Goal: Task Accomplishment & Management: Manage account settings

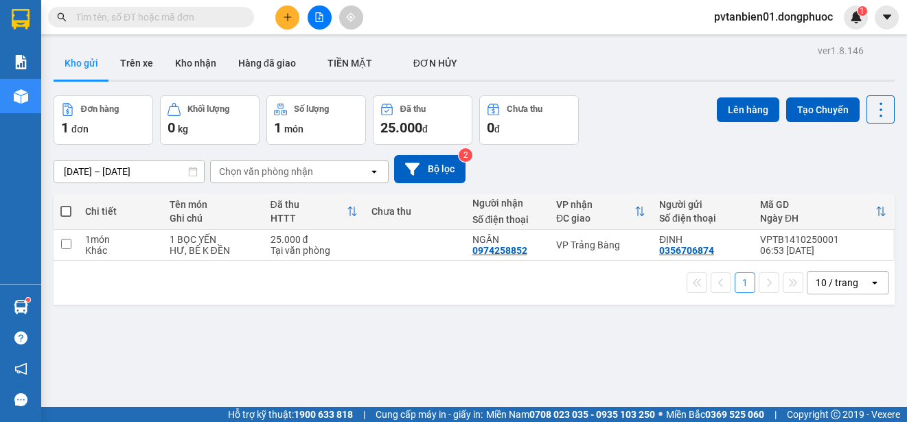
drag, startPoint x: 0, startPoint y: 0, endPoint x: 285, endPoint y: 14, distance: 285.3
click at [285, 14] on icon "plus" at bounding box center [288, 17] width 10 height 10
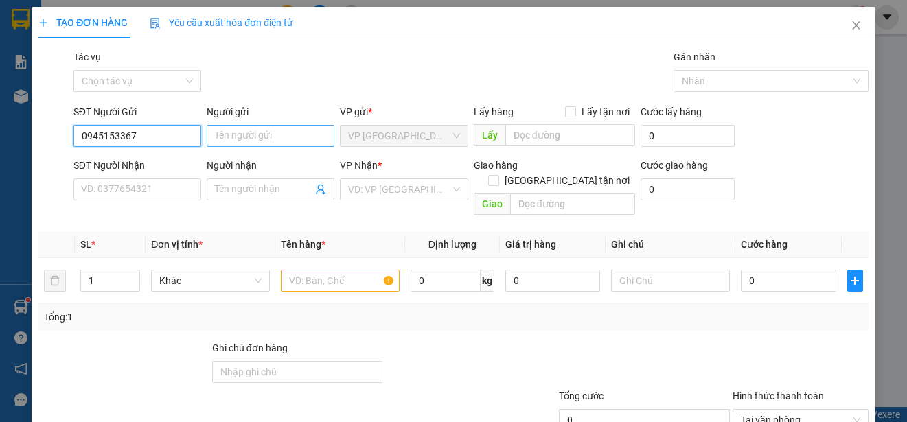
type input "0945153367"
click at [228, 139] on input "Người gửi" at bounding box center [271, 136] width 128 height 22
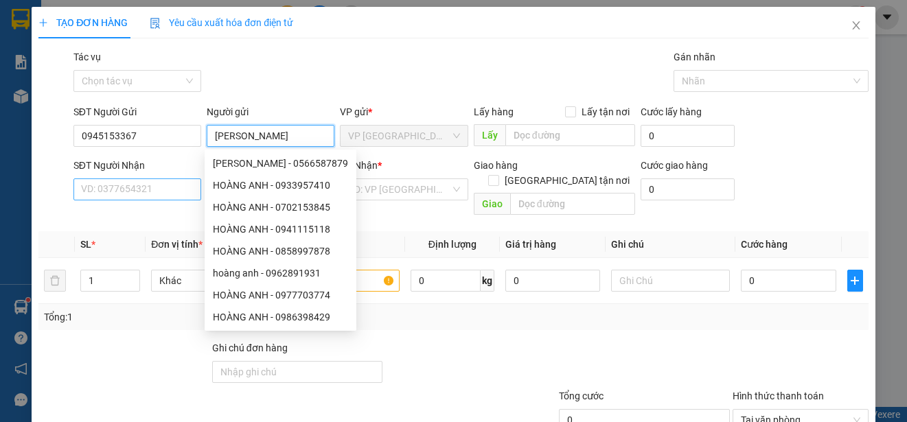
type input "[PERSON_NAME]"
click at [141, 189] on input "SĐT Người Nhận" at bounding box center [137, 190] width 128 height 22
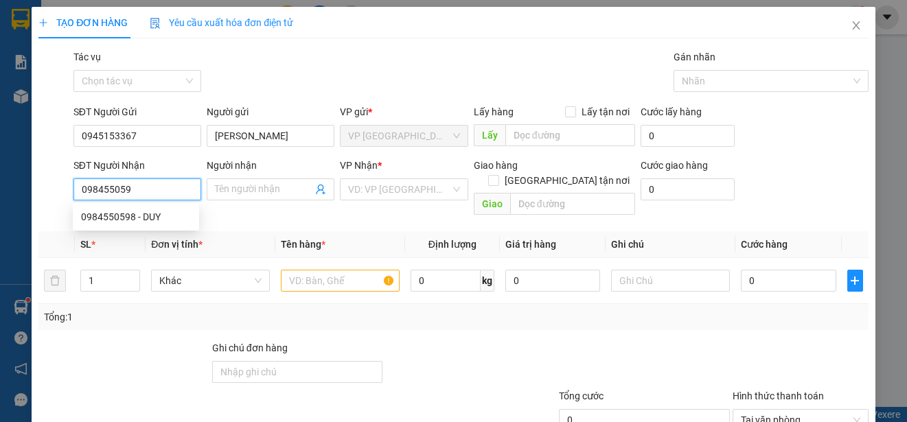
type input "0984550598"
click at [161, 220] on div "0984550598 - DUY" at bounding box center [136, 216] width 110 height 15
type input "DUY"
type input "hư không đền"
type input "180.000"
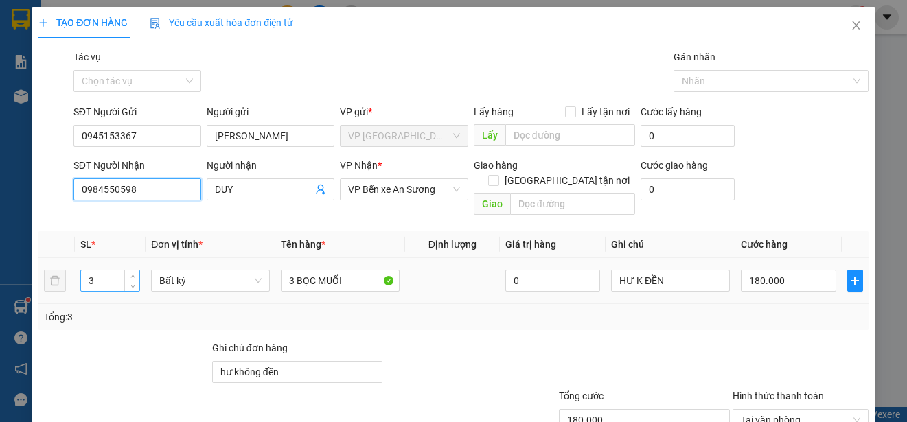
type input "0984550598"
click at [104, 271] on input "3" at bounding box center [110, 281] width 58 height 21
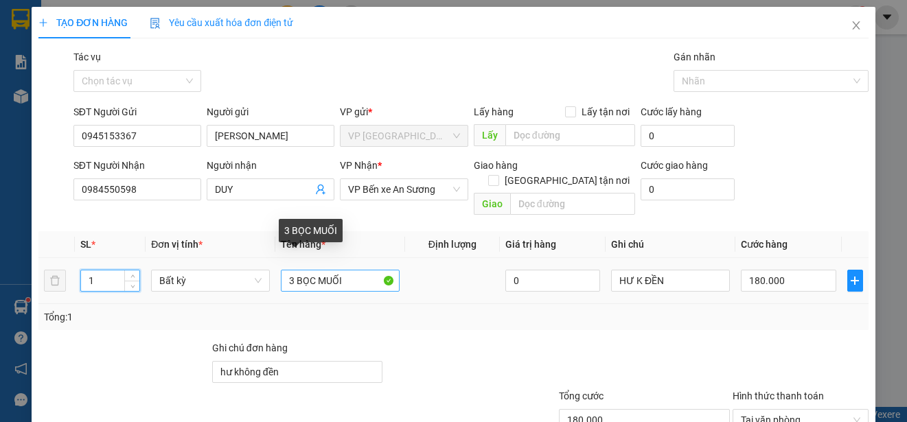
type input "1"
click at [295, 270] on input "3 BỌC MUỐI" at bounding box center [340, 281] width 119 height 22
type input "0"
click at [314, 270] on input "1 BỌC MUỐI" at bounding box center [340, 281] width 119 height 22
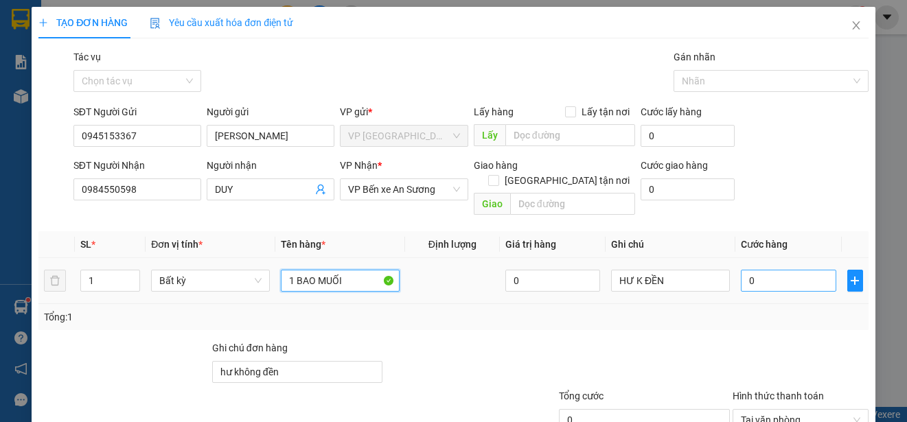
type input "1 BAO MUỐI"
click at [766, 270] on input "0" at bounding box center [788, 281] width 95 height 22
type input "7"
type input "75"
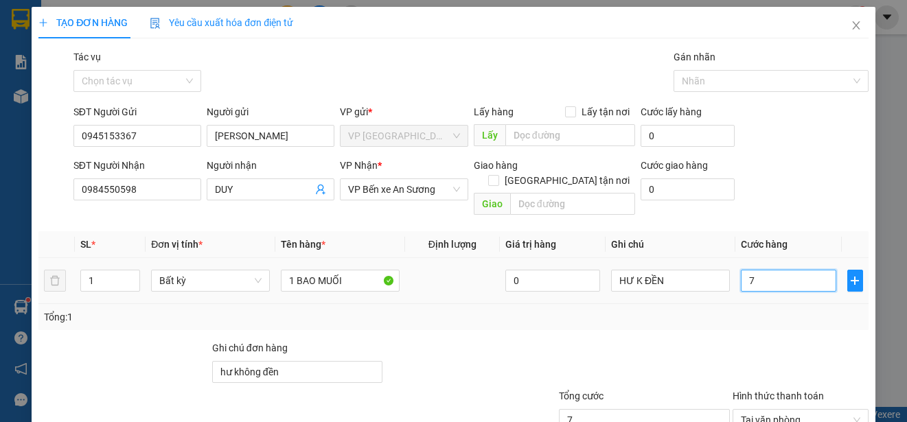
type input "75"
type input "750"
type input "7.500"
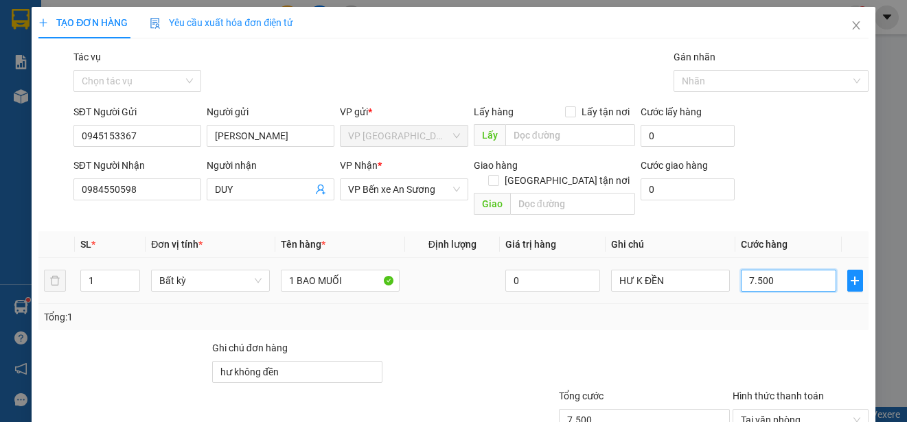
type input "75.000"
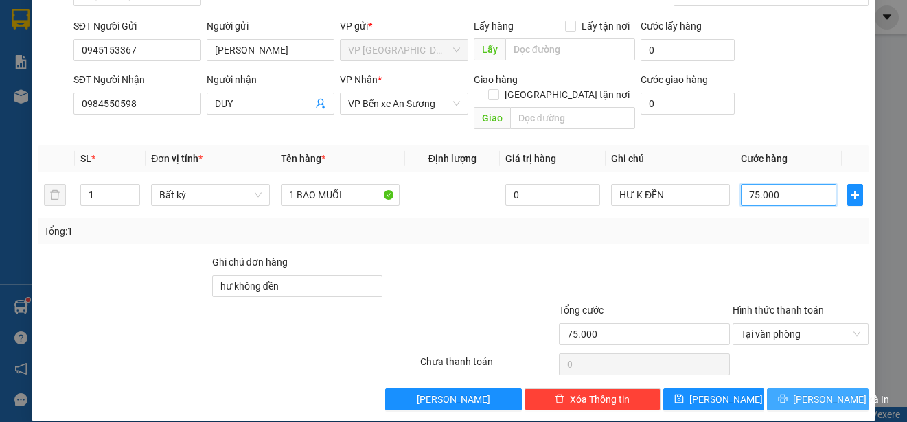
type input "75.000"
click at [794, 389] on button "[PERSON_NAME] và In" at bounding box center [818, 400] width 102 height 22
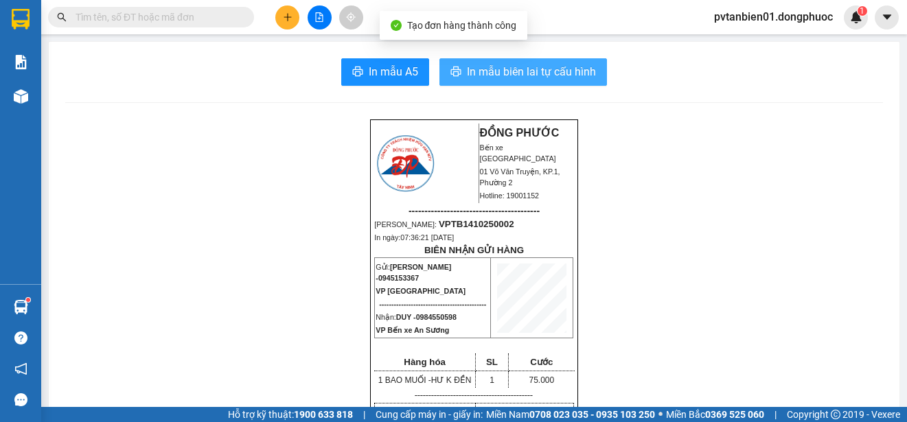
click at [553, 66] on span "In mẫu biên lai tự cấu hình" at bounding box center [531, 71] width 129 height 17
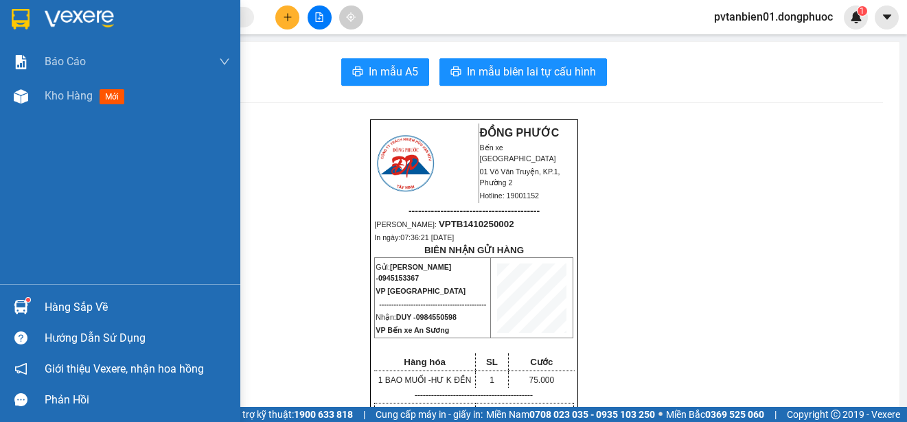
click at [21, 23] on img at bounding box center [21, 19] width 18 height 21
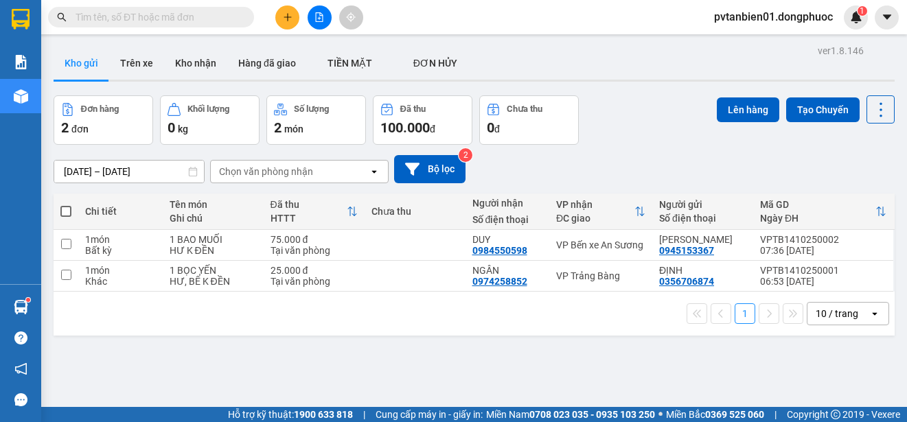
click at [62, 212] on span at bounding box center [65, 211] width 11 height 11
click at [66, 205] on input "checkbox" at bounding box center [66, 205] width 0 height 0
checkbox input "true"
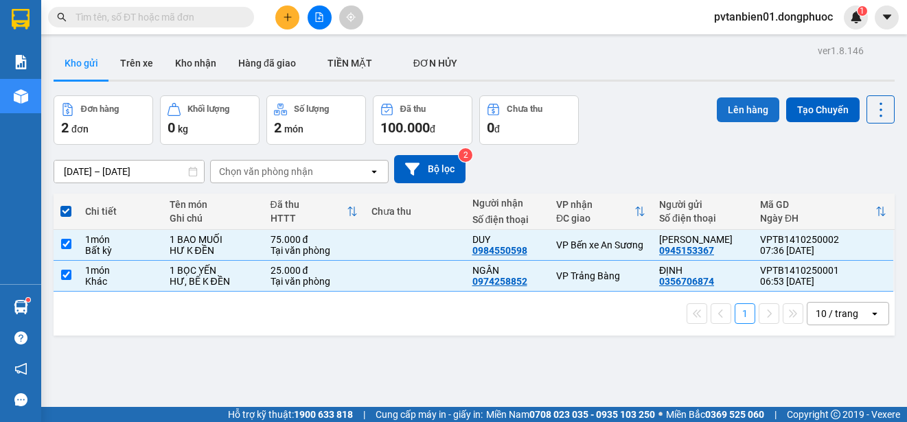
click at [746, 111] on button "Lên hàng" at bounding box center [748, 109] width 62 height 25
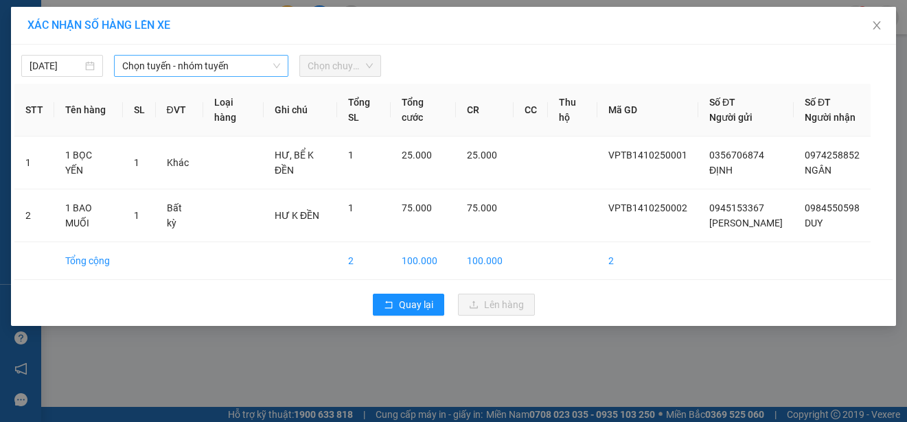
click at [175, 73] on span "Chọn tuyến - nhóm tuyến" at bounding box center [201, 66] width 158 height 21
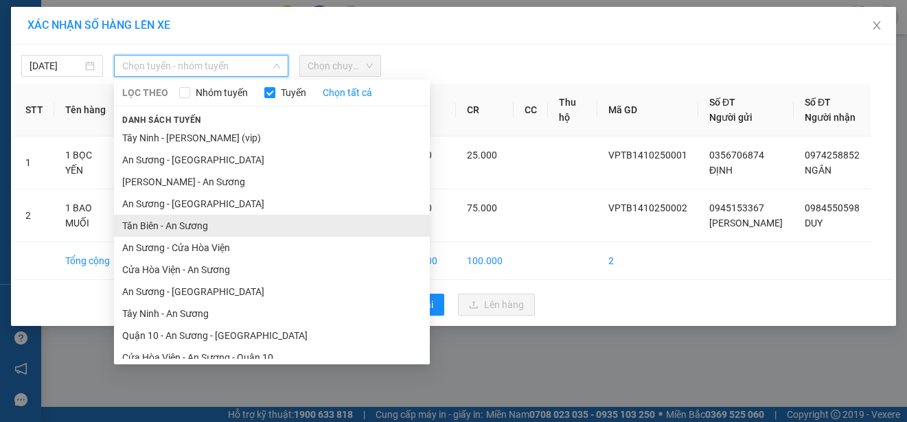
click at [231, 223] on li "Tân Biên - An Sương" at bounding box center [272, 226] width 316 height 22
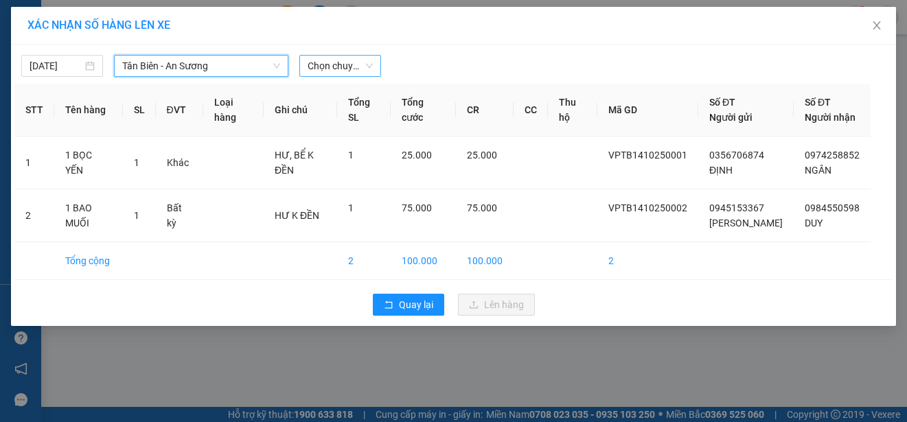
click at [332, 67] on span "Chọn chuyến" at bounding box center [340, 66] width 65 height 21
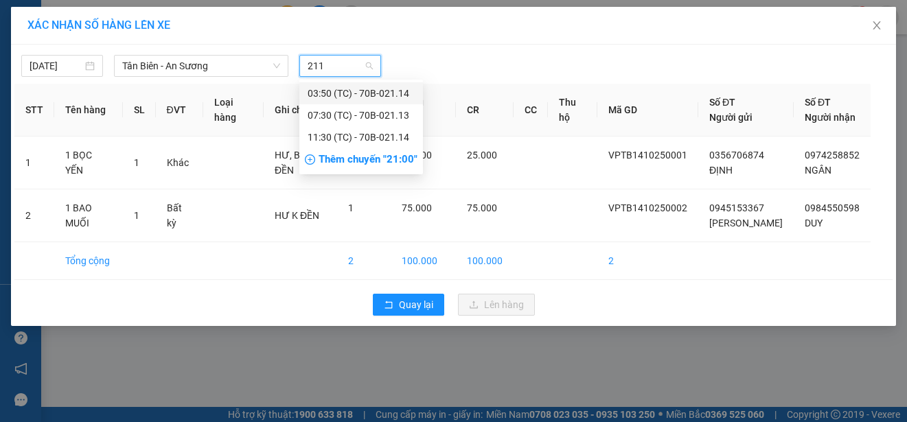
type input "2113"
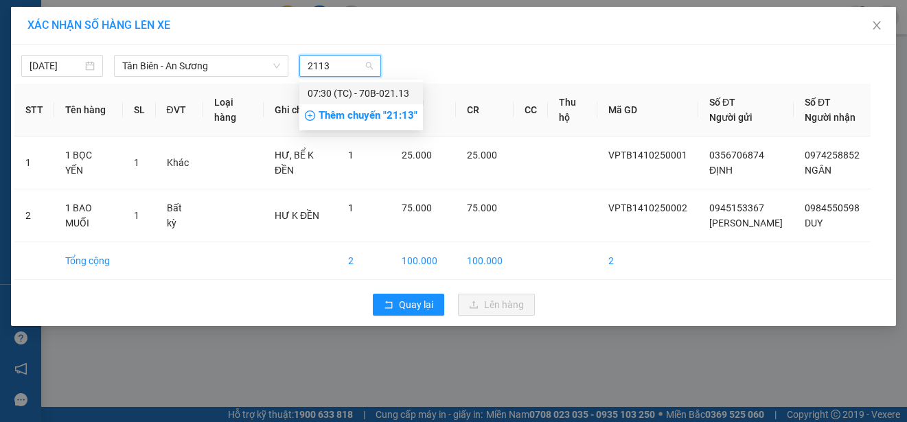
click at [363, 88] on div "07:30 (TC) - 70B-021.13" at bounding box center [361, 93] width 107 height 15
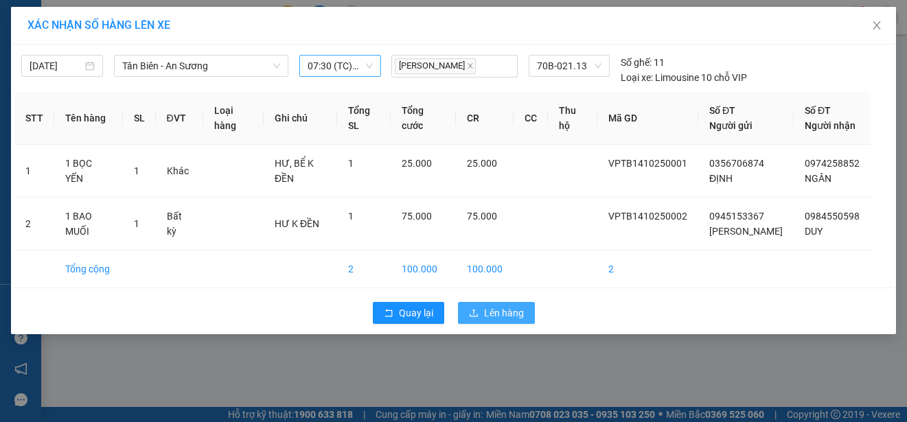
click at [514, 307] on span "Lên hàng" at bounding box center [504, 313] width 40 height 15
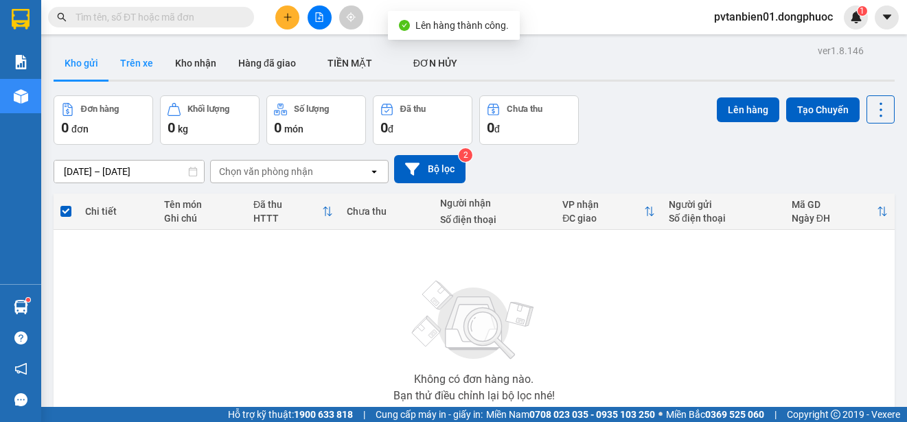
click at [150, 67] on button "Trên xe" at bounding box center [136, 63] width 55 height 33
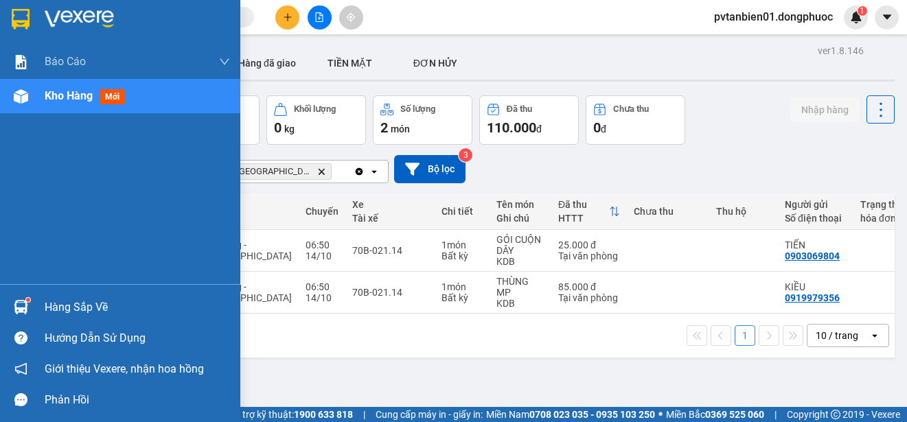
click at [38, 307] on div "Hàng sắp về" at bounding box center [120, 307] width 240 height 31
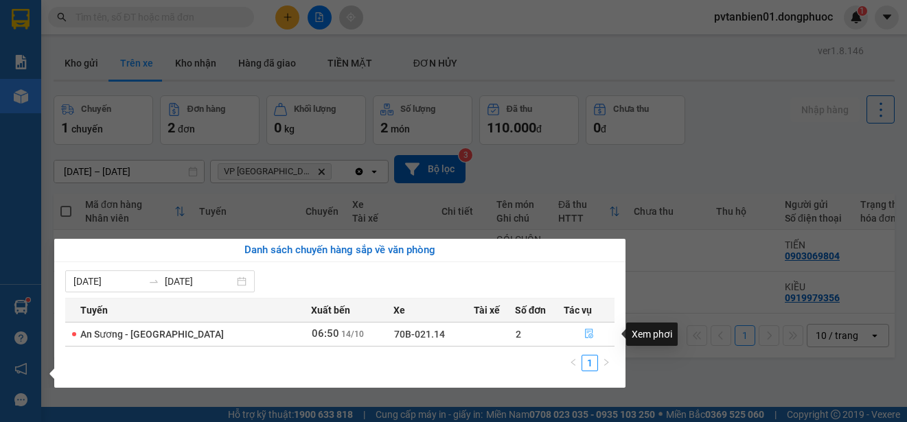
click at [584, 329] on icon "file-done" at bounding box center [589, 334] width 10 height 10
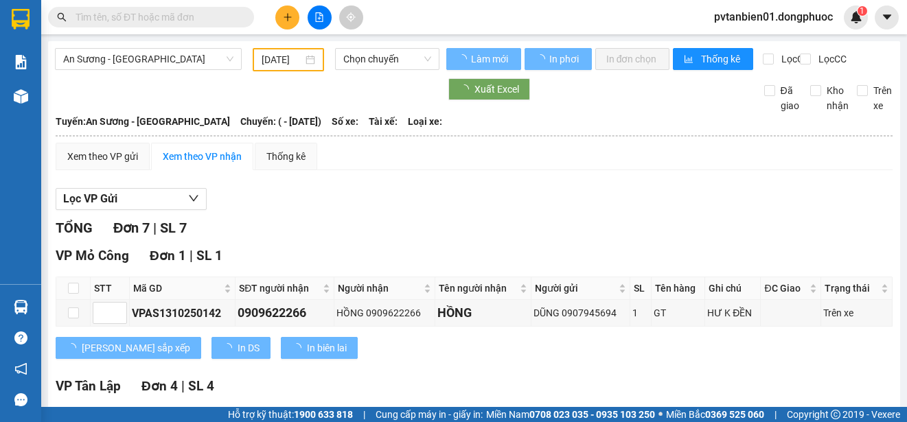
type input "[DATE]"
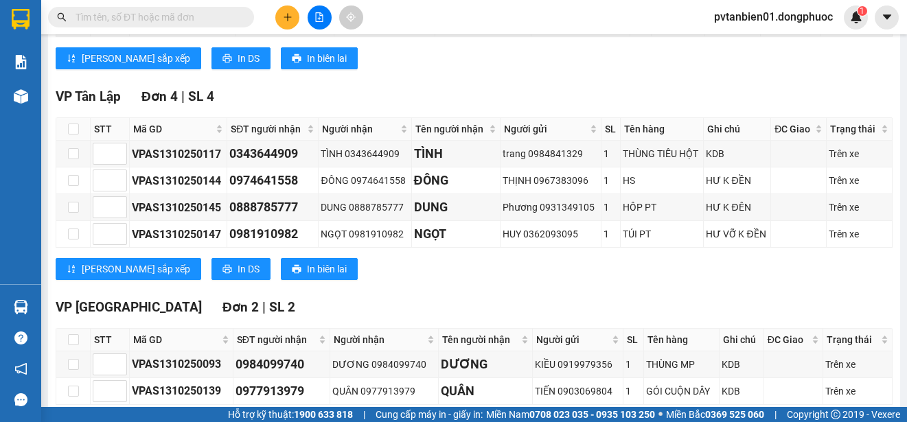
scroll to position [173, 0]
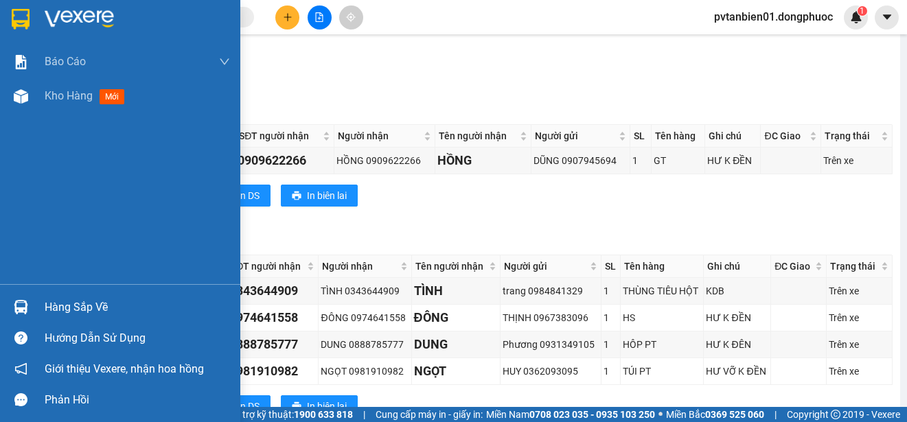
click at [23, 15] on img at bounding box center [21, 19] width 18 height 21
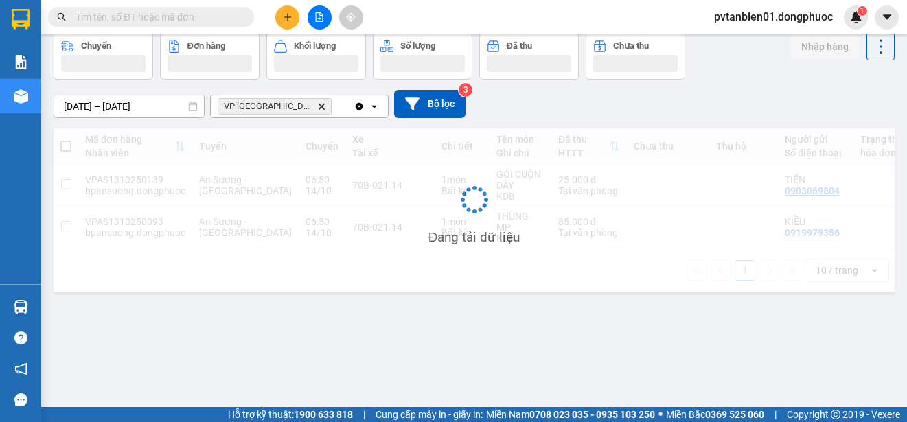
scroll to position [63, 0]
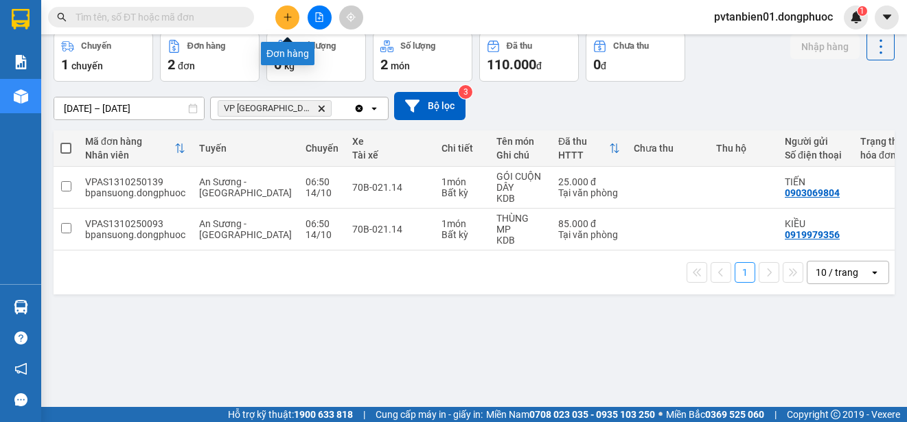
click at [293, 14] on button at bounding box center [287, 17] width 24 height 24
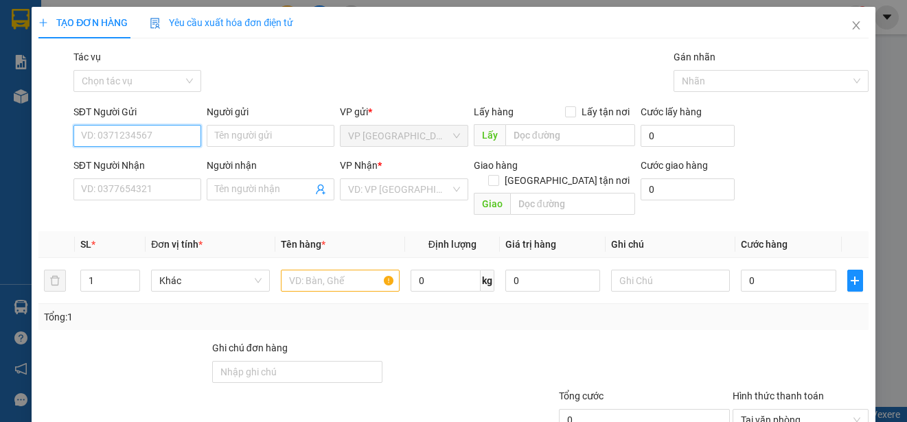
click at [161, 128] on input "SĐT Người Gửi" at bounding box center [137, 136] width 128 height 22
type input "0"
type input "0932069385"
click at [179, 165] on div "0932069385 - HOÀN MỸ" at bounding box center [136, 163] width 110 height 15
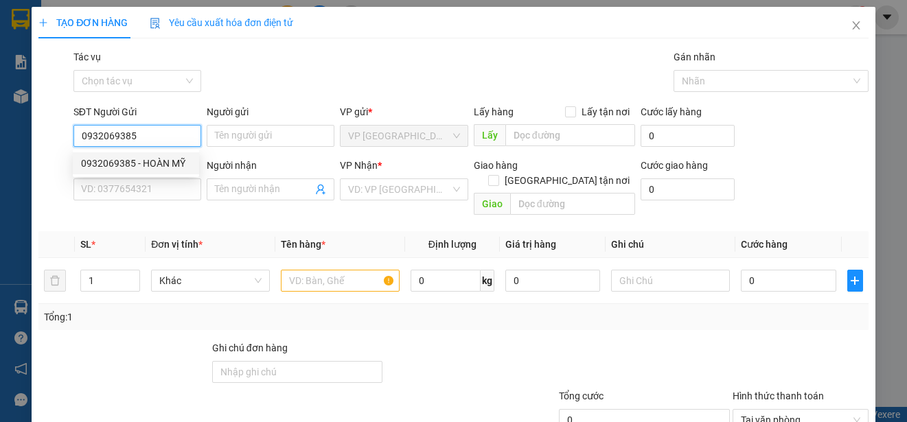
type input "HOÀN MỸ"
type input "02838444090"
type input "SONG MỸ"
type input "25.000"
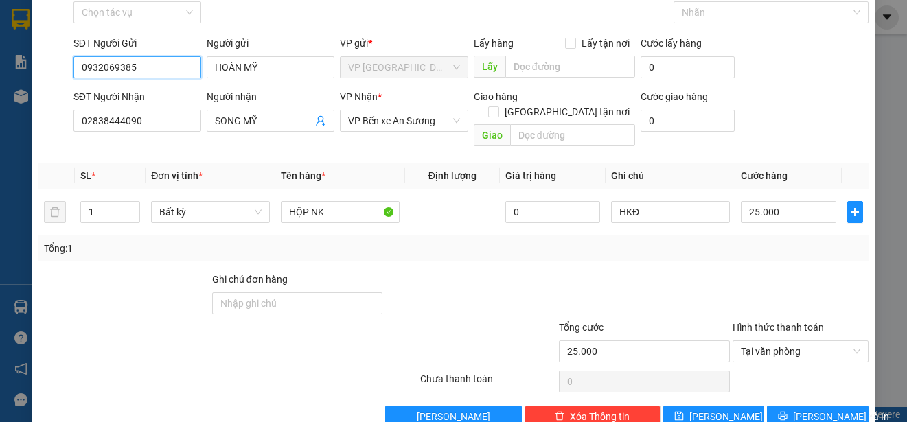
scroll to position [86, 0]
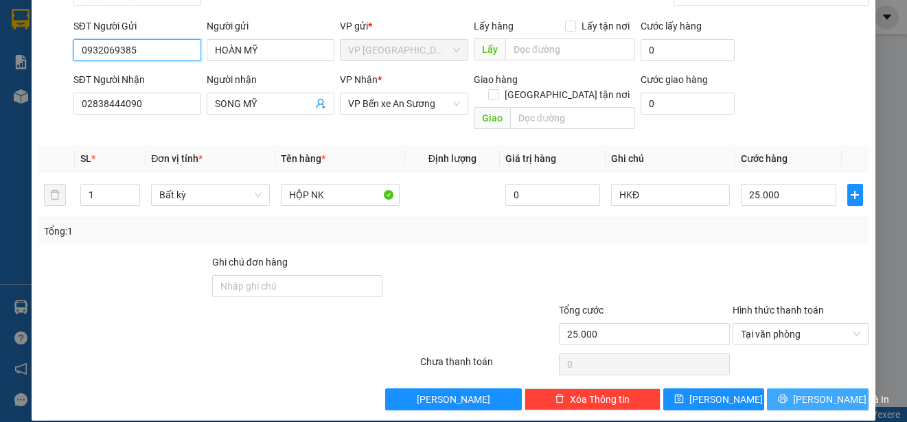
type input "0932069385"
click at [803, 392] on span "[PERSON_NAME] và In" at bounding box center [841, 399] width 96 height 15
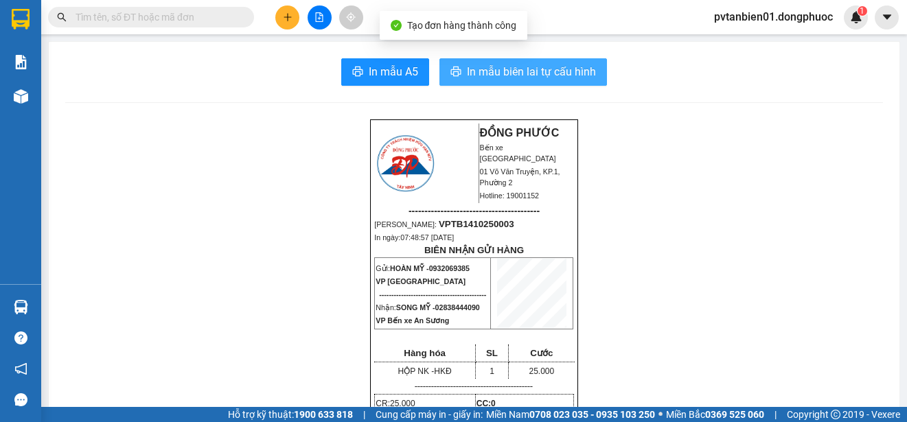
click at [545, 78] on span "In mẫu biên lai tự cấu hình" at bounding box center [531, 71] width 129 height 17
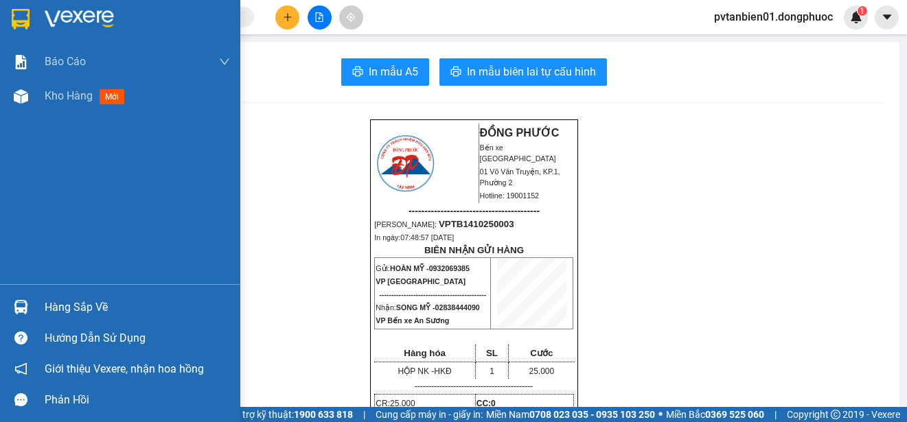
click at [20, 10] on img at bounding box center [21, 19] width 18 height 21
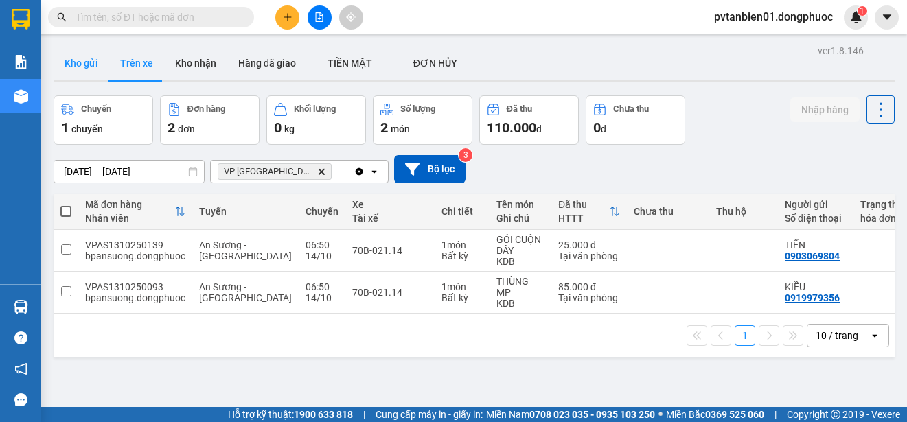
click at [92, 60] on button "Kho gửi" at bounding box center [82, 63] width 56 height 33
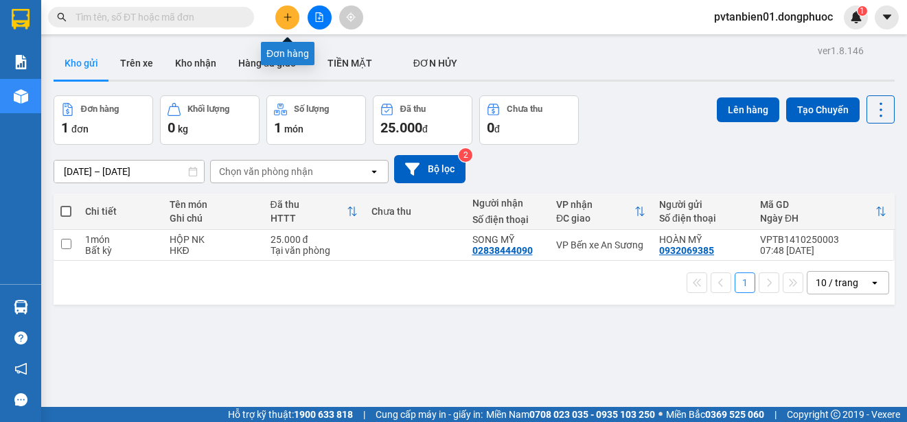
click at [292, 14] on icon "plus" at bounding box center [288, 17] width 10 height 10
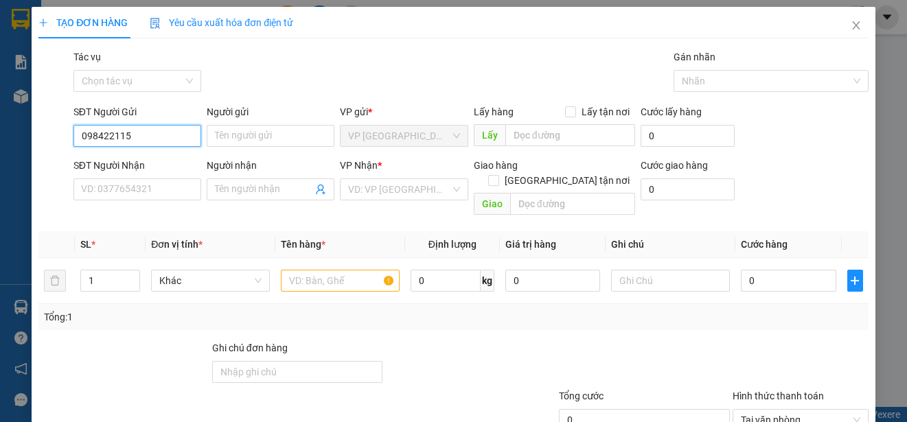
type input "0984221157"
click at [167, 159] on div "0984221157 - TOÀN" at bounding box center [136, 163] width 110 height 15
type input "TOÀN"
type input "0938916699"
type input "THANH"
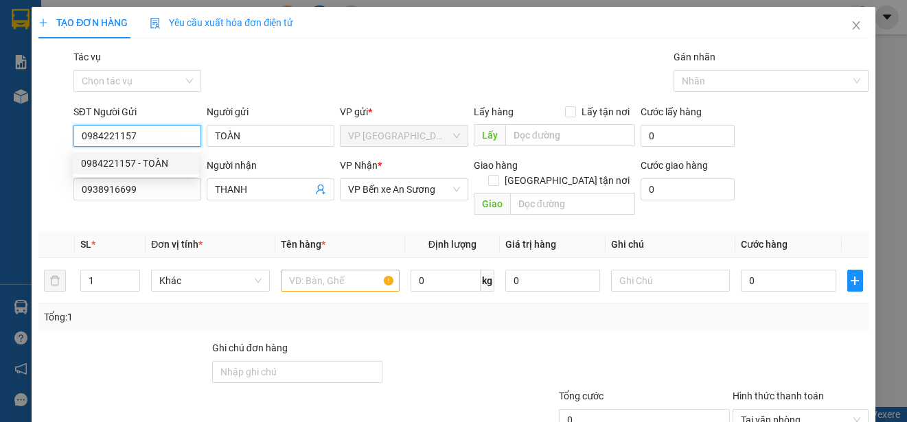
type input "45.000"
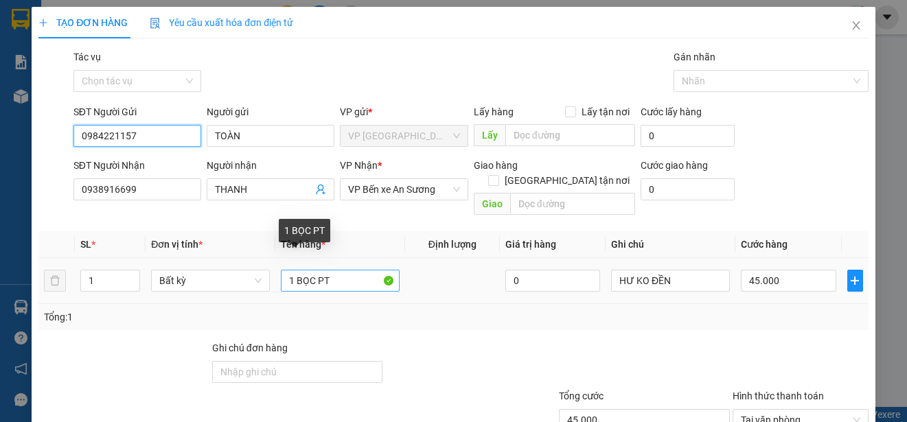
type input "0984221157"
click at [316, 270] on input "1 BỌC PT" at bounding box center [340, 281] width 119 height 22
type input "1 BAO PT"
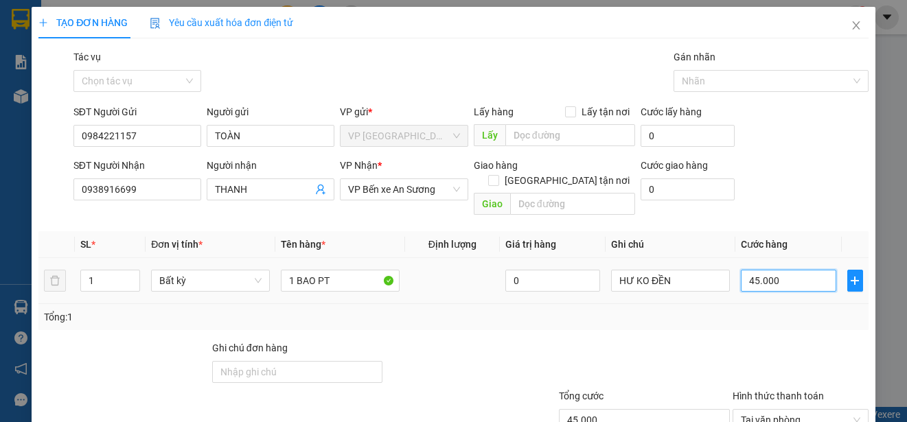
click at [790, 270] on input "45.000" at bounding box center [788, 281] width 95 height 22
type input "5"
type input "55"
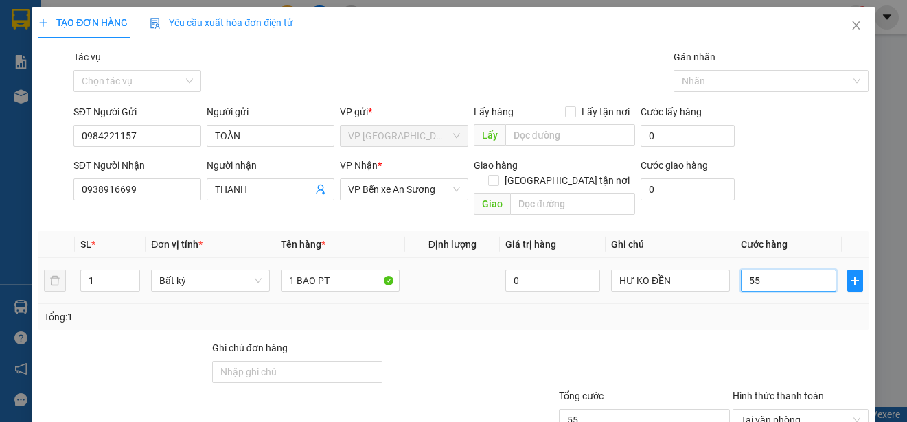
type input "550"
type input "5.500"
type input "55.000"
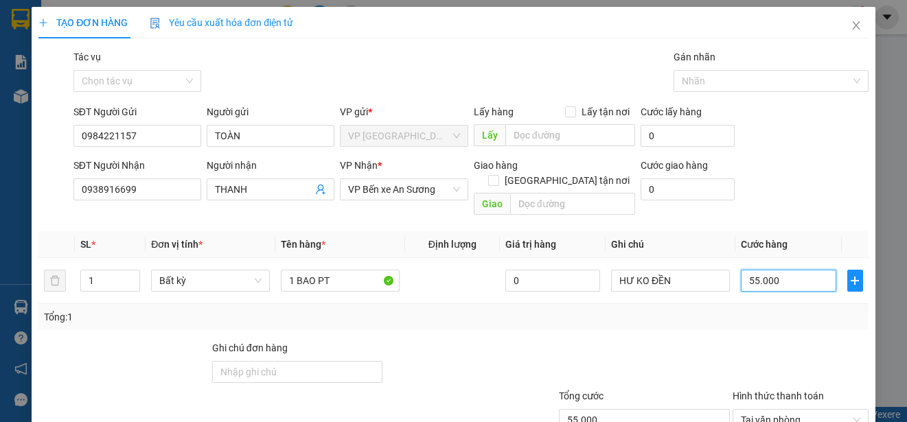
scroll to position [86, 0]
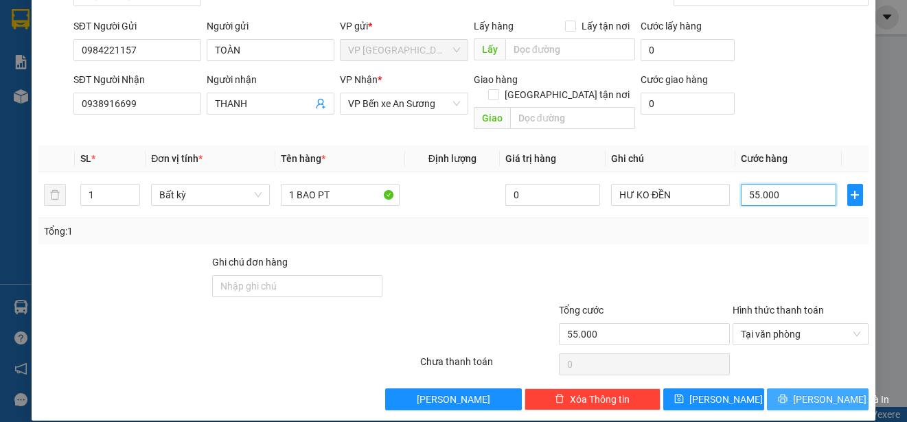
type input "55.000"
click at [830, 392] on span "[PERSON_NAME] và In" at bounding box center [841, 399] width 96 height 15
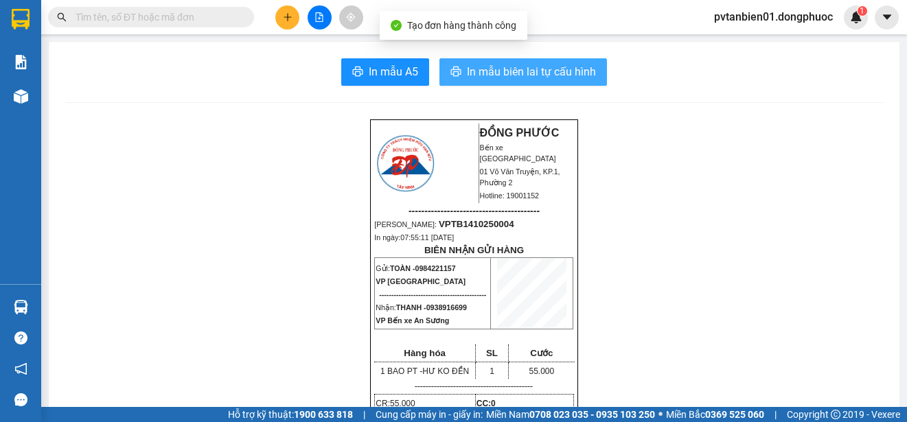
click at [516, 72] on span "In mẫu biên lai tự cấu hình" at bounding box center [531, 71] width 129 height 17
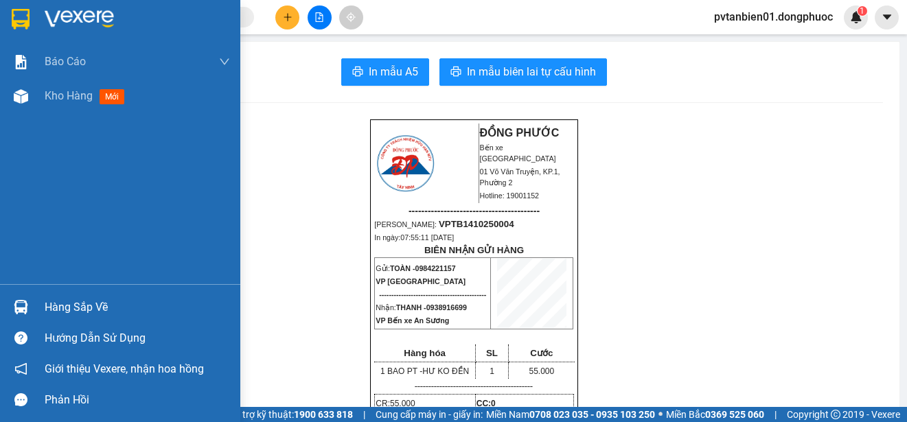
click at [33, 16] on div at bounding box center [120, 22] width 240 height 45
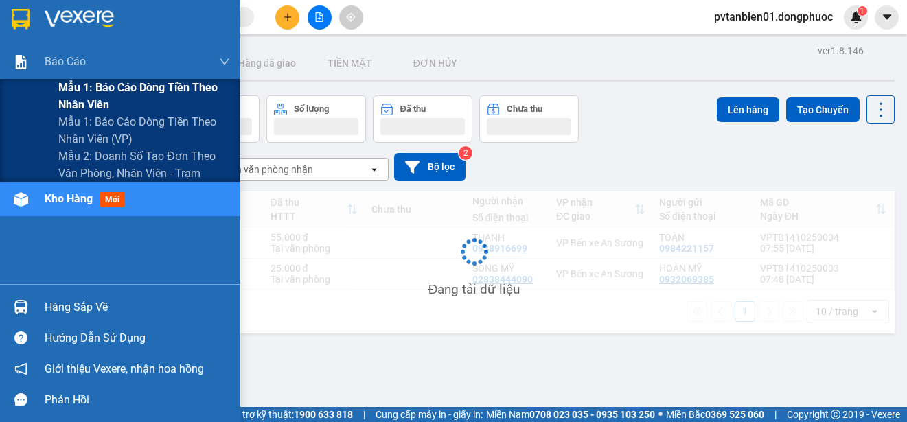
click at [176, 95] on span "Mẫu 1: Báo cáo dòng tiền theo nhân viên" at bounding box center [144, 96] width 172 height 34
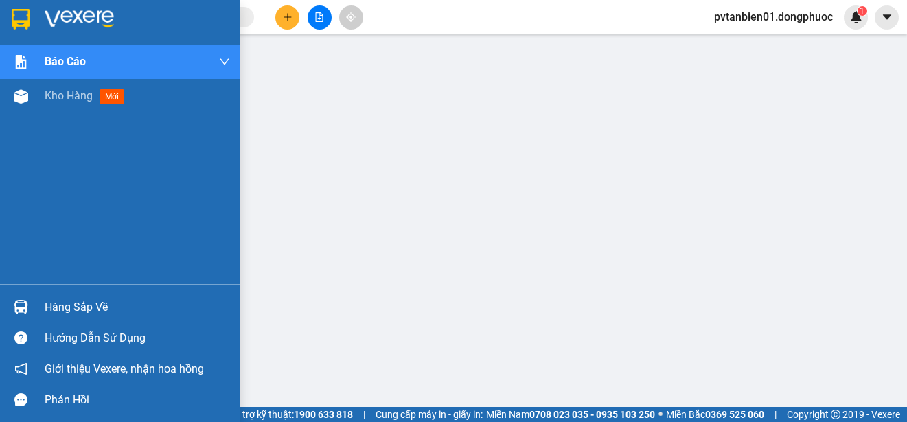
click at [29, 17] on img at bounding box center [21, 19] width 18 height 21
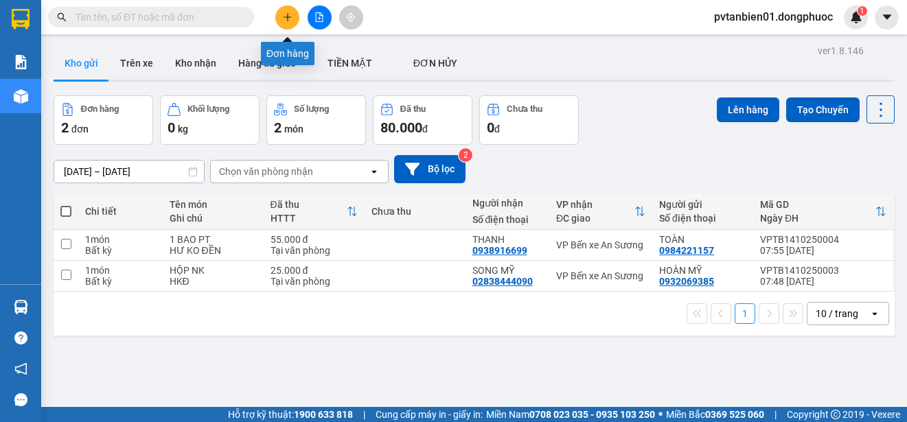
click at [284, 11] on button at bounding box center [287, 17] width 24 height 24
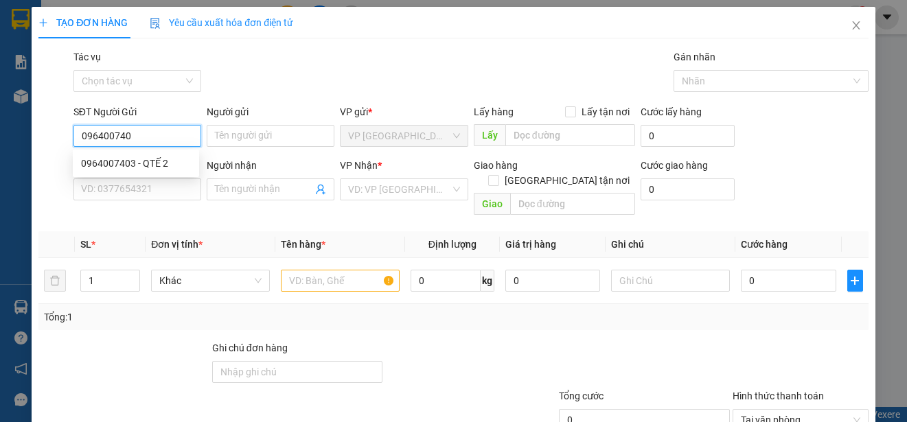
type input "0964007403"
click at [164, 163] on div "0964007403 - QTẾ 2" at bounding box center [136, 163] width 110 height 15
type input "QTẾ 2"
type input "0911479497"
type input "LABO HOÀN CẦU"
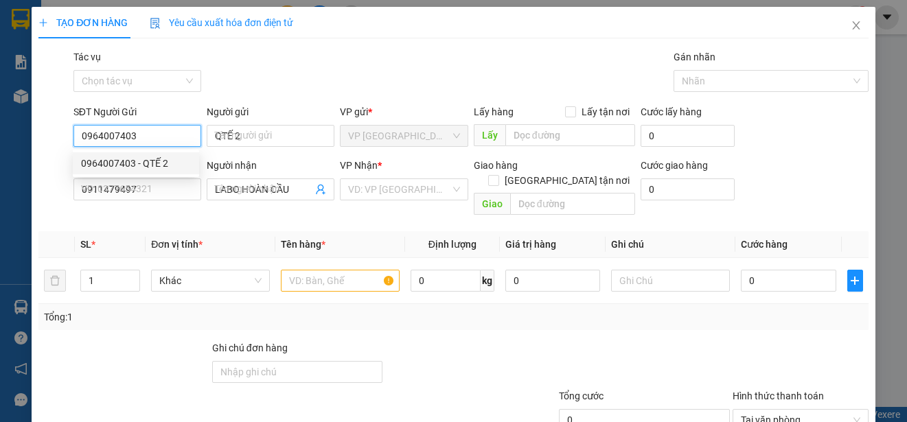
type input "25.000"
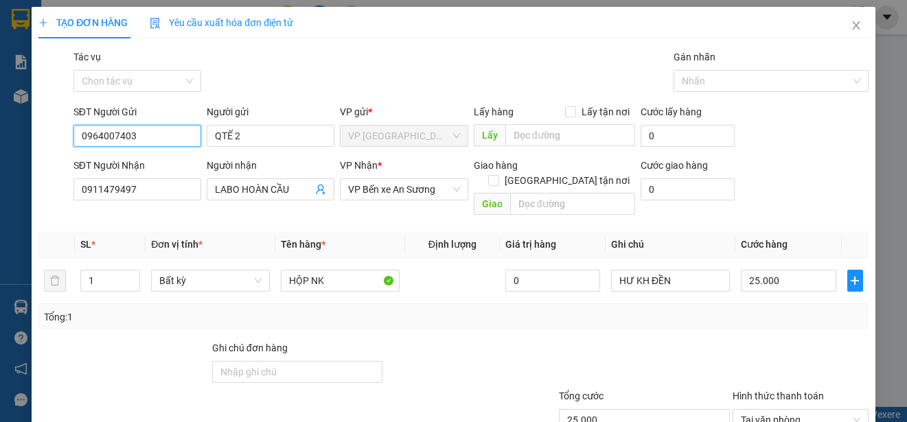
scroll to position [86, 0]
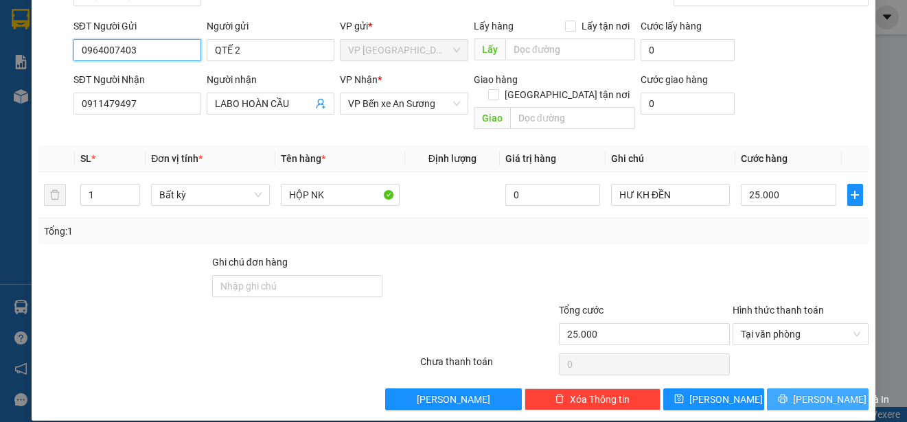
type input "0964007403"
click at [799, 392] on span "[PERSON_NAME] và In" at bounding box center [841, 399] width 96 height 15
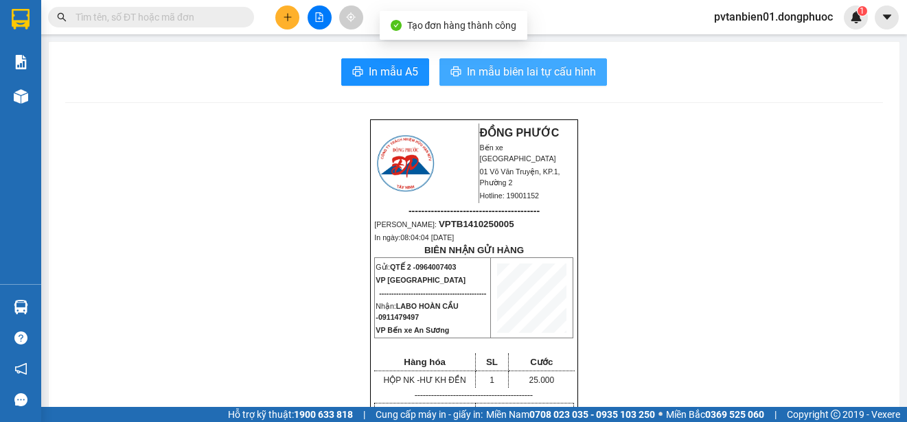
click at [521, 72] on span "In mẫu biên lai tự cấu hình" at bounding box center [531, 71] width 129 height 17
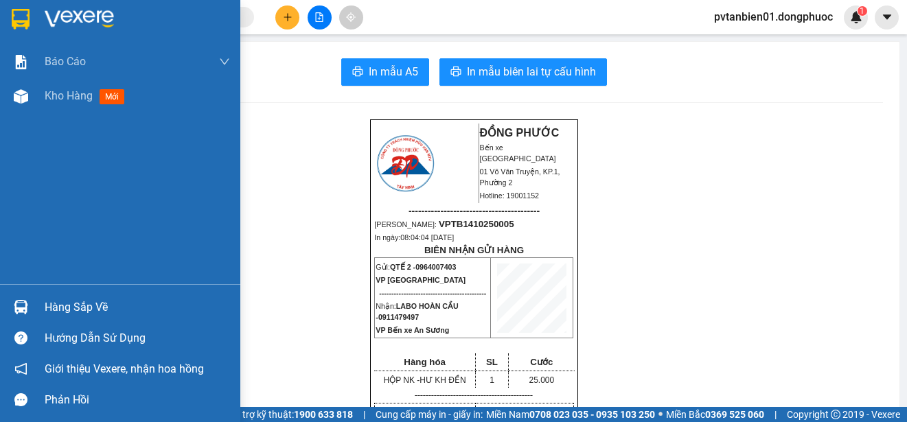
click at [13, 10] on img at bounding box center [21, 19] width 18 height 21
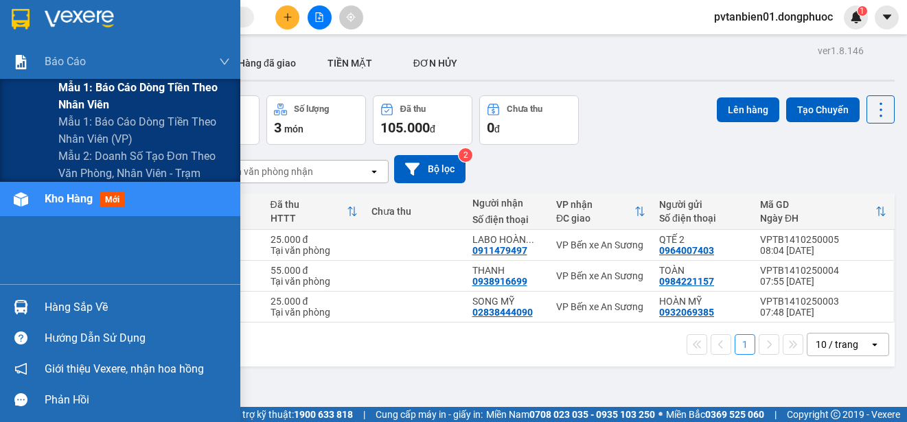
click at [138, 81] on span "Mẫu 1: Báo cáo dòng tiền theo nhân viên" at bounding box center [144, 96] width 172 height 34
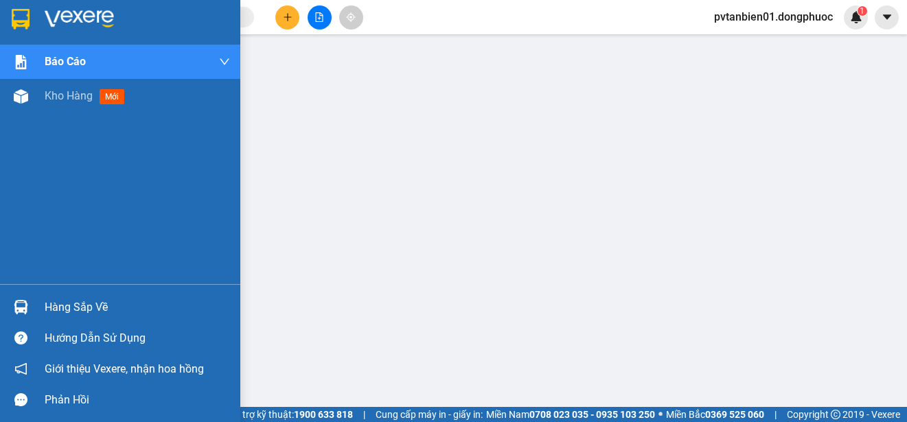
click at [10, 22] on div at bounding box center [21, 19] width 24 height 24
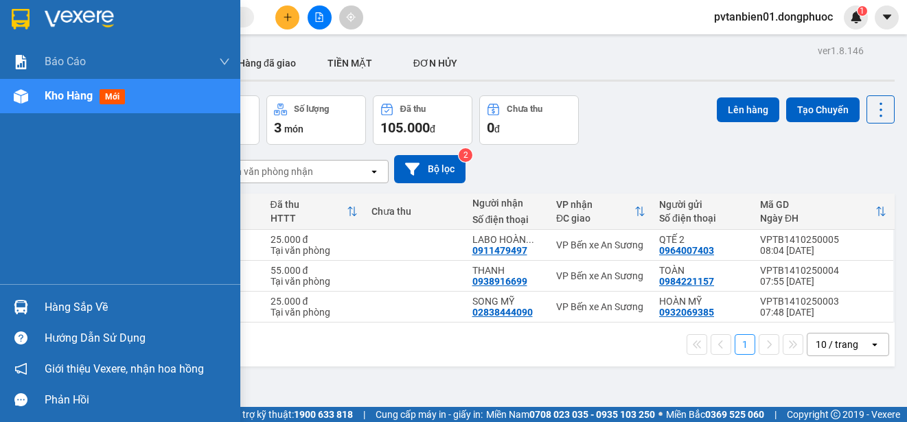
click at [36, 312] on div "Hàng sắp về" at bounding box center [120, 307] width 240 height 31
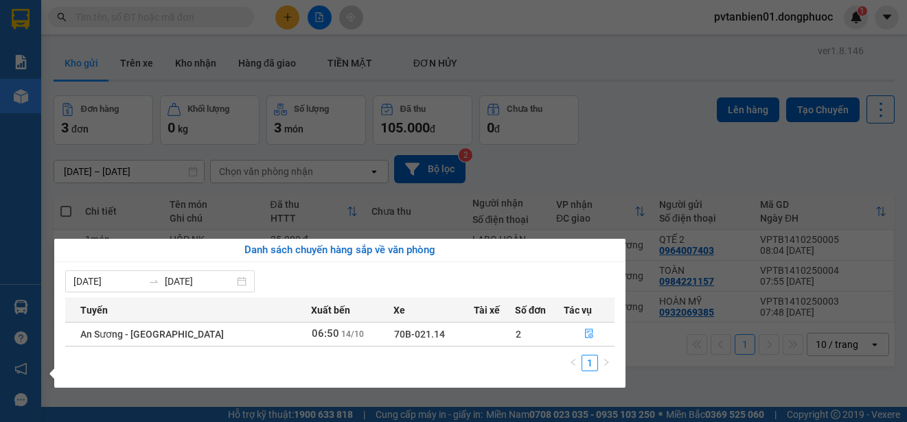
click at [22, 317] on div "Báo cáo Mẫu 1: Báo cáo dòng tiền theo nhân viên Mẫu 1: Báo cáo dòng tiền theo n…" at bounding box center [20, 211] width 41 height 422
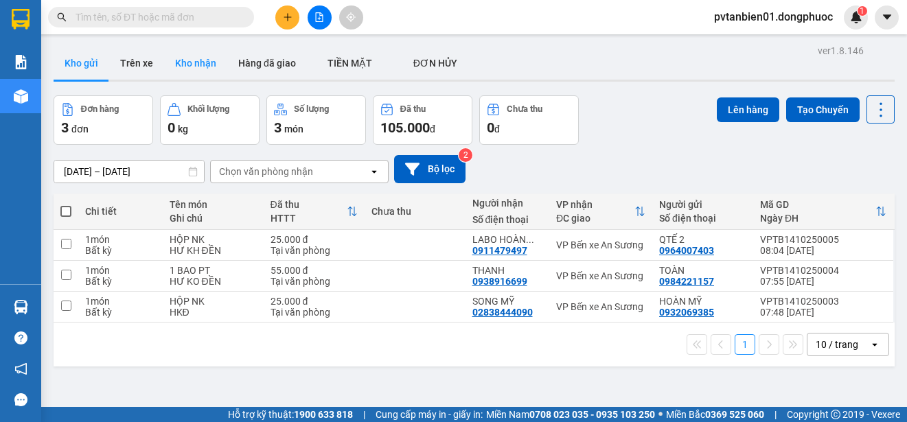
click at [188, 66] on button "Kho nhận" at bounding box center [195, 63] width 63 height 33
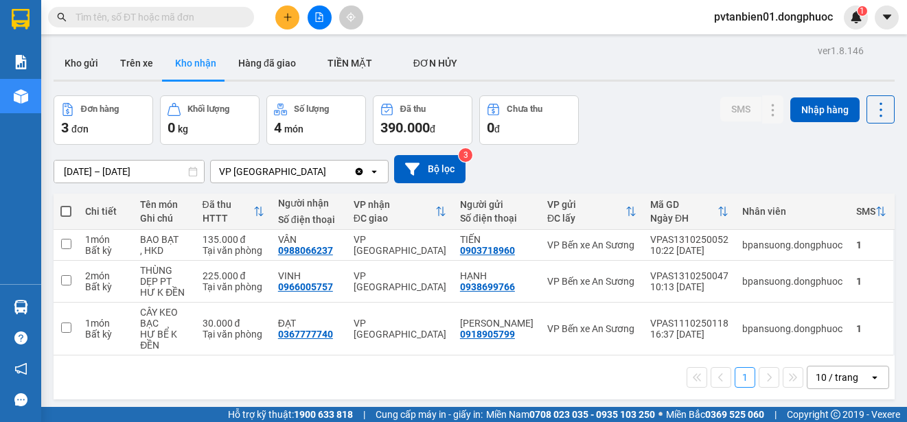
click at [358, 174] on icon "Clear value" at bounding box center [360, 172] width 8 height 8
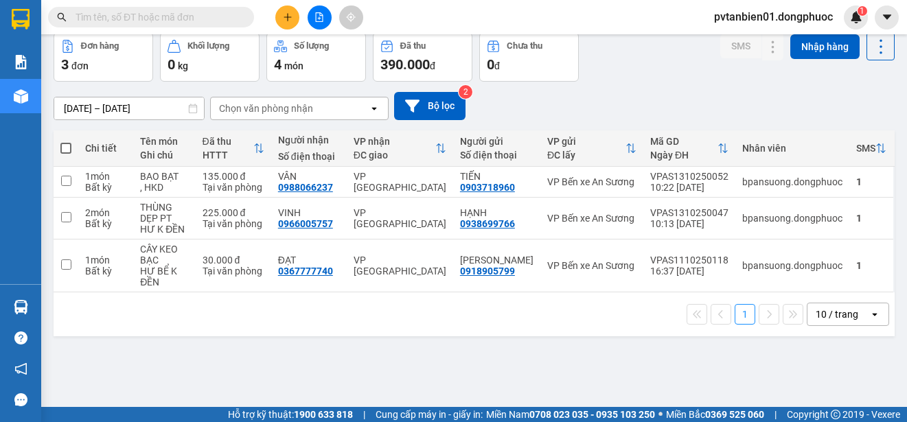
click at [367, 109] on div "Chọn văn phòng nhận" at bounding box center [290, 108] width 158 height 22
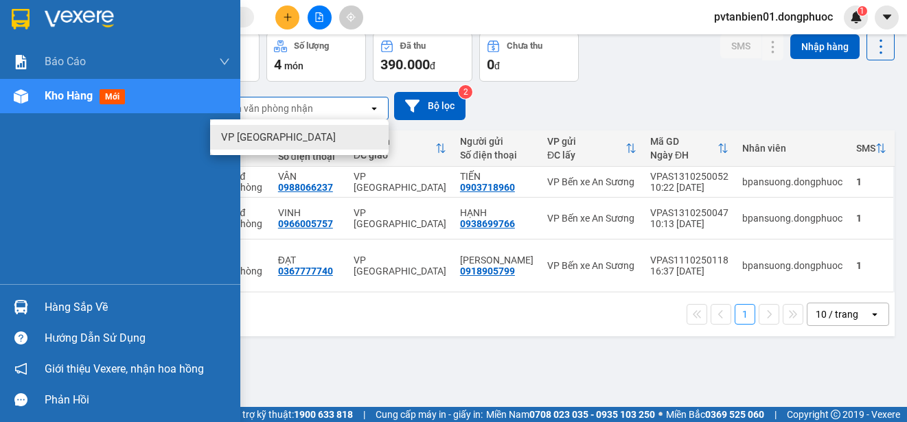
click at [34, 306] on div "Hàng sắp về" at bounding box center [120, 307] width 240 height 31
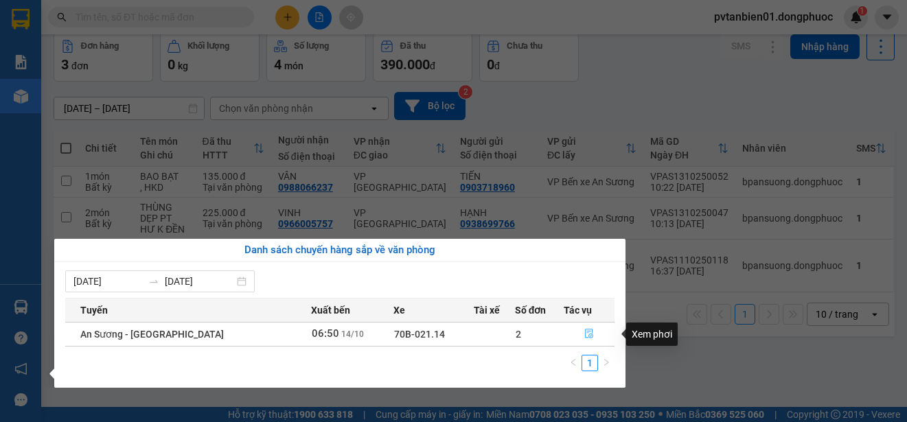
click at [586, 330] on icon "file-done" at bounding box center [589, 334] width 10 height 10
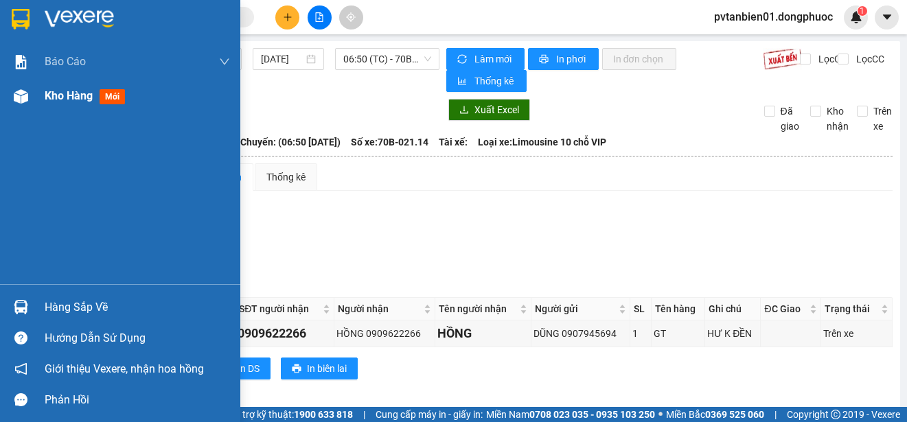
click at [51, 109] on div "Kho hàng mới" at bounding box center [137, 96] width 185 height 34
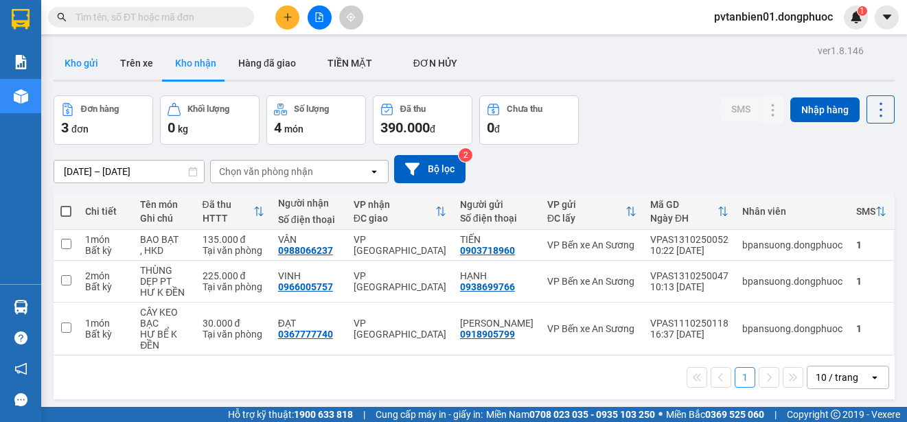
click at [95, 67] on button "Kho gửi" at bounding box center [82, 63] width 56 height 33
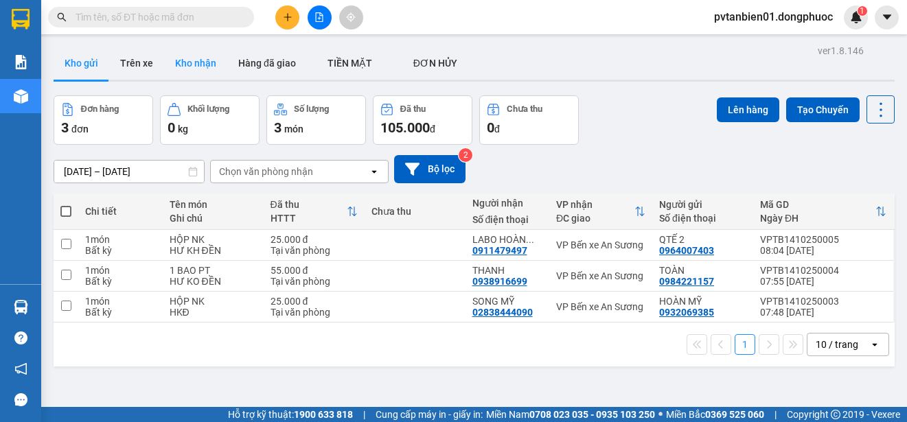
click at [202, 62] on button "Kho nhận" at bounding box center [195, 63] width 63 height 33
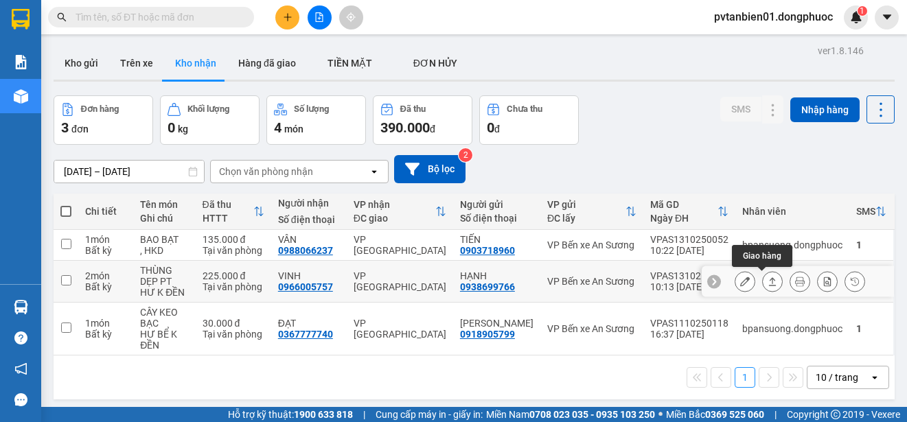
click at [768, 277] on icon at bounding box center [773, 282] width 10 height 10
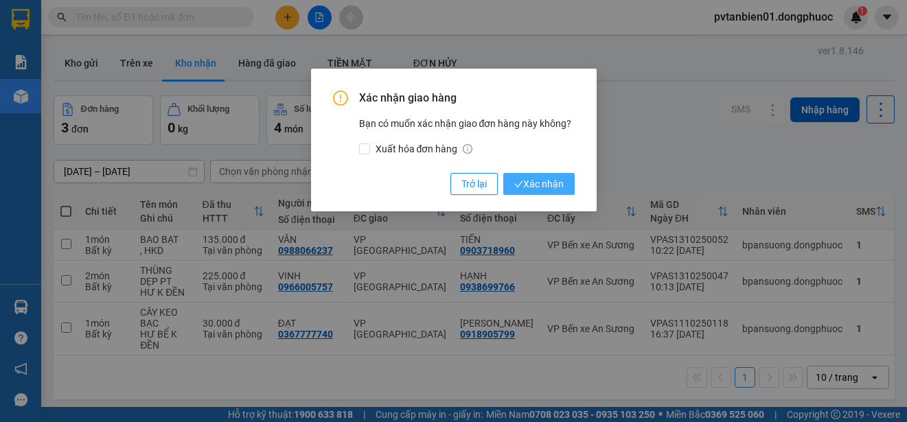
click at [536, 181] on span "Xác nhận" at bounding box center [538, 183] width 49 height 15
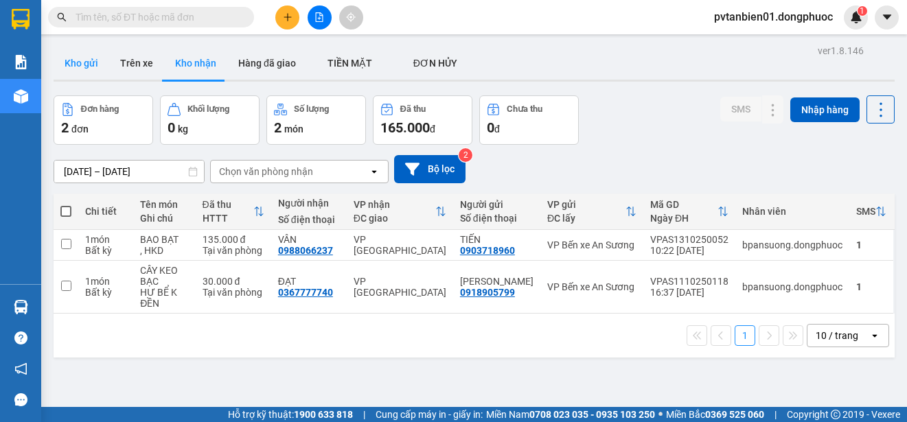
click at [102, 64] on button "Kho gửi" at bounding box center [82, 63] width 56 height 33
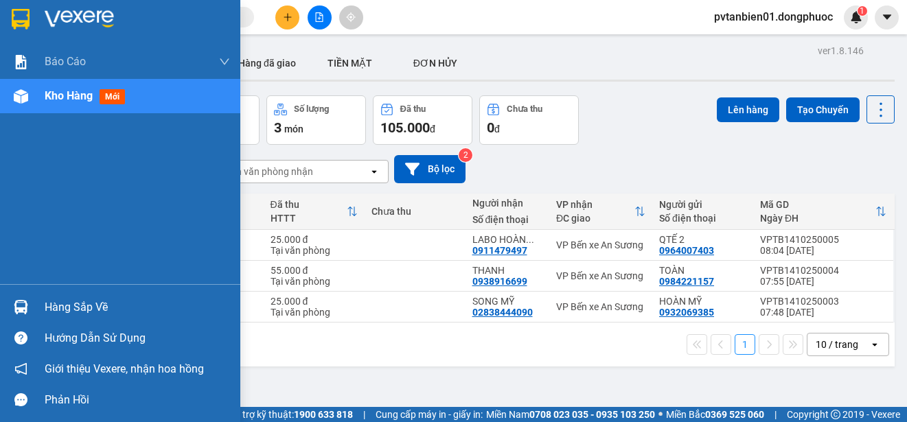
click at [43, 313] on div "Hàng sắp về" at bounding box center [120, 307] width 240 height 31
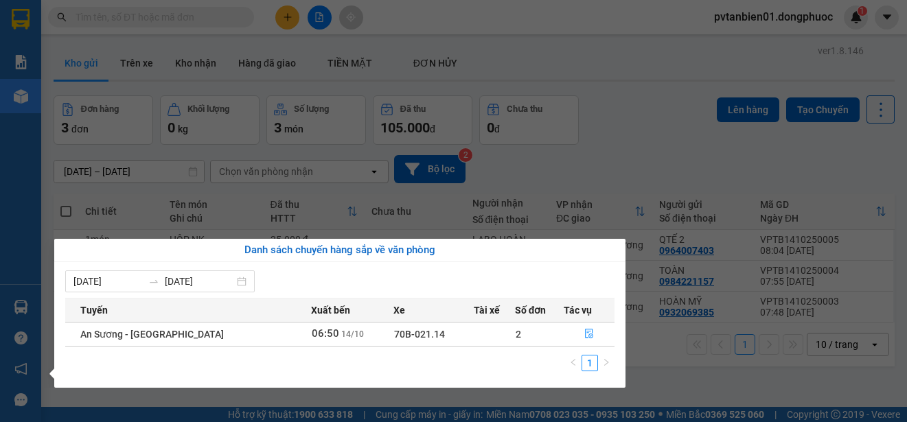
click at [47, 202] on section "Kết quả tìm kiếm ( 0 ) Bộ lọc Ngày tạo đơn gần nhất No Data pvtanbien01.dongphu…" at bounding box center [453, 211] width 907 height 422
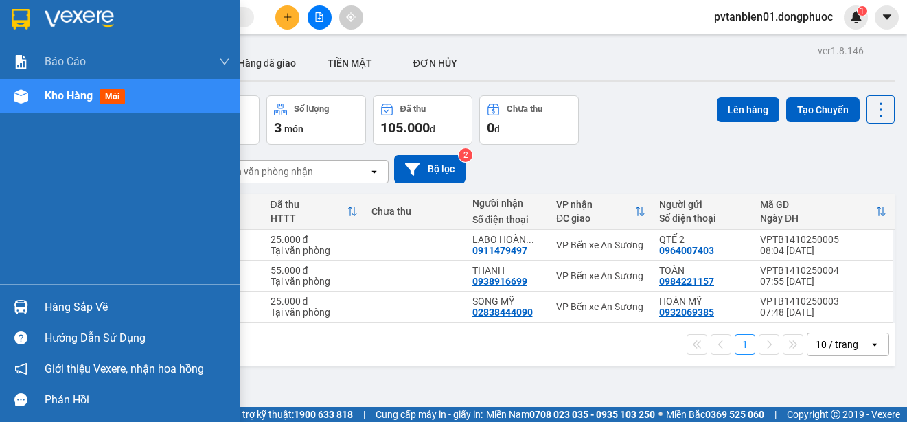
click at [117, 308] on div "Hàng sắp về" at bounding box center [137, 307] width 185 height 21
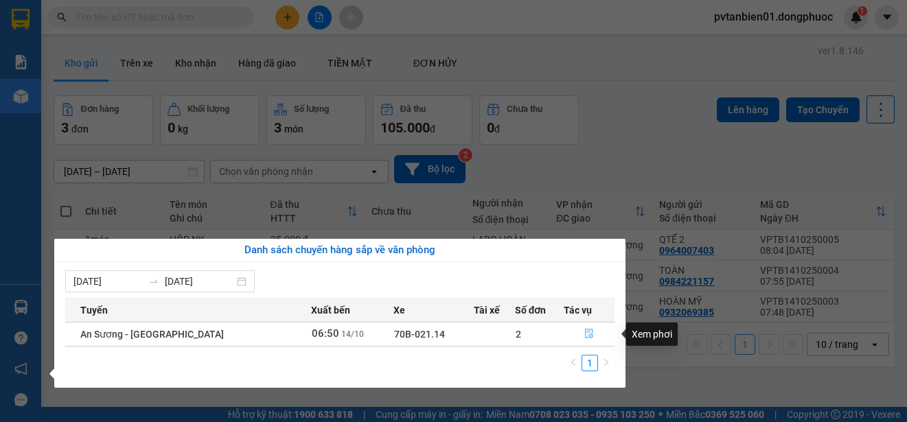
click at [586, 334] on icon "file-done" at bounding box center [589, 334] width 10 height 10
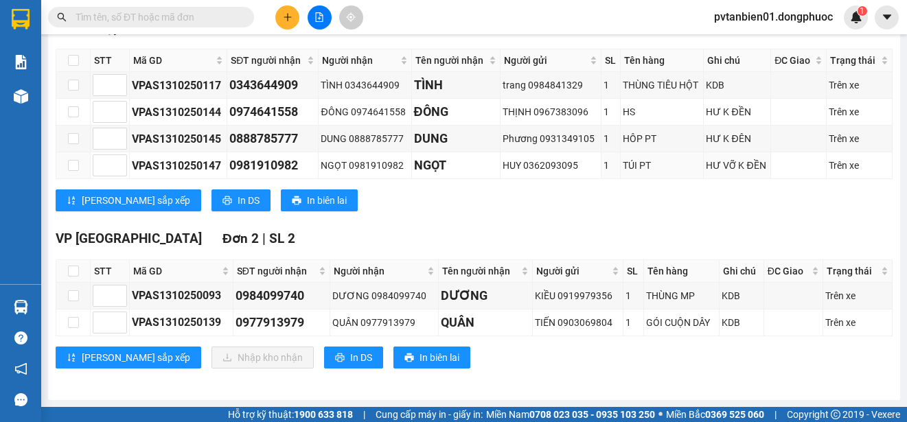
scroll to position [104, 0]
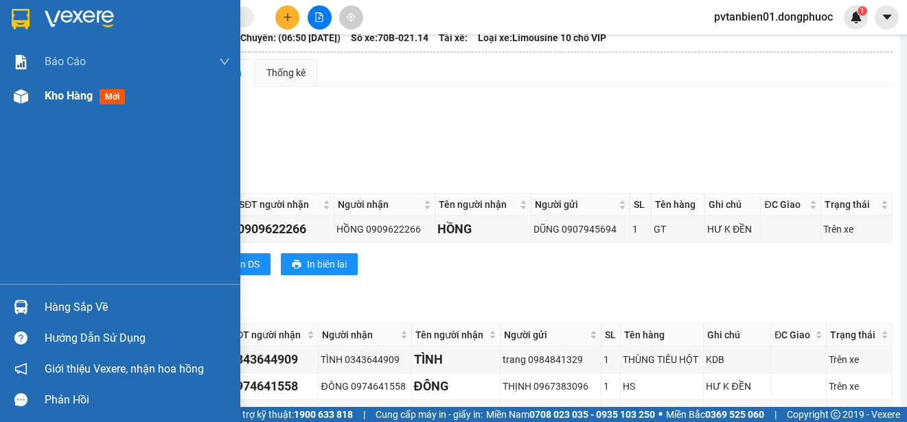
click at [33, 96] on div "Kho hàng mới" at bounding box center [120, 96] width 240 height 34
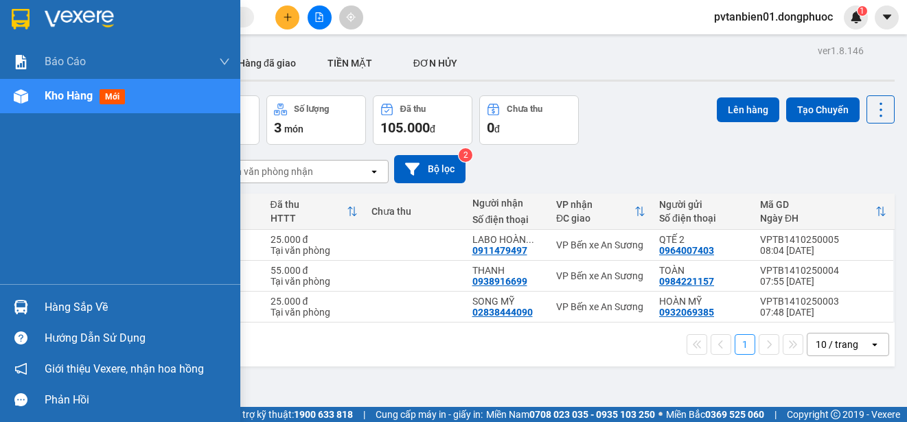
click at [9, 308] on div at bounding box center [21, 307] width 24 height 24
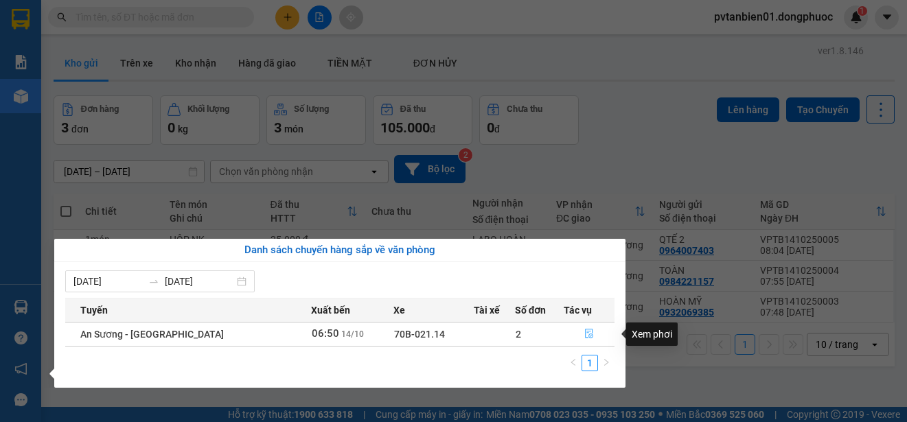
click at [588, 332] on icon "file-done" at bounding box center [589, 334] width 10 height 10
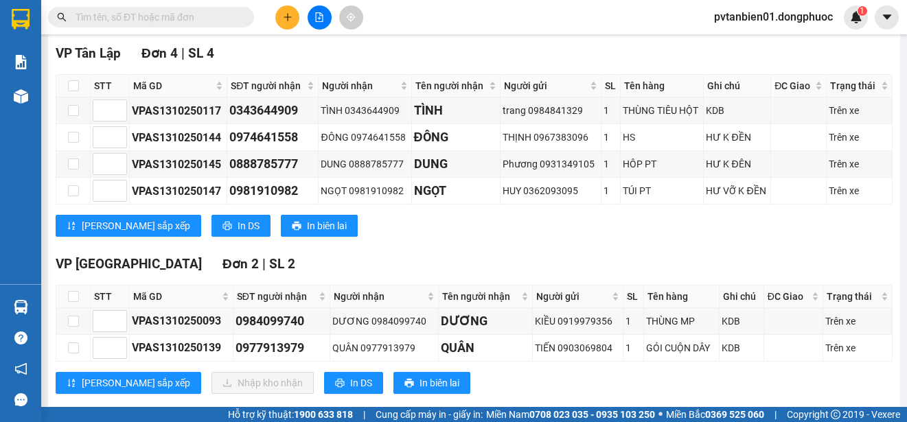
scroll to position [379, 0]
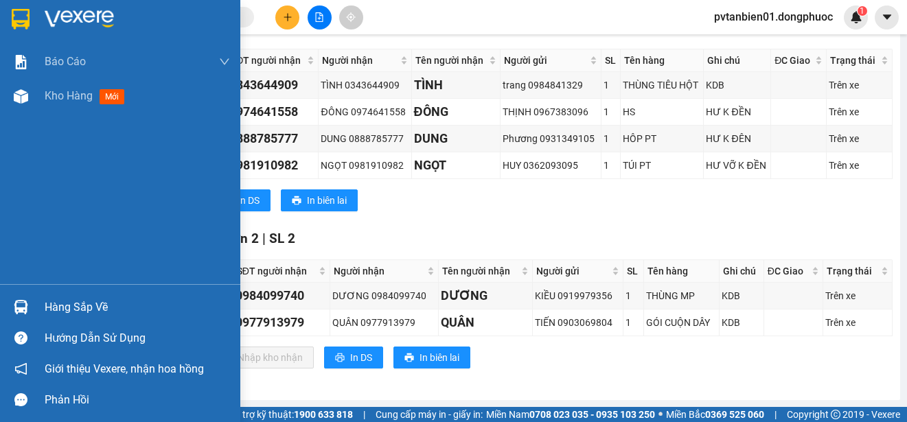
click at [23, 12] on img at bounding box center [21, 19] width 18 height 21
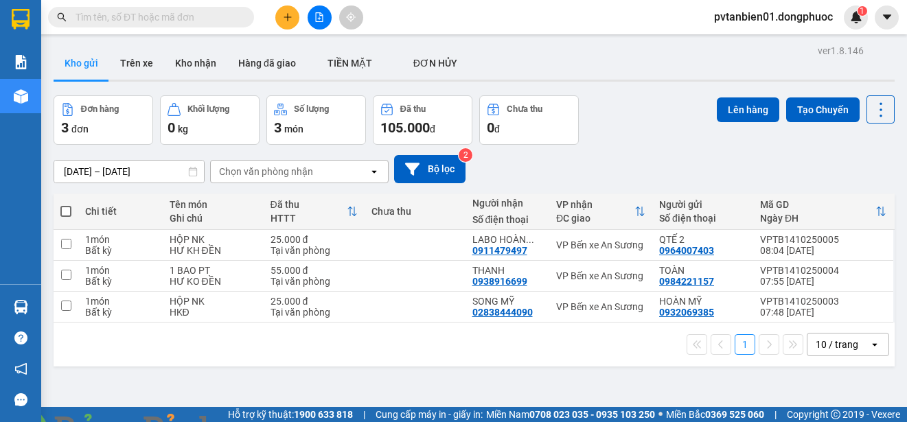
click at [73, 201] on th at bounding box center [66, 212] width 25 height 36
click at [65, 209] on span at bounding box center [65, 211] width 11 height 11
click at [66, 205] on input "checkbox" at bounding box center [66, 205] width 0 height 0
checkbox input "true"
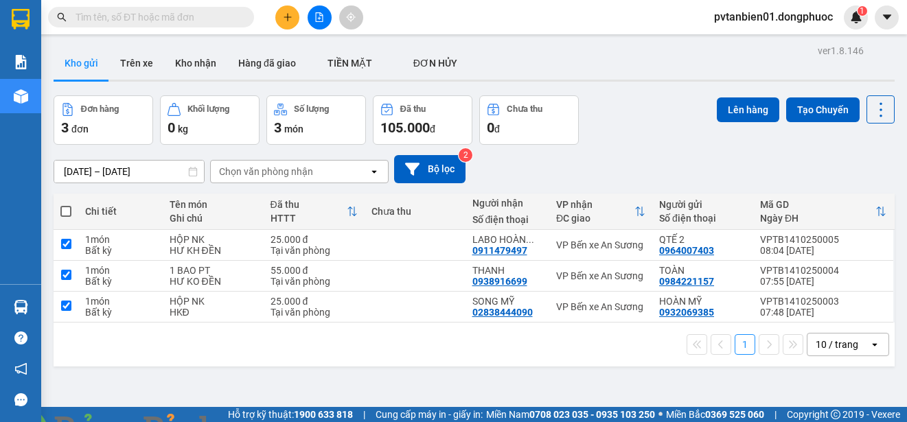
checkbox input "true"
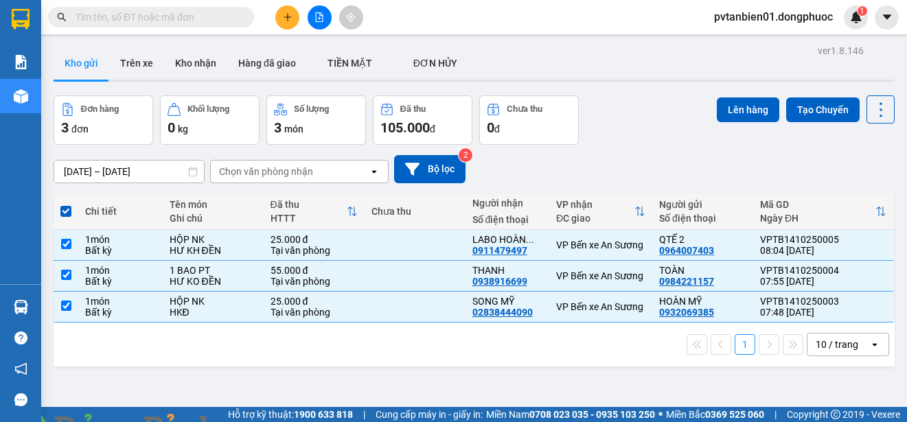
click at [253, 422] on img at bounding box center [248, 430] width 8 height 8
click at [733, 110] on button "Lên hàng" at bounding box center [748, 109] width 62 height 25
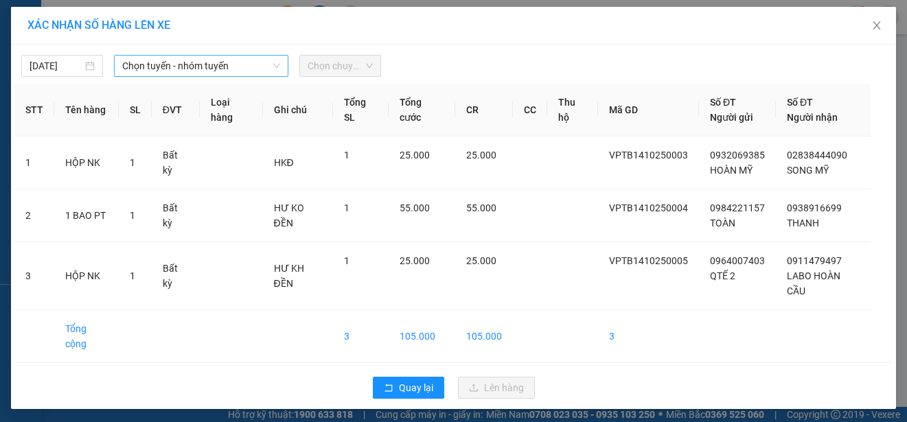
click at [218, 73] on span "Chọn tuyến - nhóm tuyến" at bounding box center [201, 66] width 158 height 21
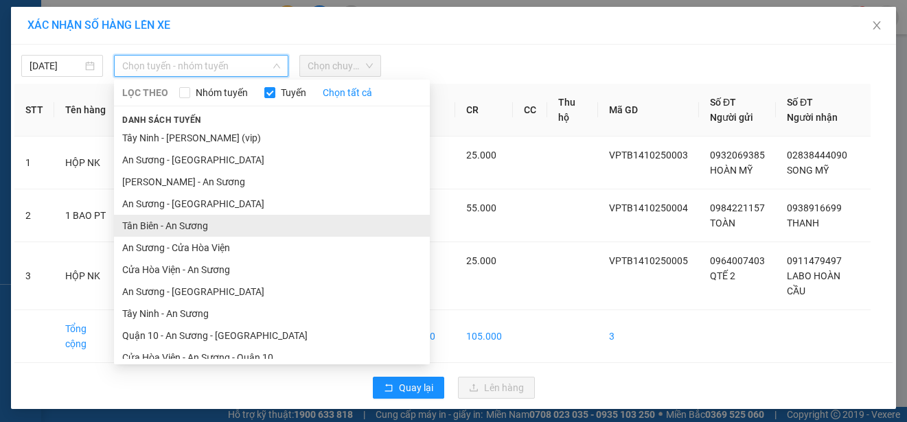
click at [188, 231] on li "Tân Biên - An Sương" at bounding box center [272, 226] width 316 height 22
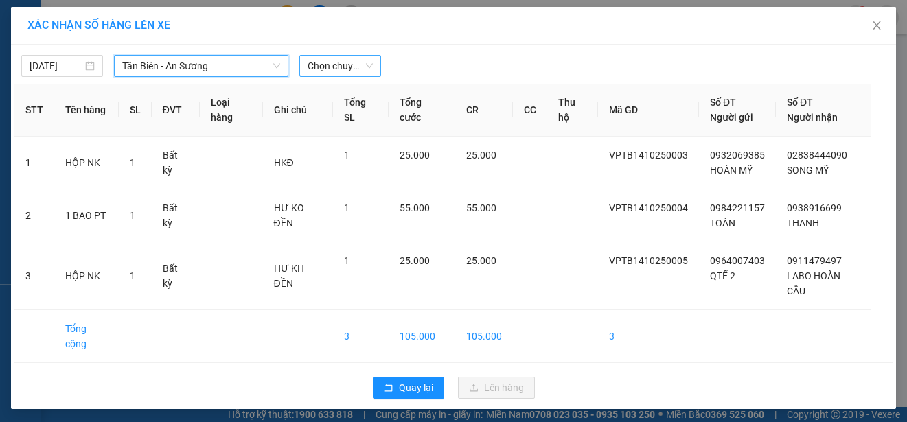
click at [366, 72] on span "Chọn chuyến" at bounding box center [340, 66] width 65 height 21
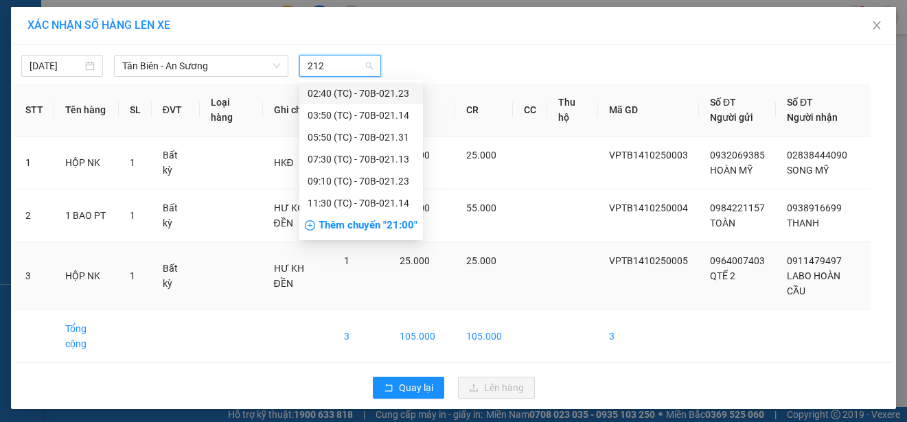
type input "2123"
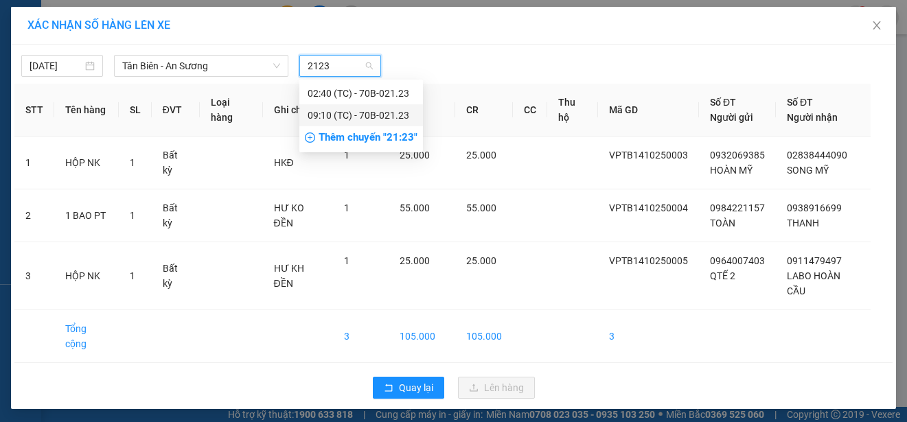
click at [406, 112] on div "09:10 (TC) - 70B-021.23" at bounding box center [361, 115] width 107 height 15
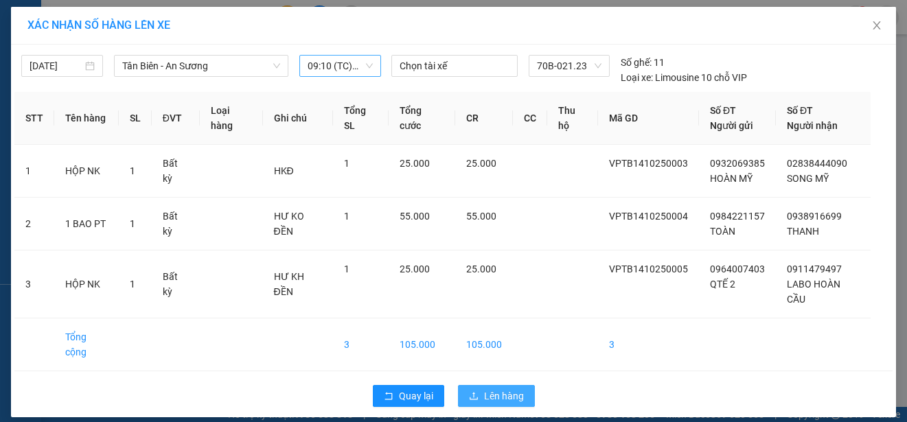
click at [493, 389] on span "Lên hàng" at bounding box center [504, 396] width 40 height 15
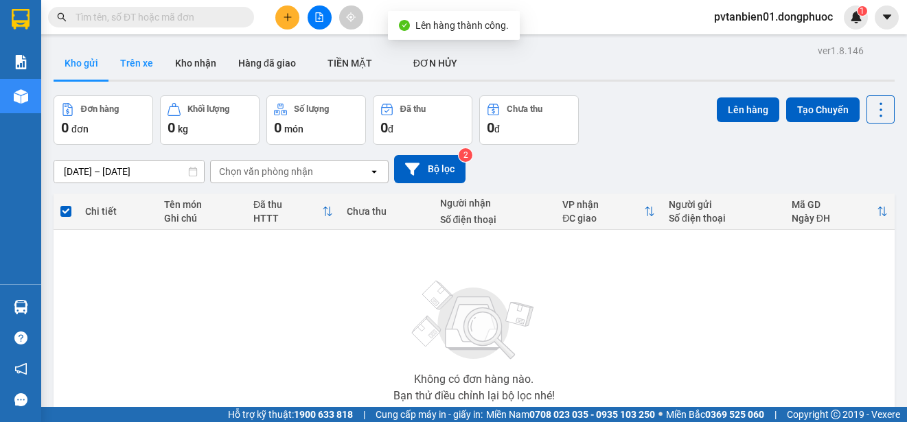
click at [147, 56] on button "Trên xe" at bounding box center [136, 63] width 55 height 33
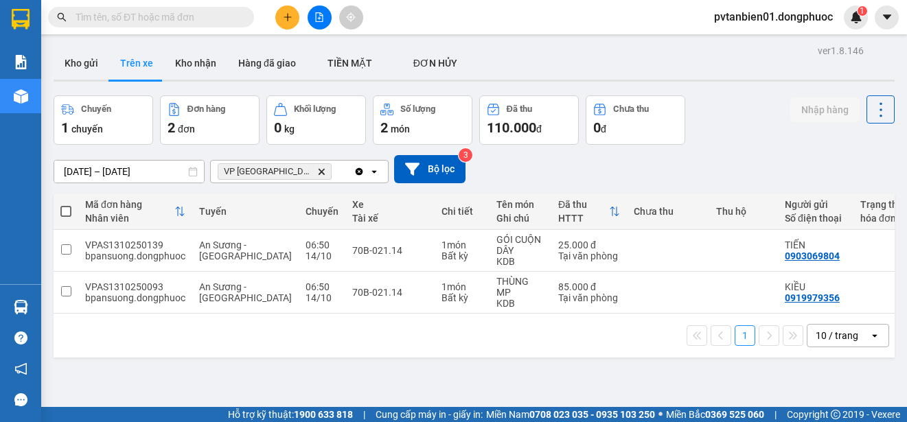
click at [359, 173] on icon "Clear all" at bounding box center [360, 172] width 8 height 8
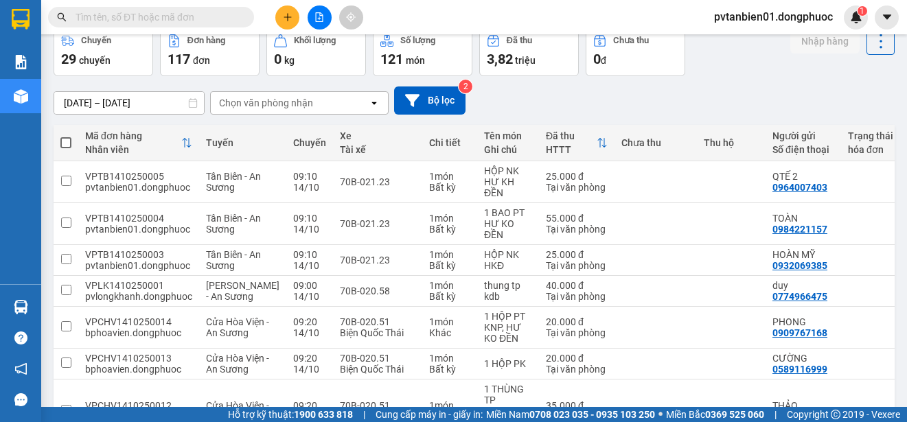
scroll to position [137, 0]
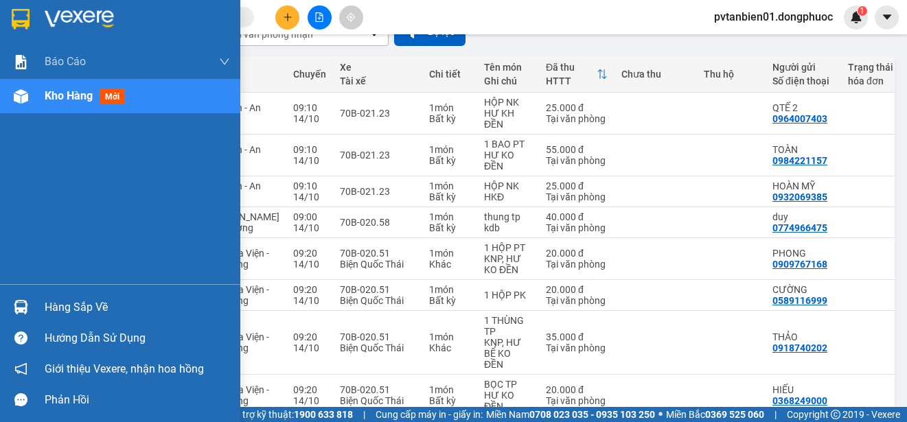
click at [41, 309] on div "Hàng sắp về" at bounding box center [120, 307] width 240 height 31
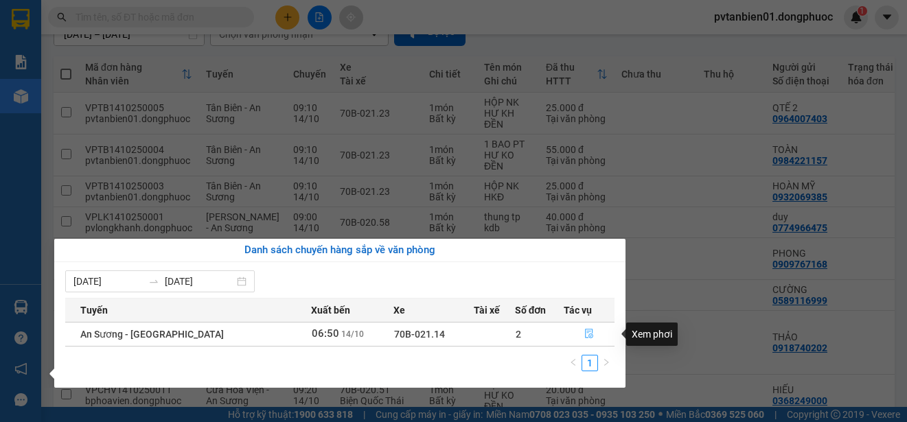
click at [587, 330] on icon "file-done" at bounding box center [589, 335] width 8 height 10
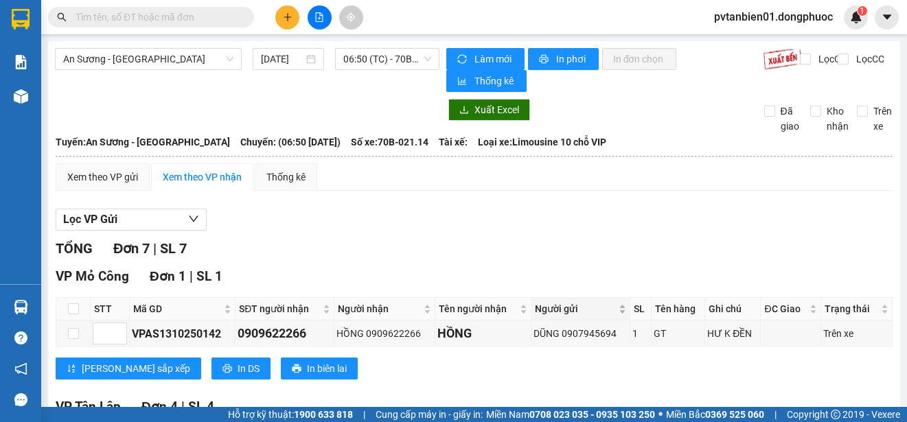
scroll to position [379, 0]
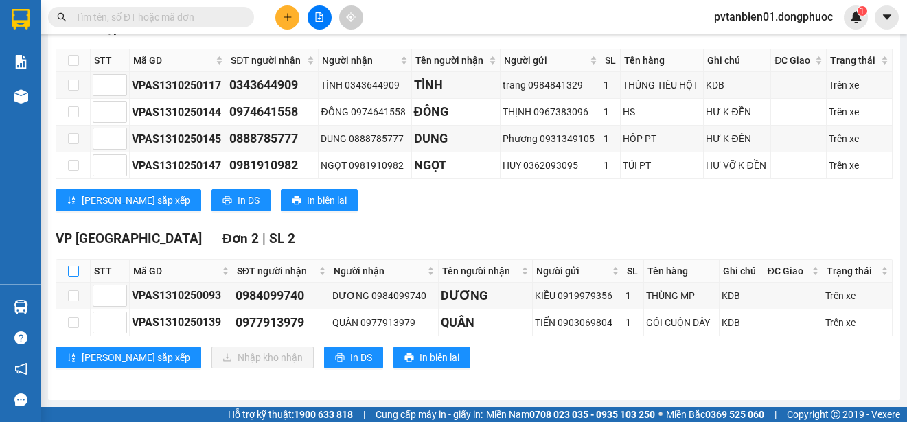
click at [68, 271] on input "checkbox" at bounding box center [73, 271] width 11 height 11
checkbox input "true"
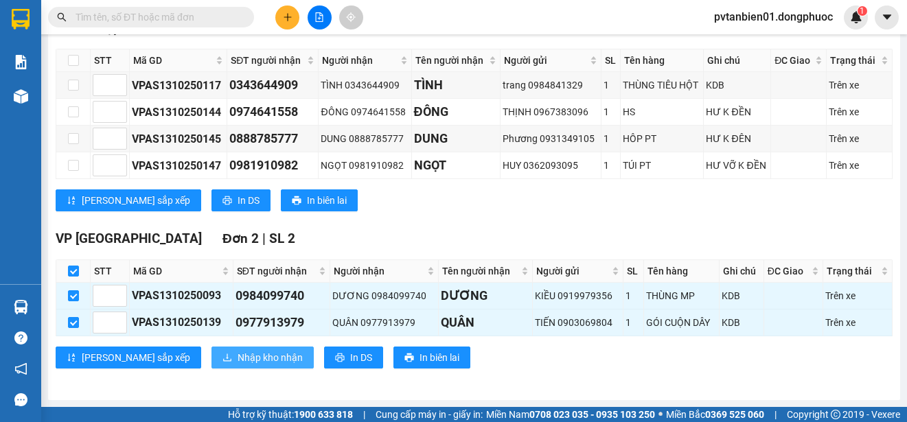
click at [238, 353] on span "Nhập kho nhận" at bounding box center [270, 357] width 65 height 15
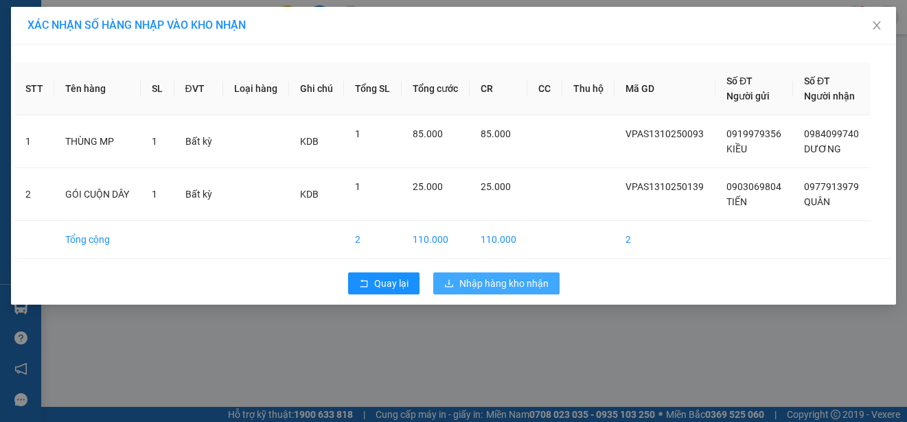
click at [509, 284] on span "Nhập hàng kho nhận" at bounding box center [503, 283] width 89 height 15
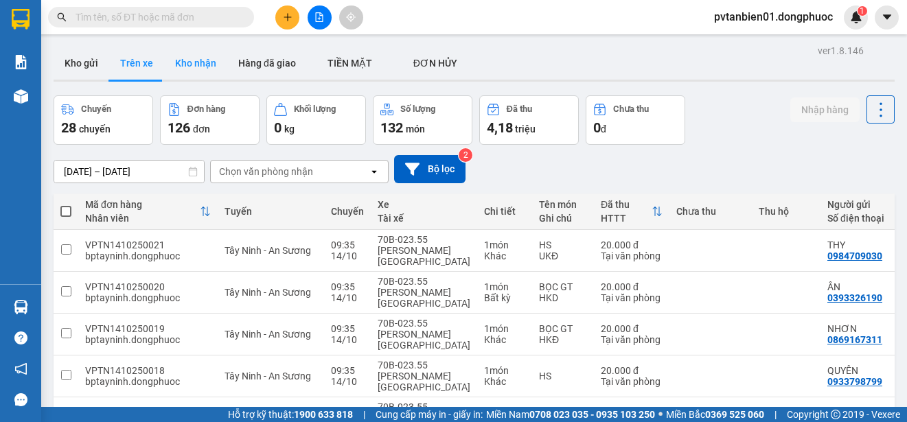
click at [193, 65] on button "Kho nhận" at bounding box center [195, 63] width 63 height 33
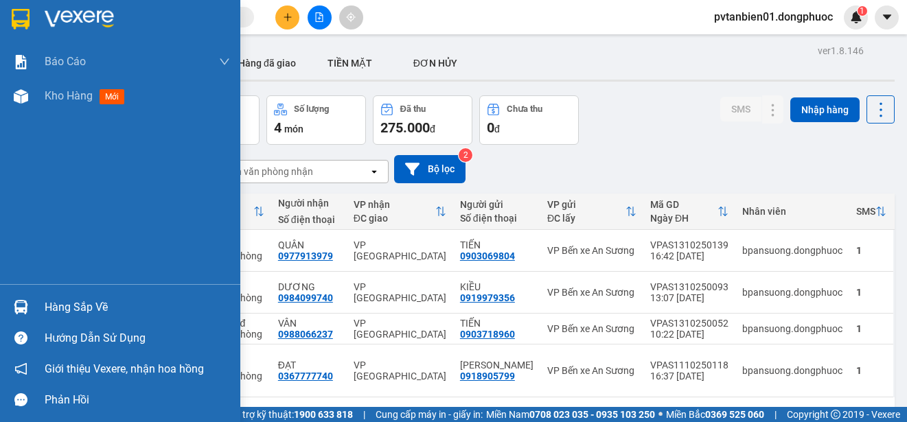
click at [37, 310] on div "Hàng sắp về" at bounding box center [120, 307] width 240 height 31
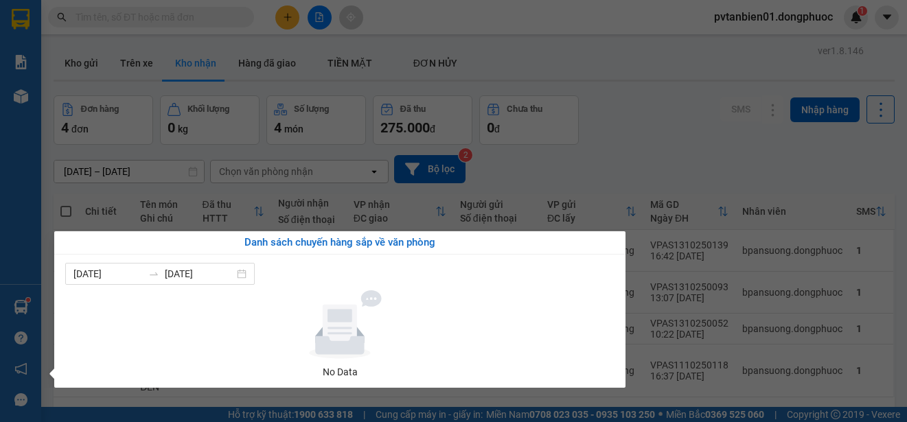
click at [581, 156] on section "Kết quả tìm kiếm ( 0 ) Bộ lọc Ngày tạo đơn gần nhất No Data pvtanbien01.dongphu…" at bounding box center [453, 211] width 907 height 422
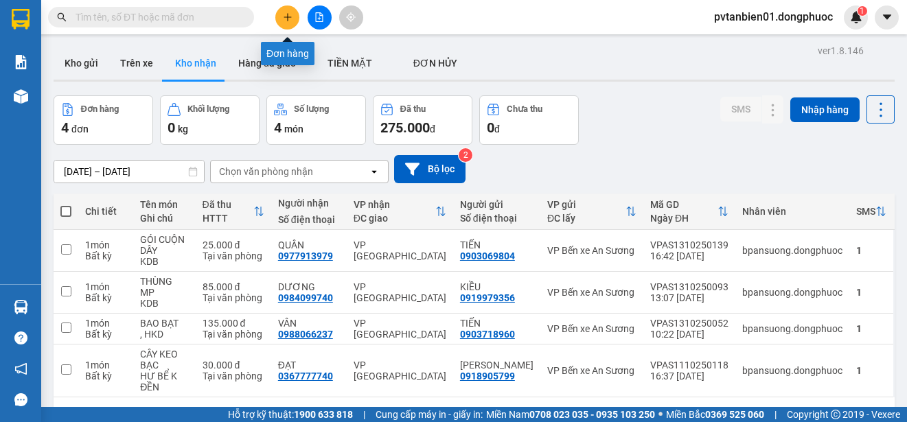
click at [288, 16] on icon "plus" at bounding box center [288, 17] width 10 height 10
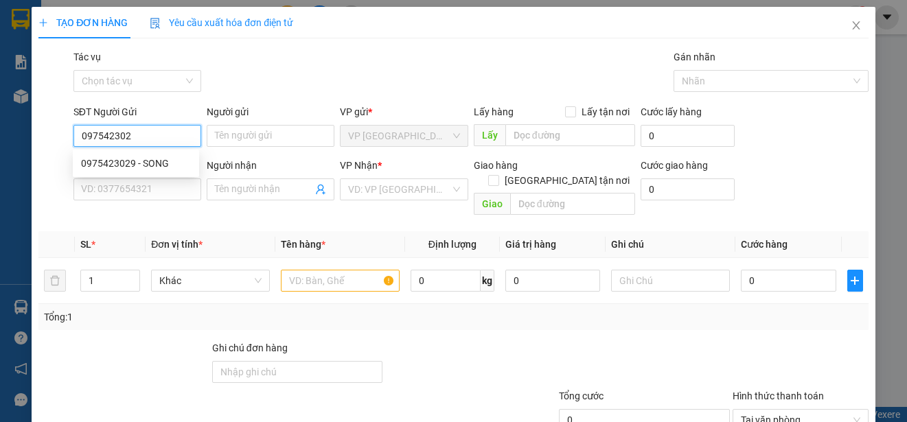
type input "0975423029"
click at [133, 161] on div "0975423029 - SONG" at bounding box center [136, 163] width 110 height 15
type input "SONG"
type input "0938375575"
type input "NGHĨA"
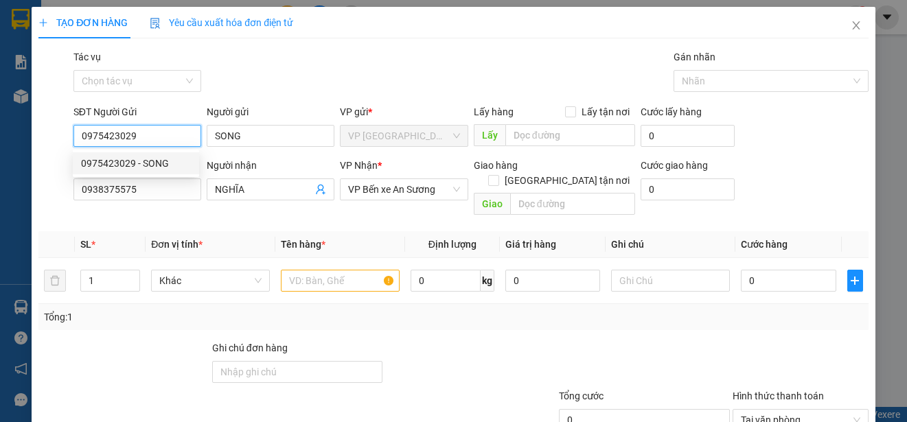
type input "25.000"
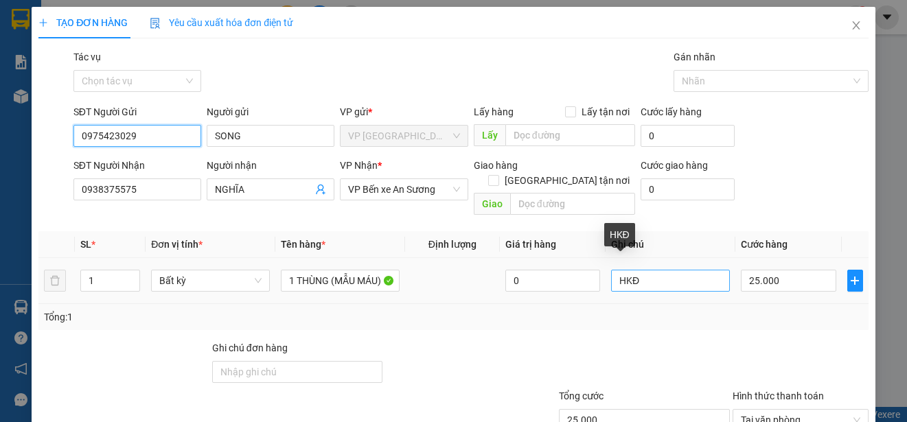
scroll to position [86, 0]
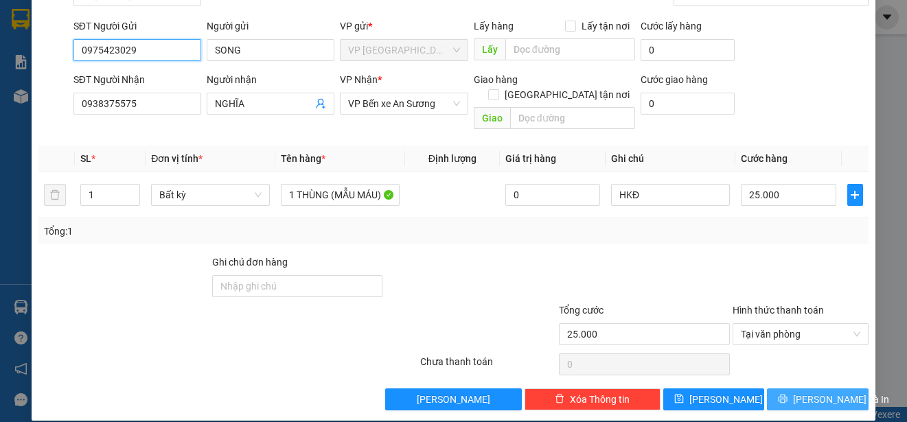
type input "0975423029"
click at [829, 392] on span "[PERSON_NAME] và In" at bounding box center [841, 399] width 96 height 15
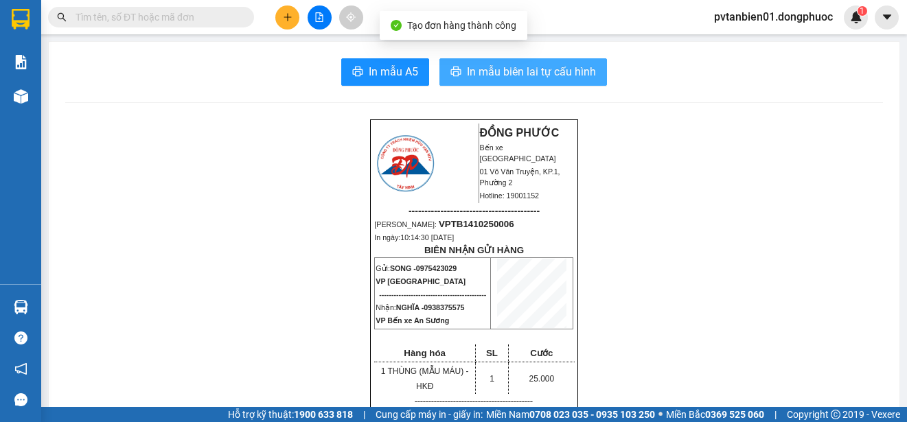
click at [581, 58] on button "In mẫu biên lai tự cấu hình" at bounding box center [523, 71] width 168 height 27
click at [573, 66] on span "In mẫu biên lai tự cấu hình" at bounding box center [531, 71] width 129 height 17
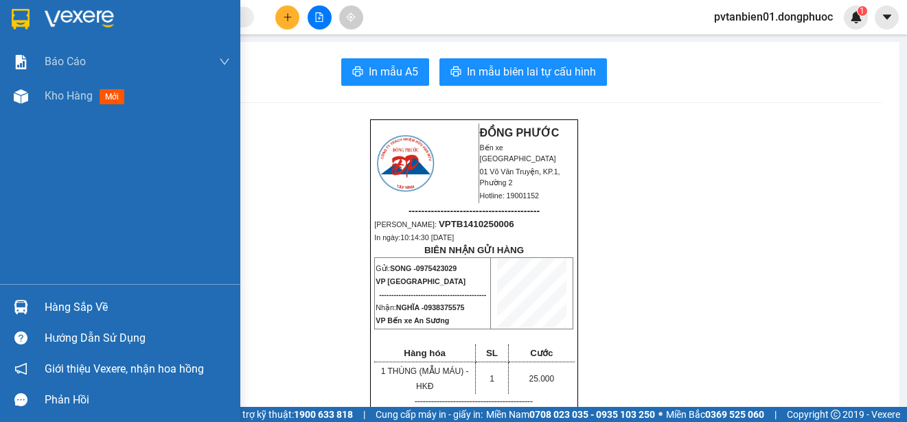
click at [31, 16] on div at bounding box center [21, 19] width 24 height 24
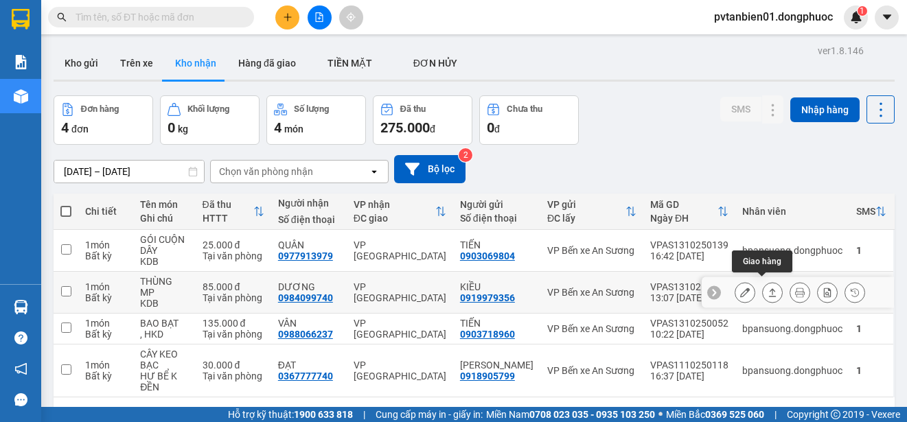
click at [768, 288] on icon at bounding box center [773, 293] width 10 height 10
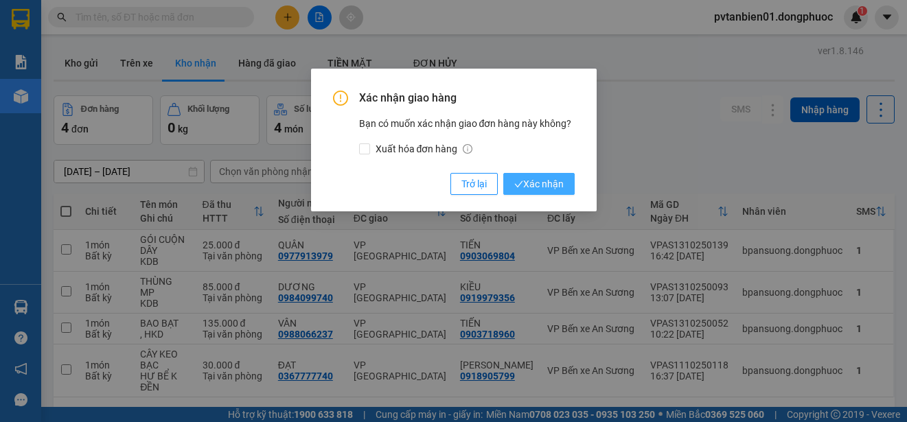
click at [531, 184] on span "Xác nhận" at bounding box center [538, 183] width 49 height 15
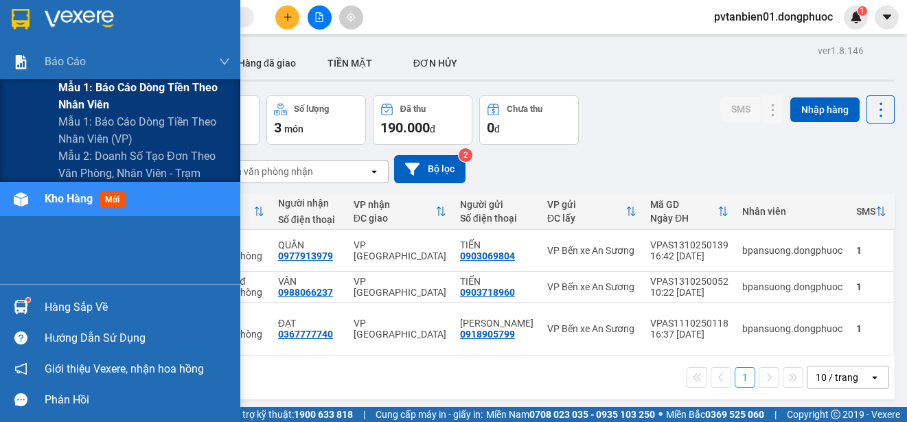
click at [154, 88] on span "Mẫu 1: Báo cáo dòng tiền theo nhân viên" at bounding box center [144, 96] width 172 height 34
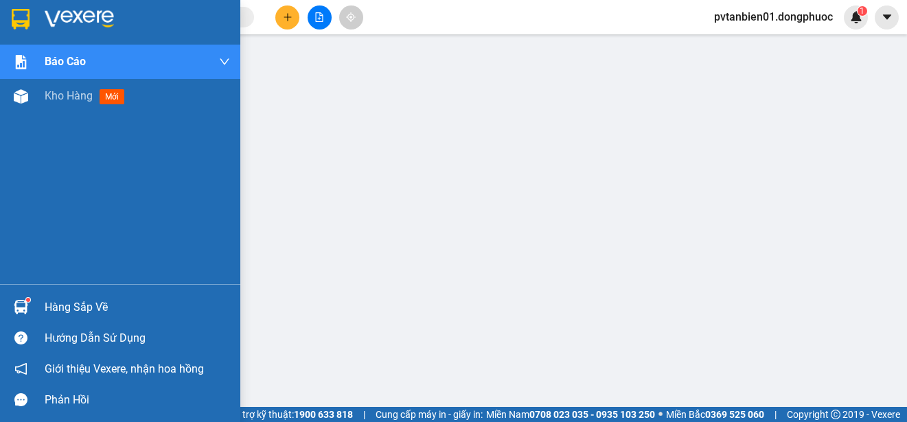
click at [10, 310] on div at bounding box center [21, 307] width 24 height 24
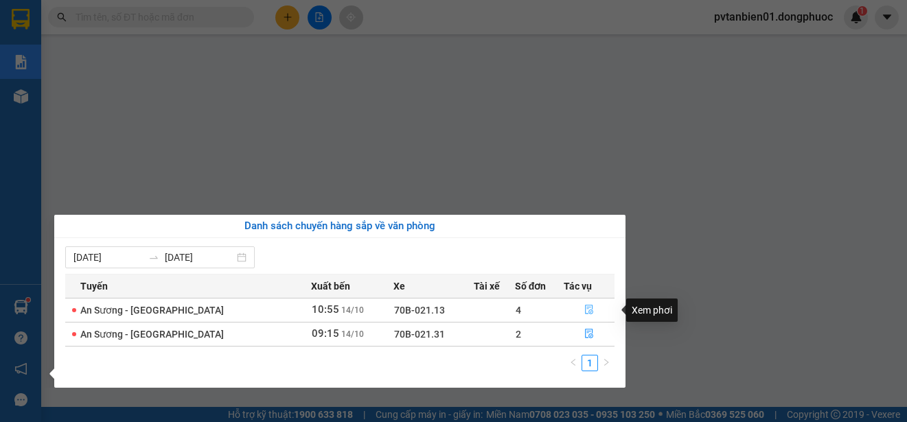
click at [586, 306] on icon "file-done" at bounding box center [589, 311] width 8 height 10
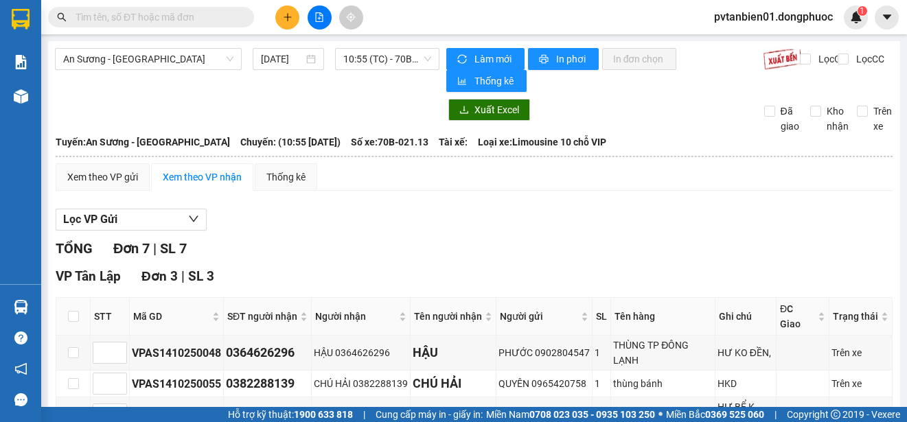
scroll to position [275, 0]
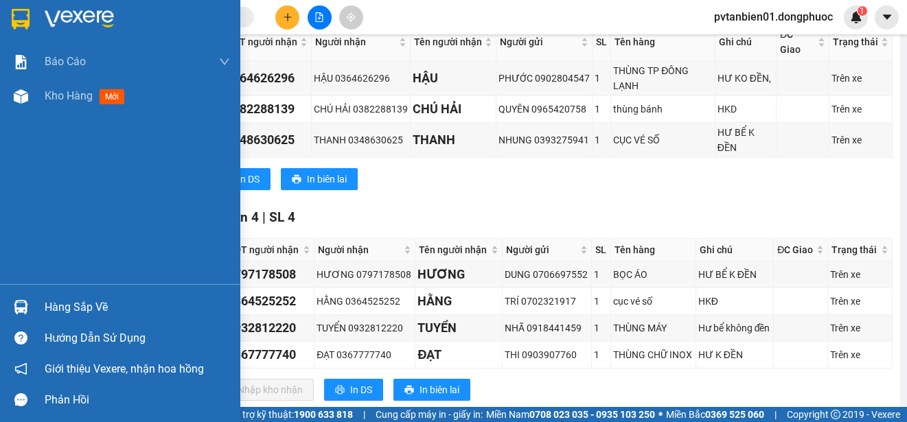
click at [112, 303] on div "Hàng sắp về" at bounding box center [137, 307] width 185 height 21
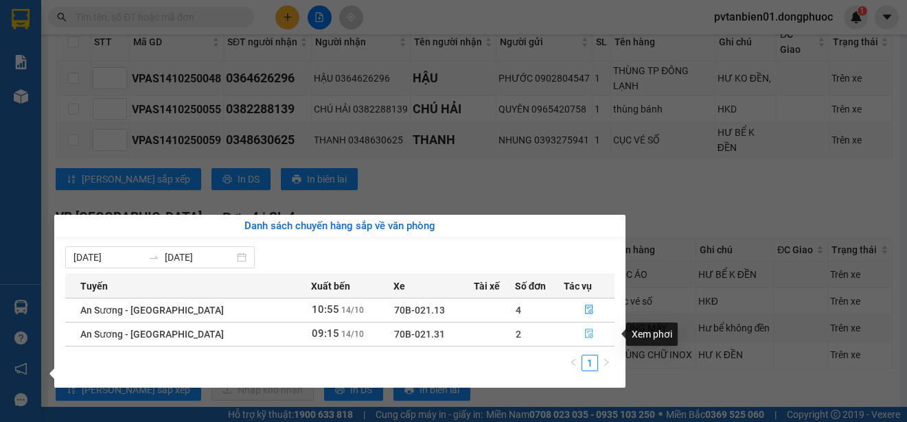
click at [579, 330] on button "button" at bounding box center [588, 334] width 49 height 22
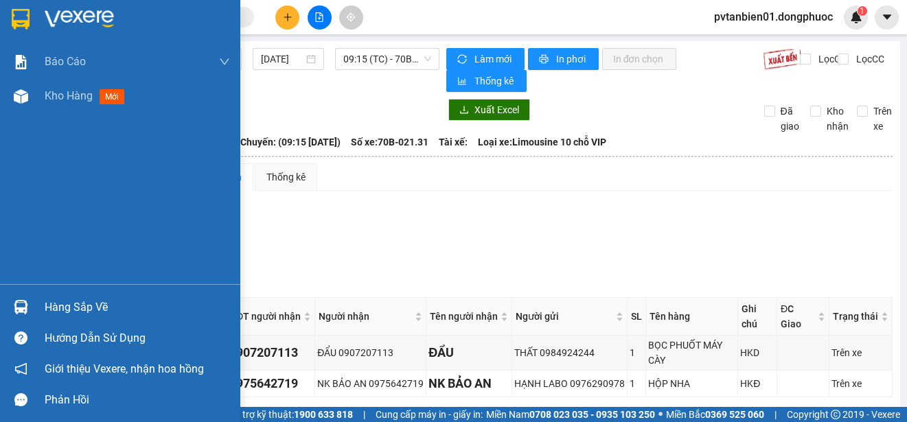
click at [27, 18] on img at bounding box center [21, 19] width 18 height 21
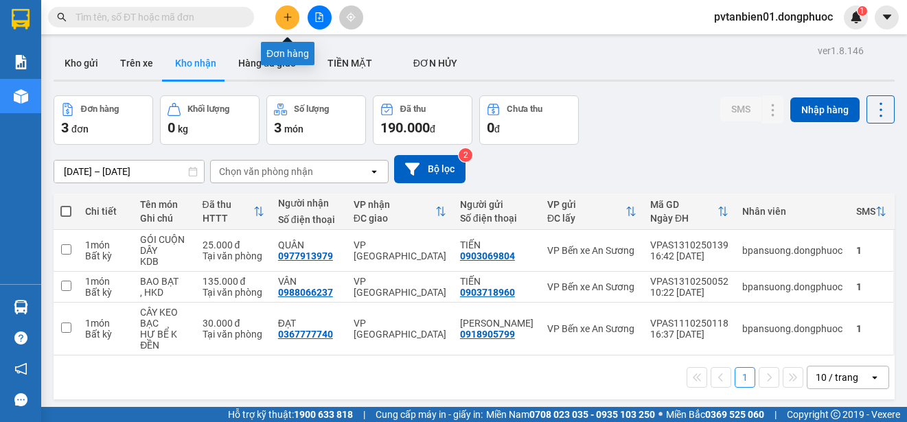
click at [287, 24] on button at bounding box center [287, 17] width 24 height 24
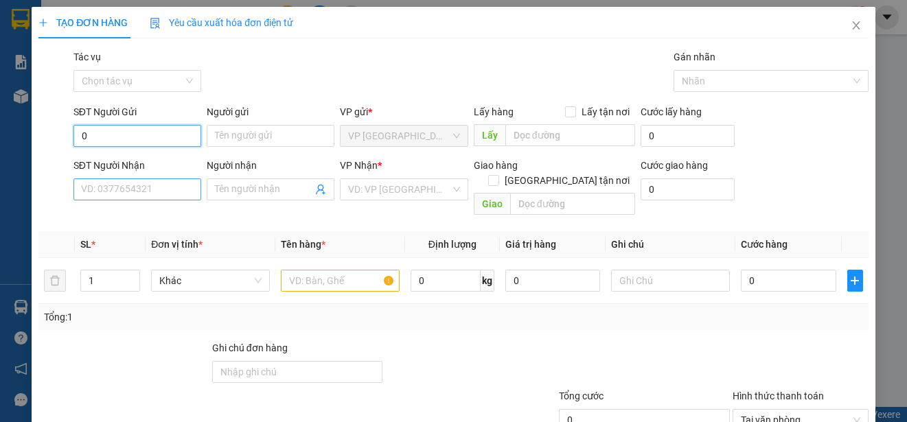
type input "0"
click at [125, 189] on input "SĐT Người Nhận" at bounding box center [137, 190] width 128 height 22
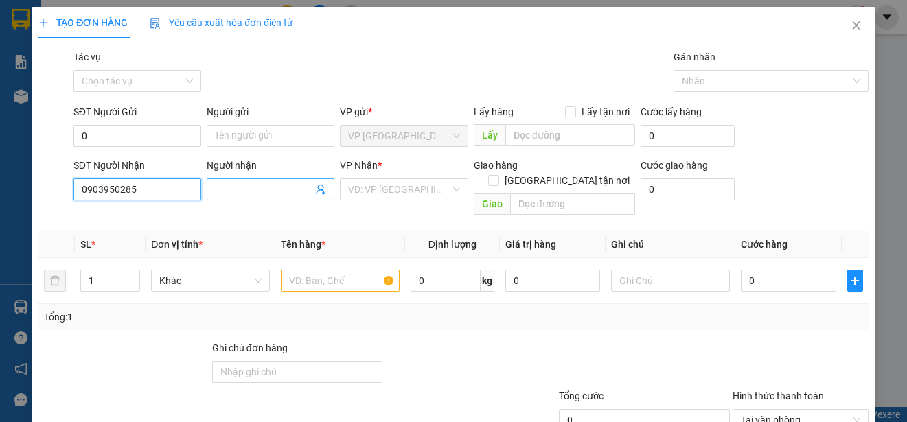
type input "0903950285"
click at [276, 192] on input "Người nhận" at bounding box center [263, 189] width 97 height 15
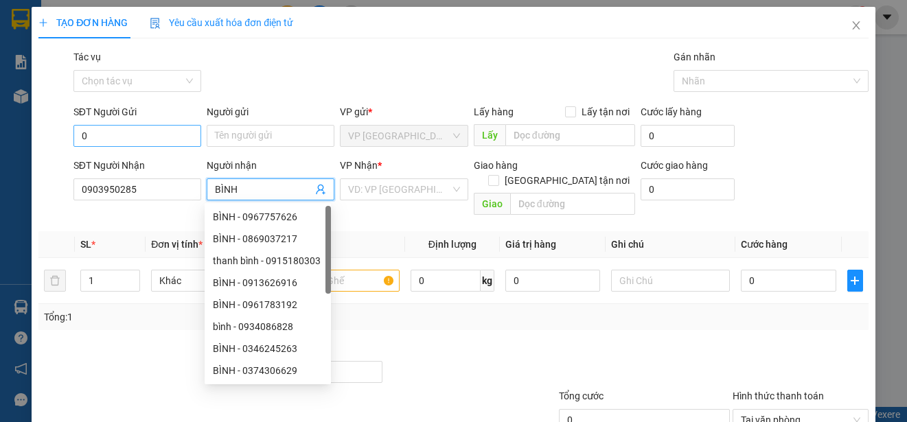
type input "BÌNH"
click at [108, 125] on input "0" at bounding box center [137, 136] width 128 height 22
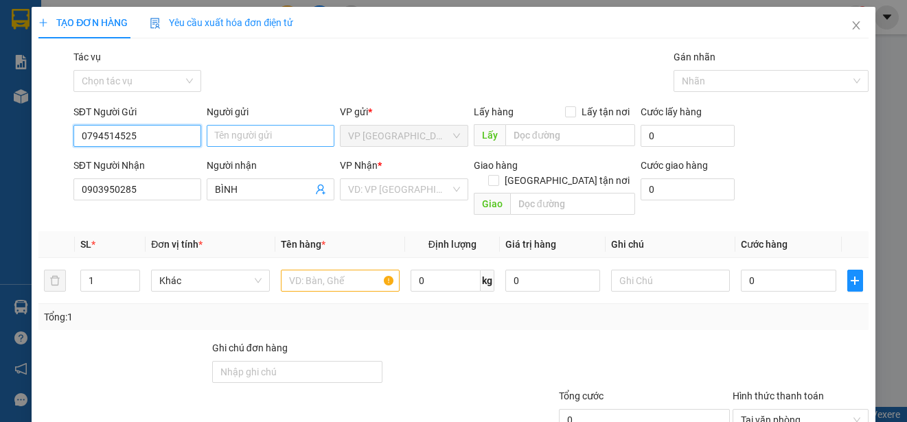
type input "0794514525"
click at [264, 137] on input "Người gửi" at bounding box center [271, 136] width 128 height 22
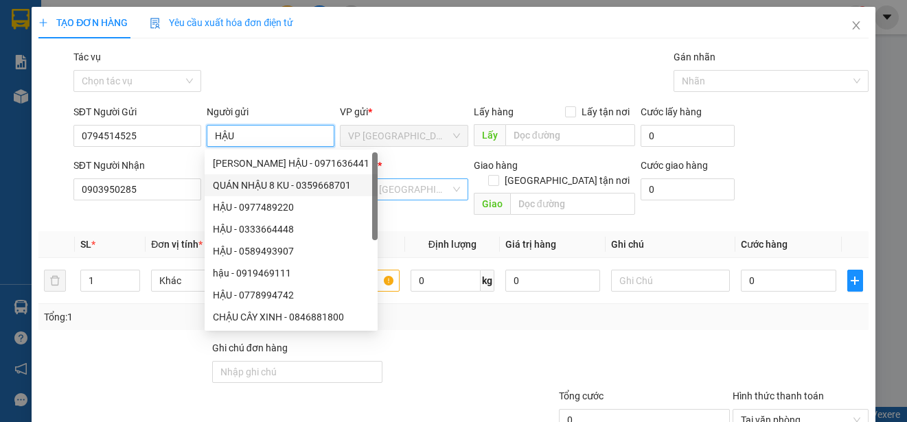
type input "HẬU"
click at [436, 183] on input "search" at bounding box center [399, 189] width 102 height 21
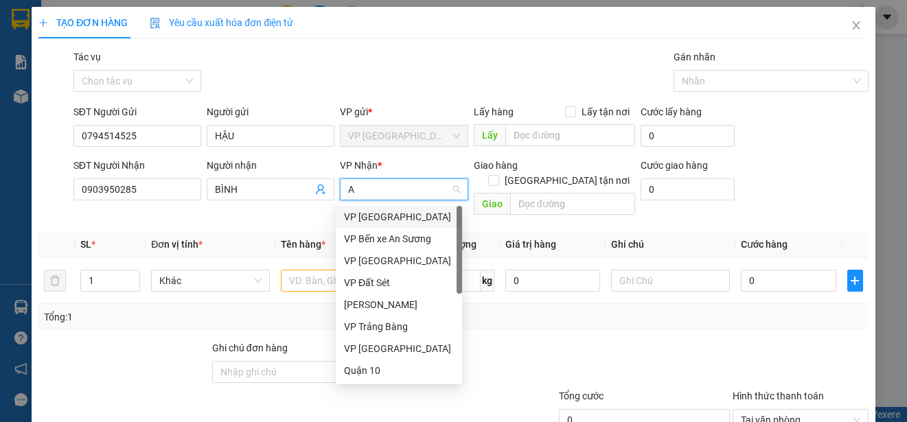
type input "AN"
click at [387, 215] on div "VP Bến xe An Sương" at bounding box center [399, 216] width 110 height 15
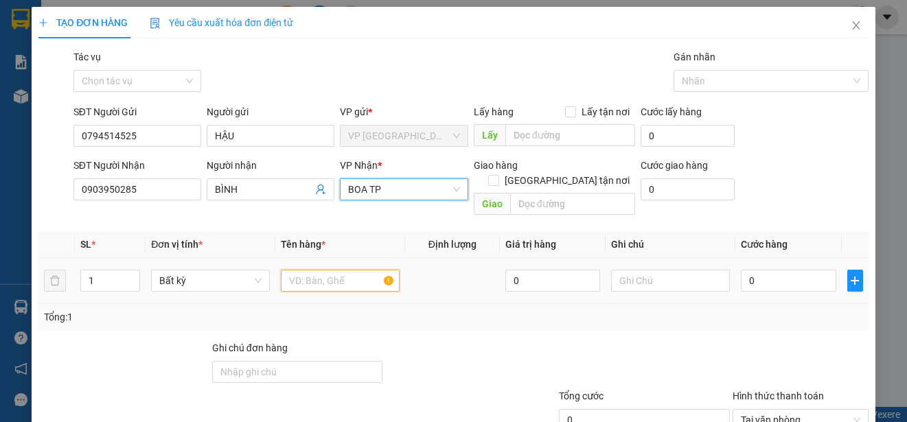
click at [292, 270] on input "text" at bounding box center [340, 281] width 119 height 22
click at [411, 197] on input "BOA TP" at bounding box center [399, 189] width 102 height 21
type input "B"
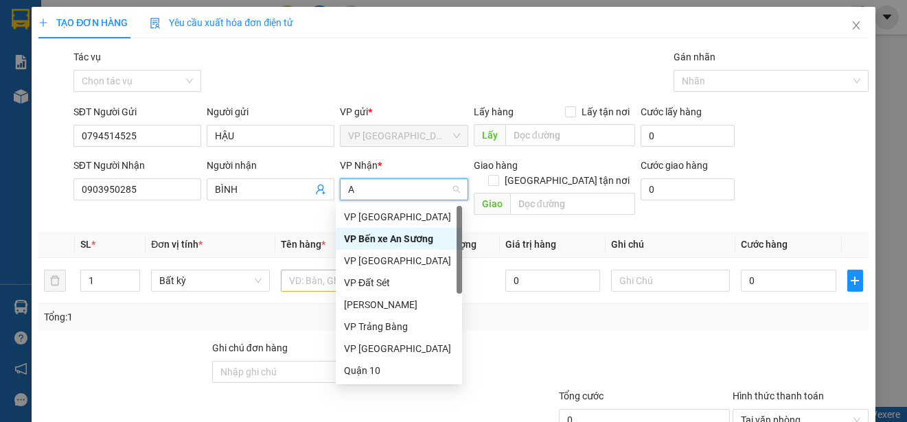
type input "AN"
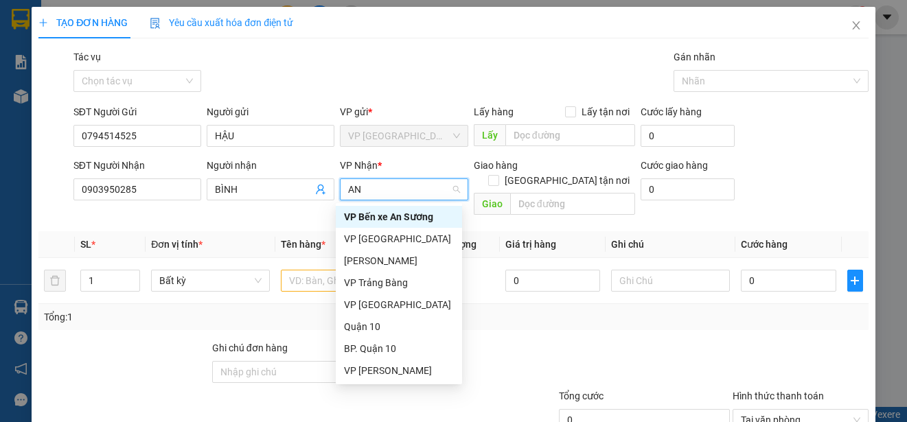
click at [402, 217] on div "VP Bến xe An Sương" at bounding box center [399, 216] width 110 height 15
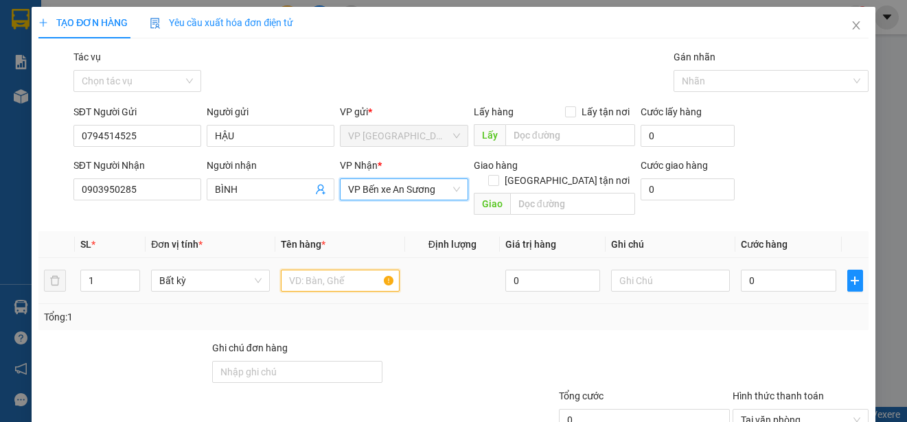
click at [319, 270] on input "text" at bounding box center [340, 281] width 119 height 22
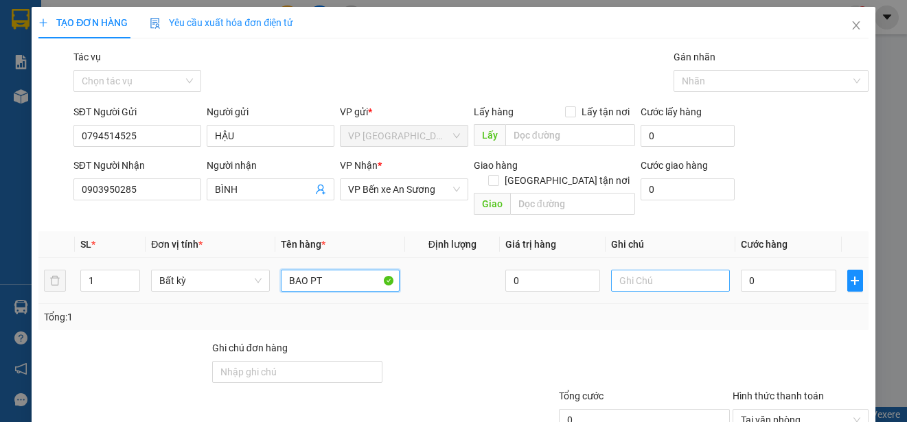
type input "BAO PT"
click at [694, 270] on input "text" at bounding box center [670, 281] width 119 height 22
type input "J"
type input "HƯ KHÔNG ĐỀN"
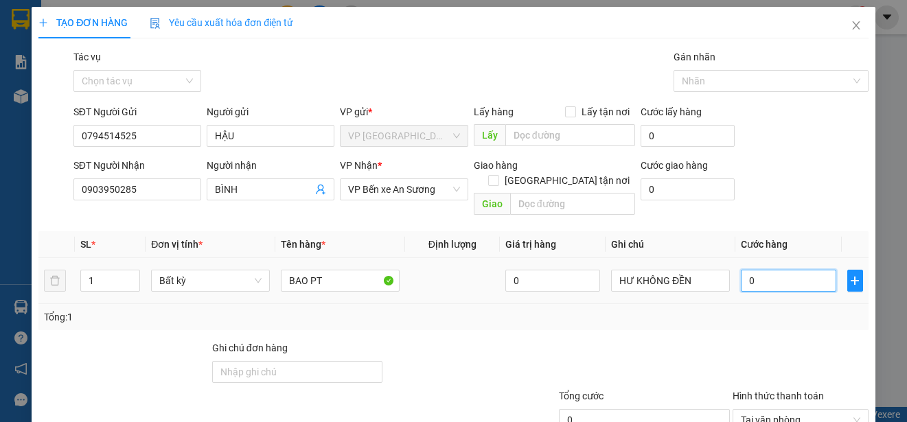
click at [757, 270] on input "0" at bounding box center [788, 281] width 95 height 22
type input "4"
type input "45"
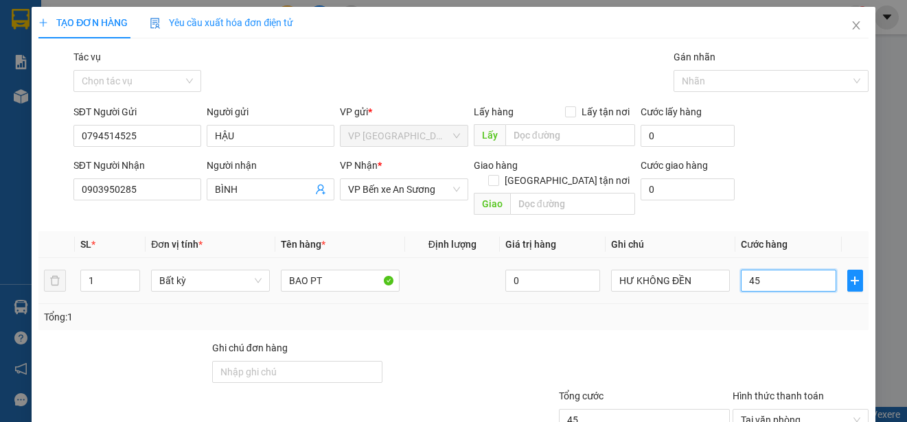
type input "450"
type input "4.500"
type input "45.000"
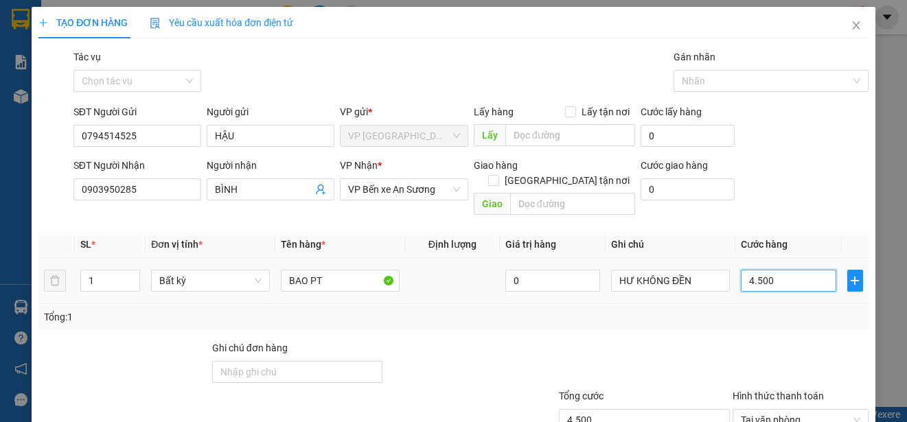
type input "45.000"
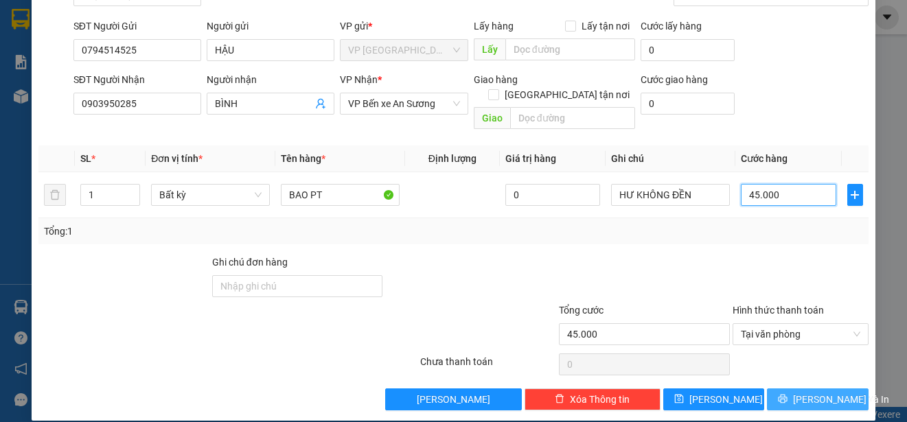
type input "45.000"
click at [823, 392] on span "[PERSON_NAME] và In" at bounding box center [841, 399] width 96 height 15
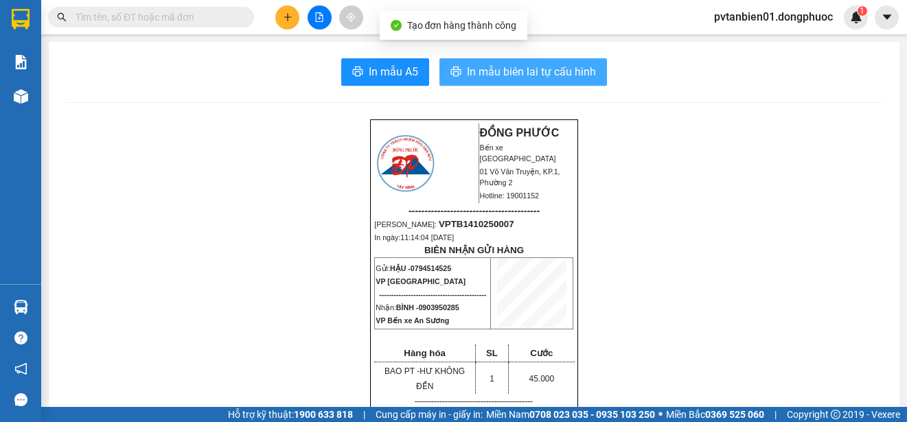
click at [522, 74] on span "In mẫu biên lai tự cấu hình" at bounding box center [531, 71] width 129 height 17
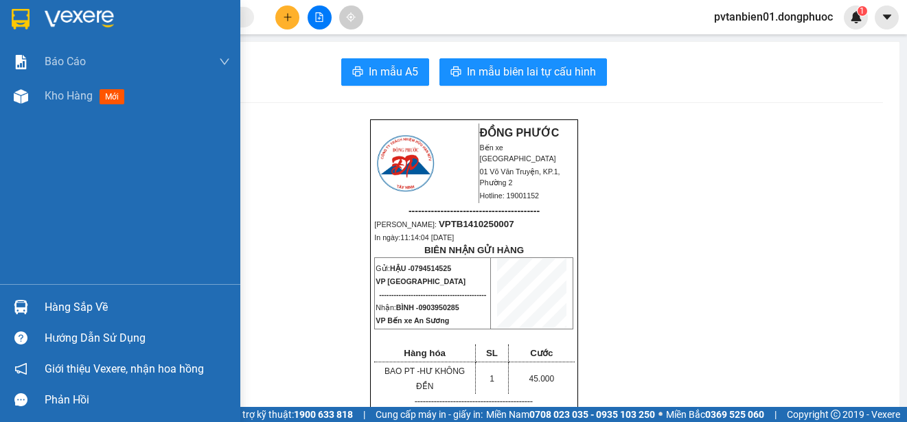
click at [19, 16] on img at bounding box center [21, 19] width 18 height 21
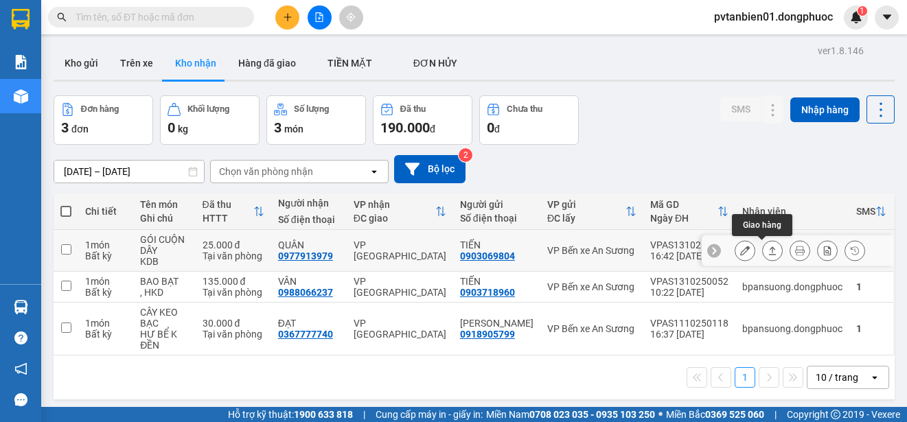
click at [768, 251] on icon at bounding box center [773, 251] width 10 height 10
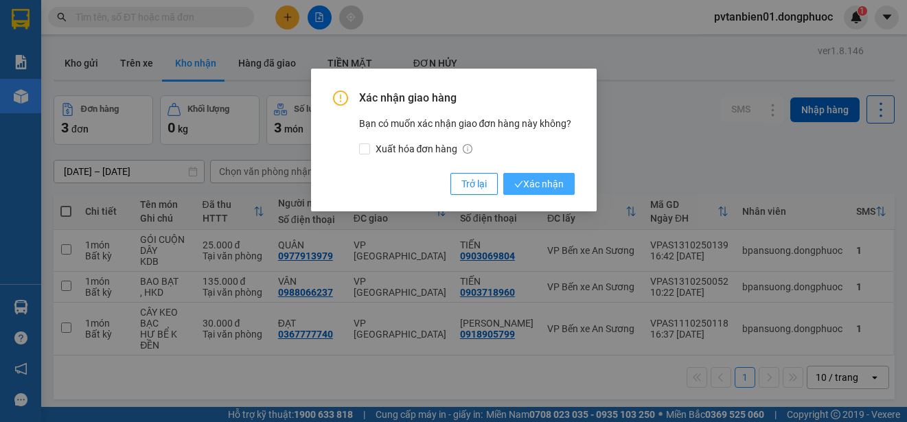
click at [549, 179] on span "Xác nhận" at bounding box center [538, 183] width 49 height 15
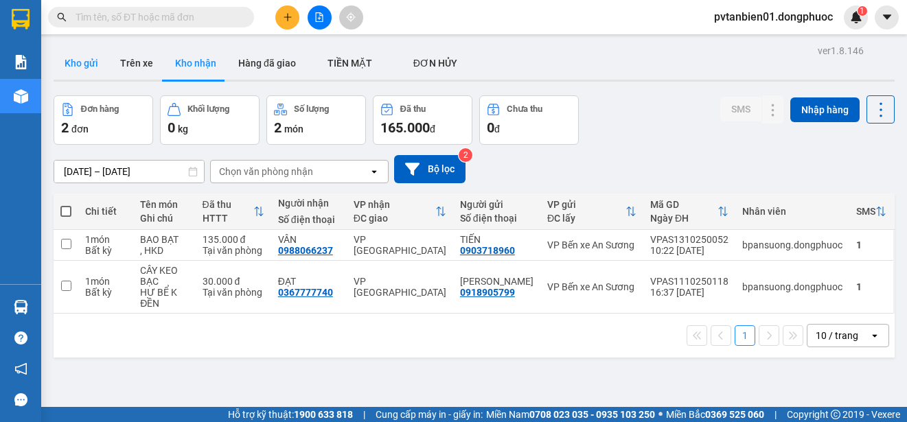
click at [97, 64] on button "Kho gửi" at bounding box center [82, 63] width 56 height 33
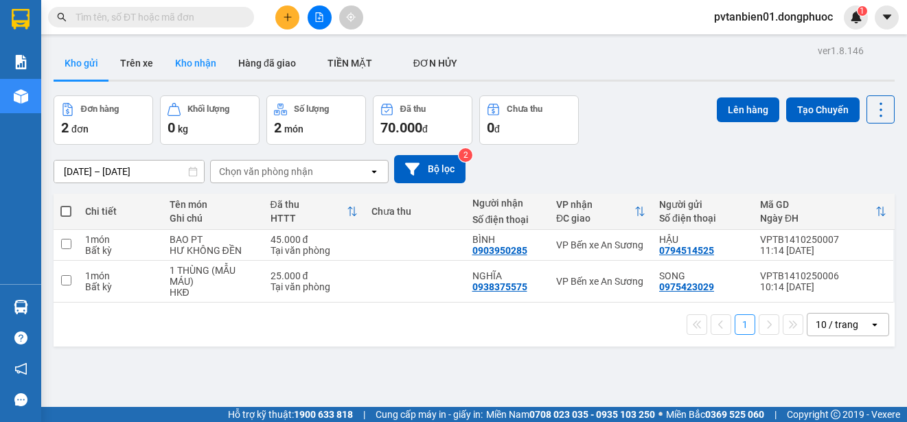
click at [196, 67] on button "Kho nhận" at bounding box center [195, 63] width 63 height 33
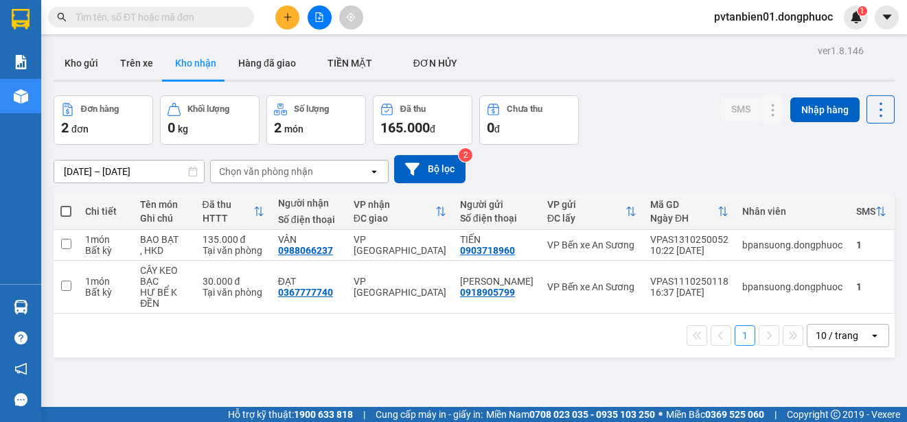
click at [181, 23] on input "text" at bounding box center [157, 17] width 162 height 15
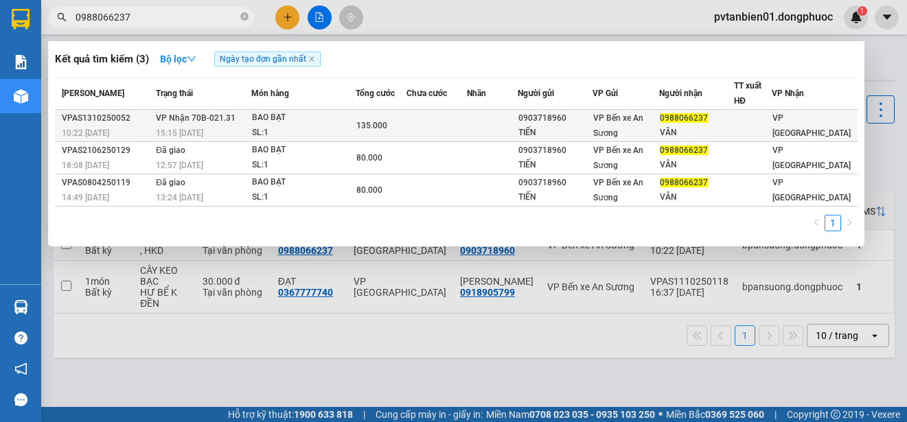
type input "0988066237"
click at [319, 130] on div "SL: 1" at bounding box center [303, 133] width 103 height 15
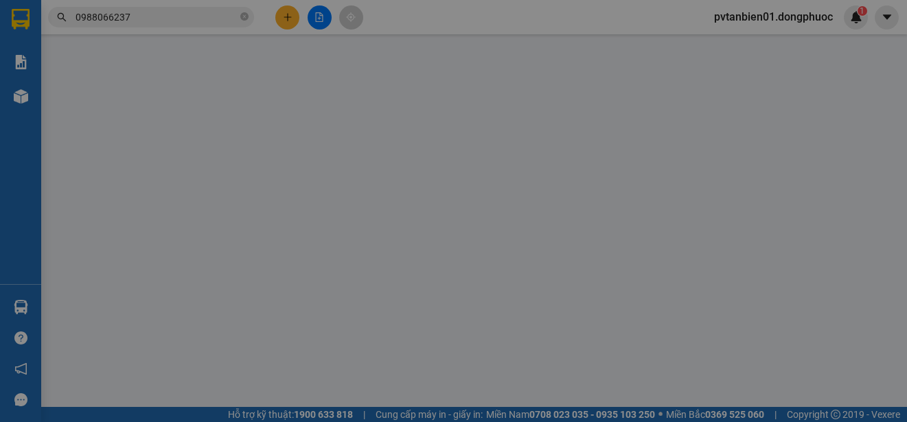
type input "0903718960"
type input "TIẾN"
type input "0988066237"
type input "VÂN"
type input "135.000"
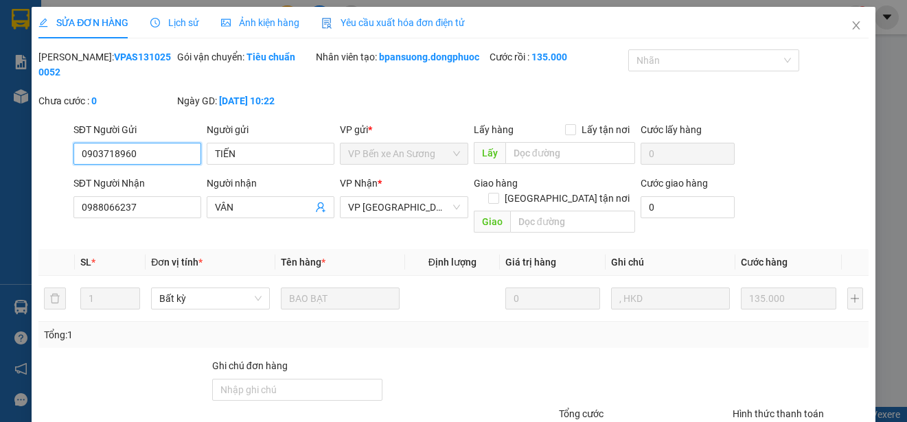
scroll to position [119, 0]
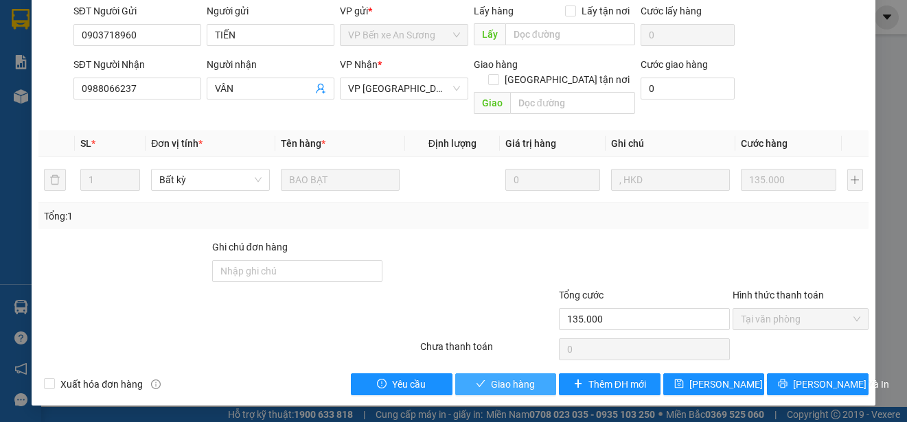
click at [515, 382] on span "Giao hàng" at bounding box center [513, 384] width 44 height 15
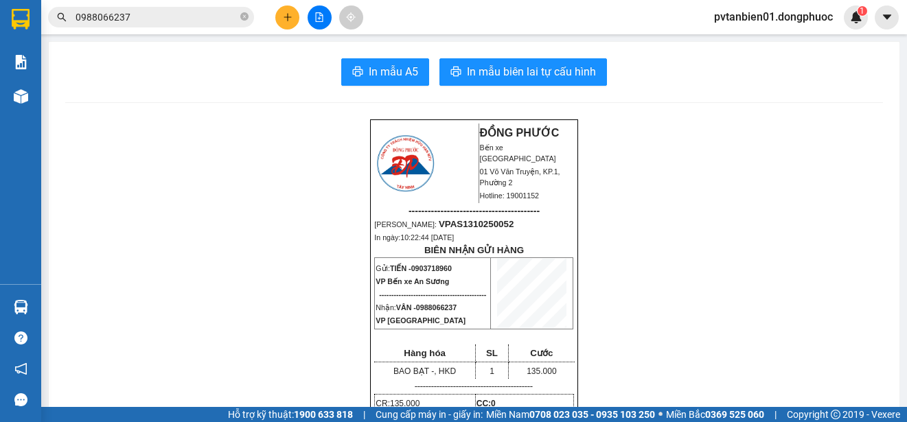
click at [245, 17] on icon "close-circle" at bounding box center [244, 16] width 8 height 8
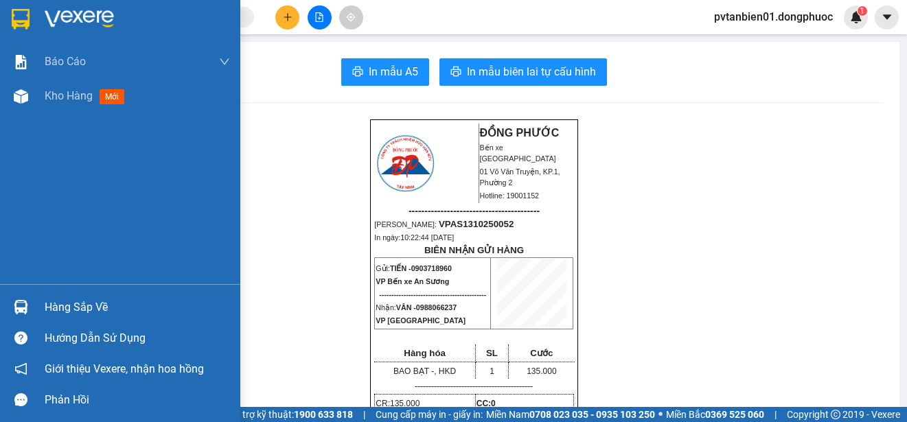
click at [30, 16] on img at bounding box center [21, 19] width 18 height 21
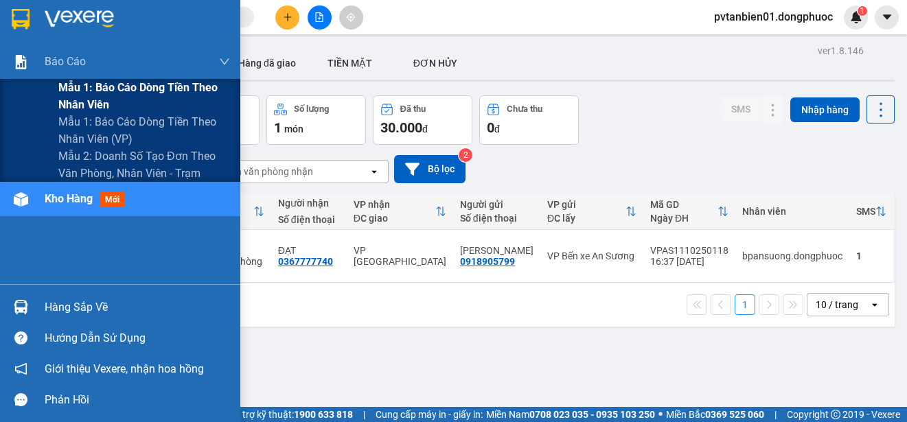
click at [126, 99] on span "Mẫu 1: Báo cáo dòng tiền theo nhân viên" at bounding box center [144, 96] width 172 height 34
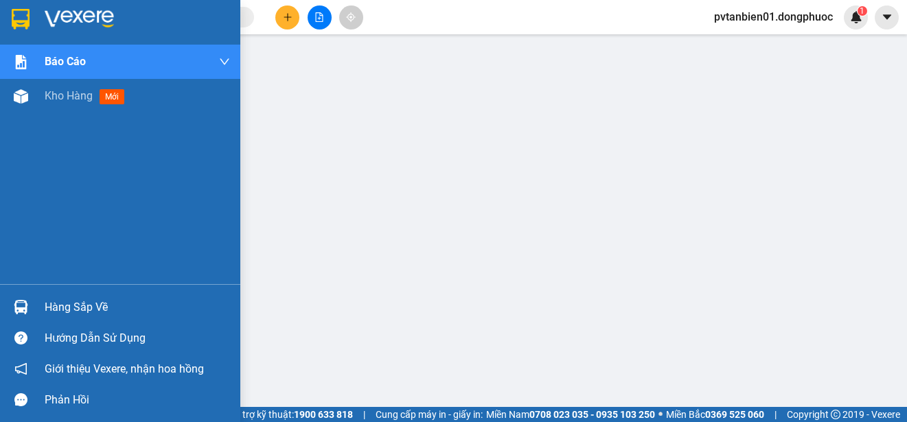
click at [25, 18] on img at bounding box center [21, 19] width 18 height 21
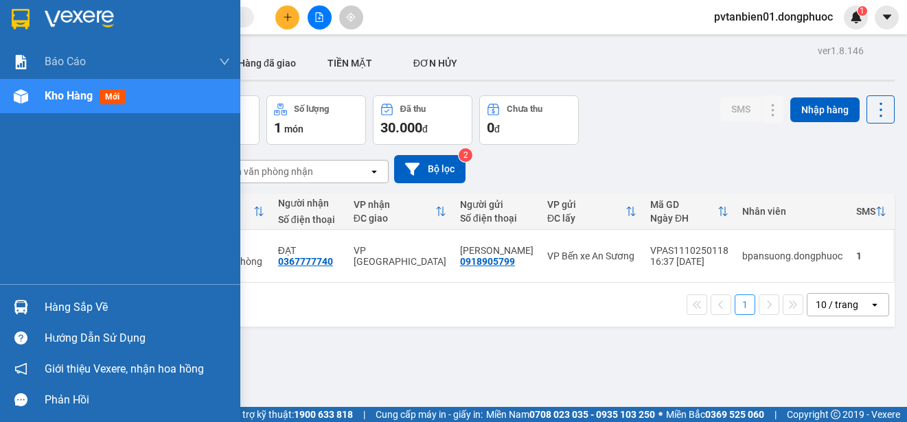
click at [92, 309] on div "Hàng sắp về" at bounding box center [137, 307] width 185 height 21
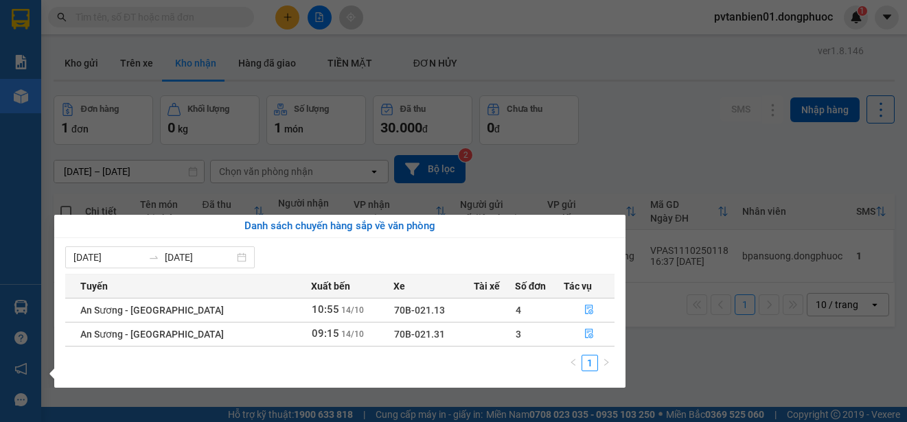
click at [593, 146] on section "Kết quả tìm kiếm ( 3 ) Bộ lọc Ngày tạo đơn gần nhất Mã ĐH Trạng thái Món hàng T…" at bounding box center [453, 211] width 907 height 422
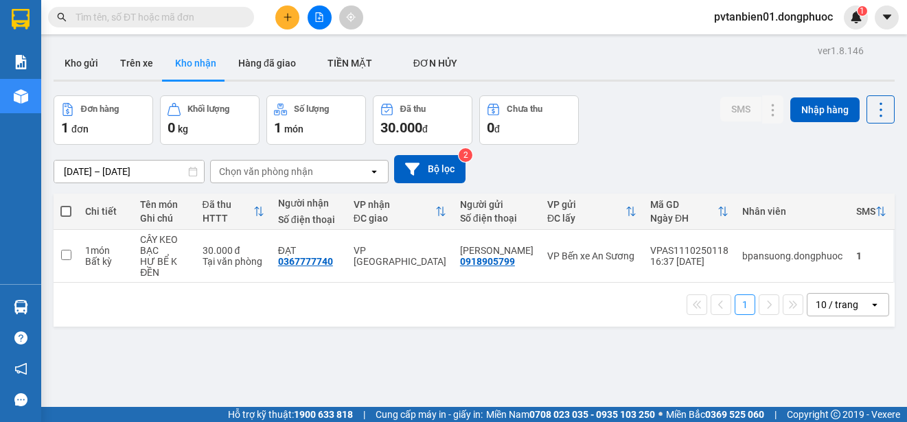
click at [286, 10] on button at bounding box center [287, 17] width 24 height 24
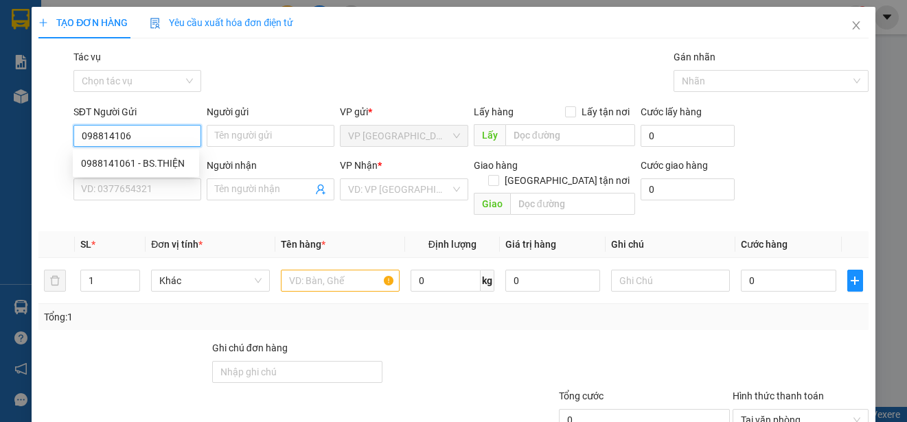
type input "0988141061"
click at [143, 163] on div "0988141061 - BS.THIỆN" at bounding box center [136, 163] width 110 height 15
type input "BS.THIỆN"
type input "0903935908"
type input "LABO [PERSON_NAME]"
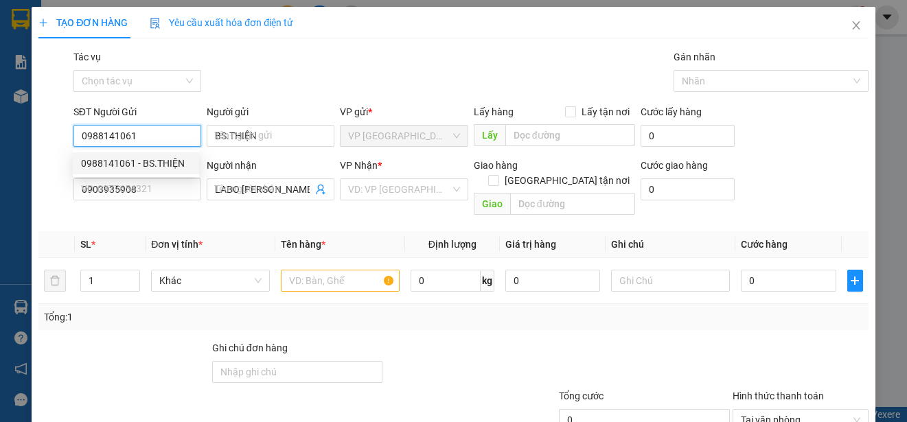
type input "25.000"
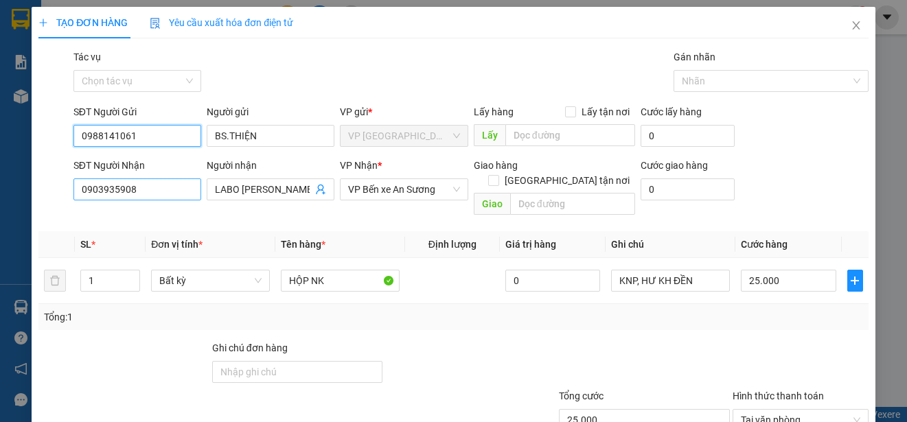
type input "0988141061"
click at [161, 188] on input "0903935908" at bounding box center [137, 190] width 128 height 22
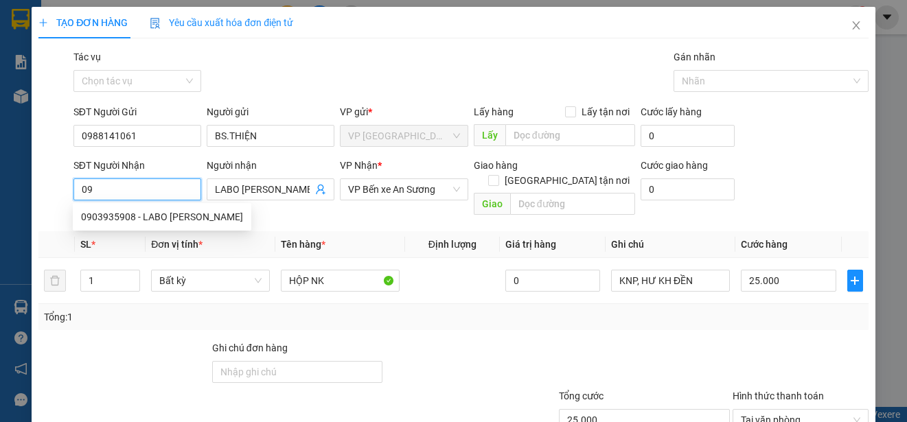
type input "0"
type input "0918606727"
click at [200, 215] on div "0918606727 - LABO NHẬT NGUYỆT" at bounding box center [157, 216] width 152 height 15
type input "LABO NHẬT NGUYỆT"
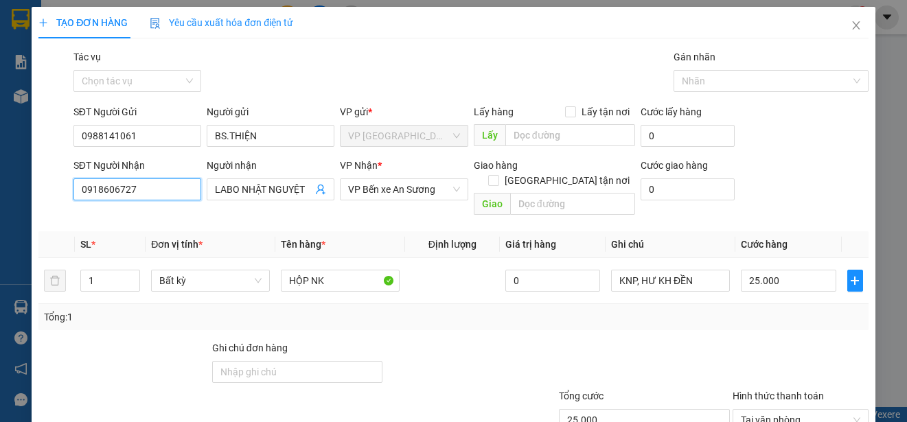
scroll to position [86, 0]
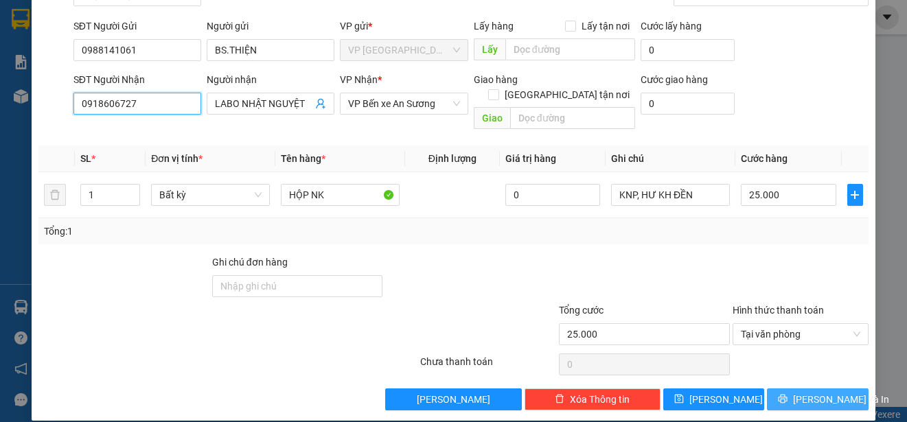
type input "0918606727"
drag, startPoint x: 825, startPoint y: 382, endPoint x: 800, endPoint y: 360, distance: 32.6
click at [824, 392] on span "[PERSON_NAME] và In" at bounding box center [841, 399] width 96 height 15
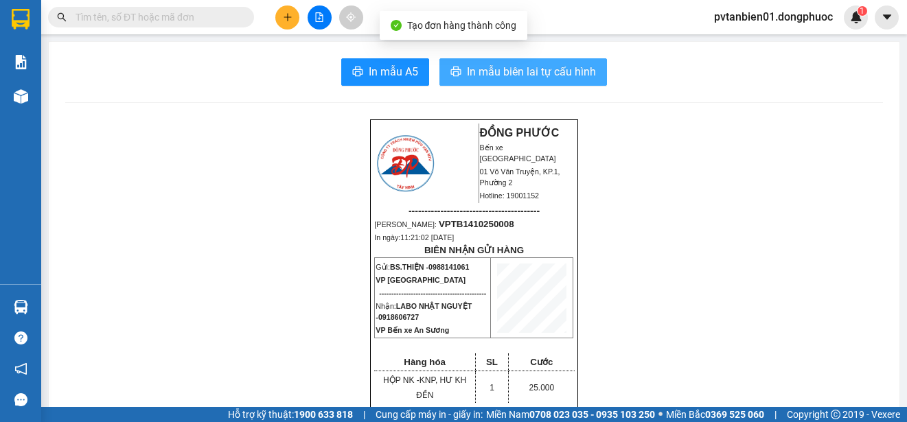
click at [509, 70] on span "In mẫu biên lai tự cấu hình" at bounding box center [531, 71] width 129 height 17
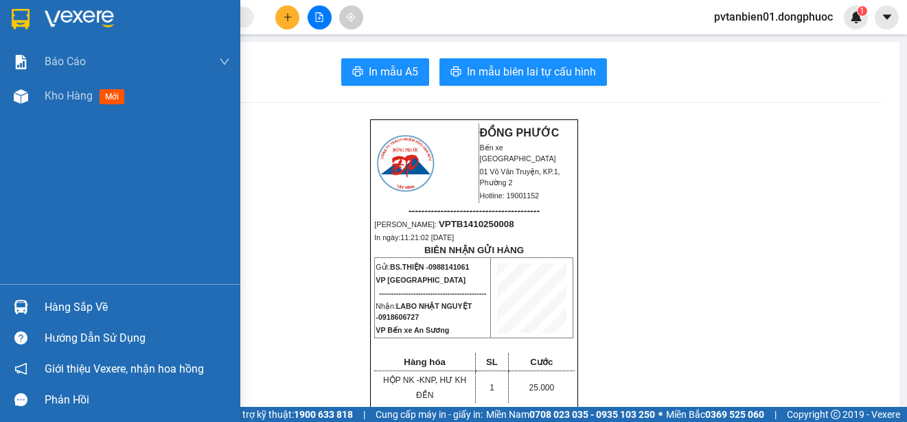
click at [30, 15] on img at bounding box center [21, 19] width 18 height 21
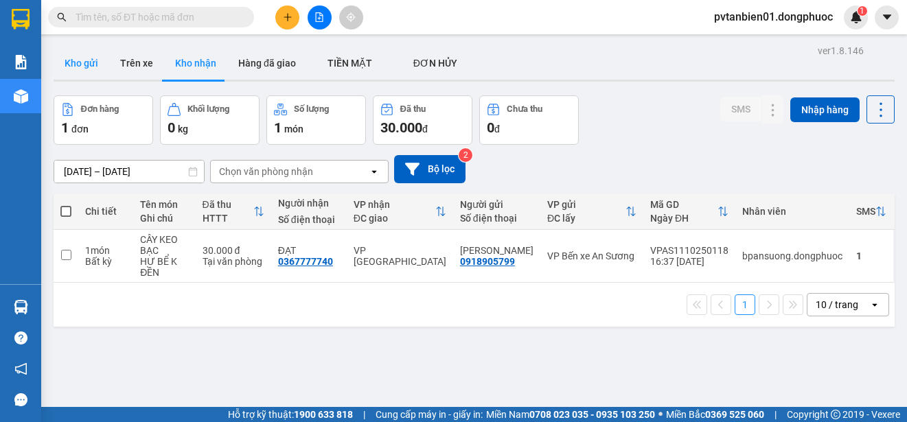
click at [84, 65] on button "Kho gửi" at bounding box center [82, 63] width 56 height 33
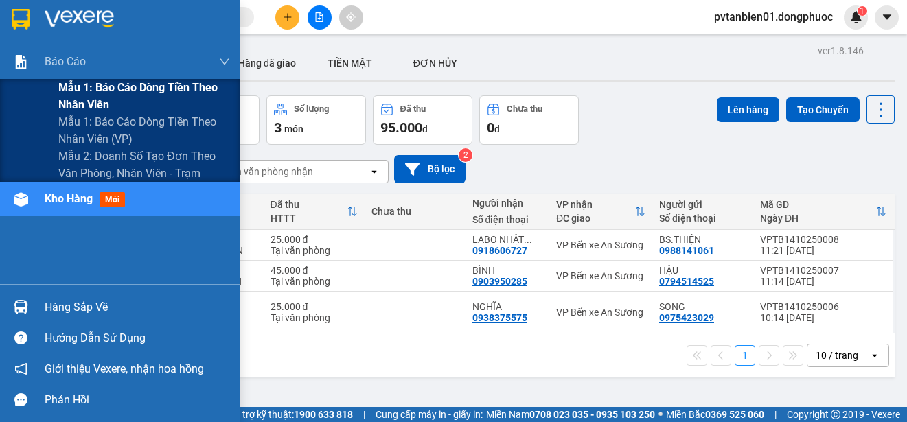
click at [173, 97] on span "Mẫu 1: Báo cáo dòng tiền theo nhân viên" at bounding box center [144, 96] width 172 height 34
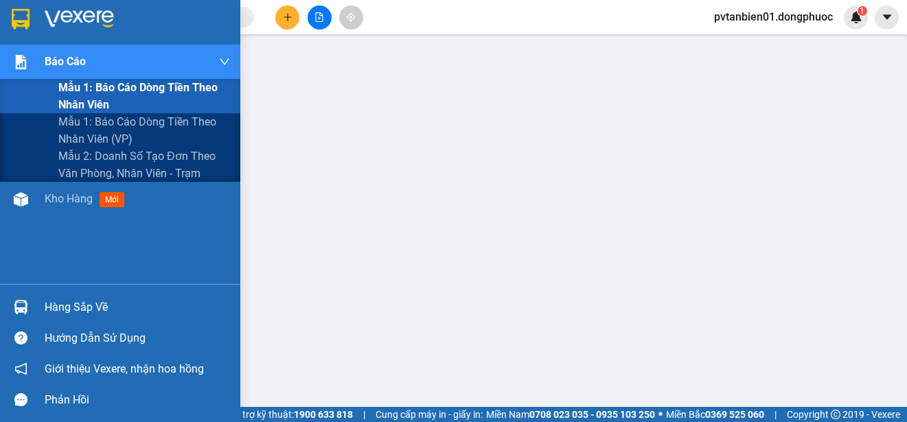
click at [187, 90] on span "Mẫu 1: Báo cáo dòng tiền theo nhân viên" at bounding box center [144, 96] width 172 height 34
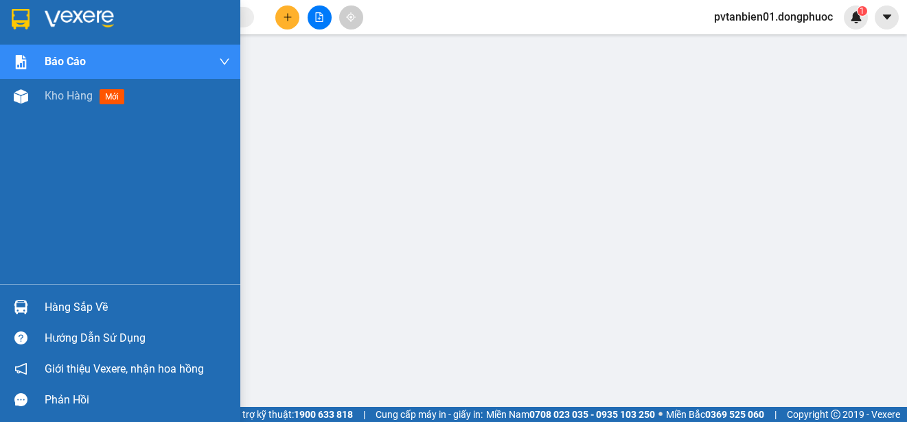
click at [10, 14] on div at bounding box center [21, 19] width 24 height 24
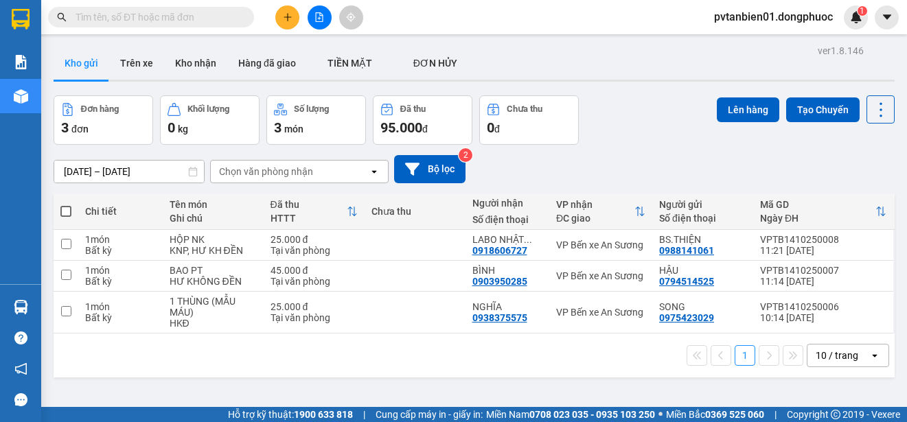
click at [65, 210] on span at bounding box center [65, 211] width 11 height 11
click at [66, 205] on input "checkbox" at bounding box center [66, 205] width 0 height 0
checkbox input "true"
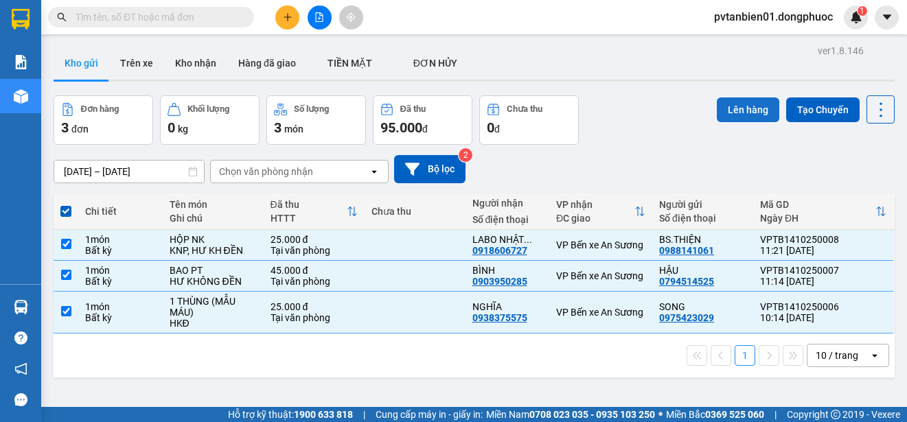
click at [736, 107] on button "Lên hàng" at bounding box center [748, 109] width 62 height 25
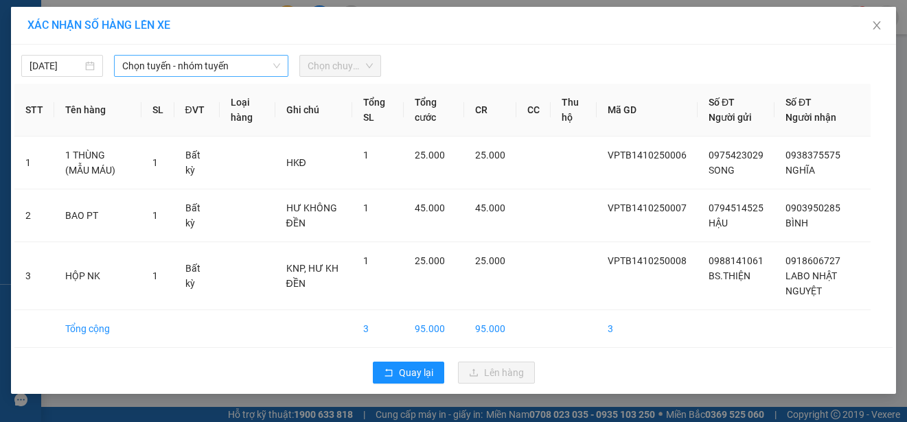
click at [192, 71] on span "Chọn tuyến - nhóm tuyến" at bounding box center [201, 66] width 158 height 21
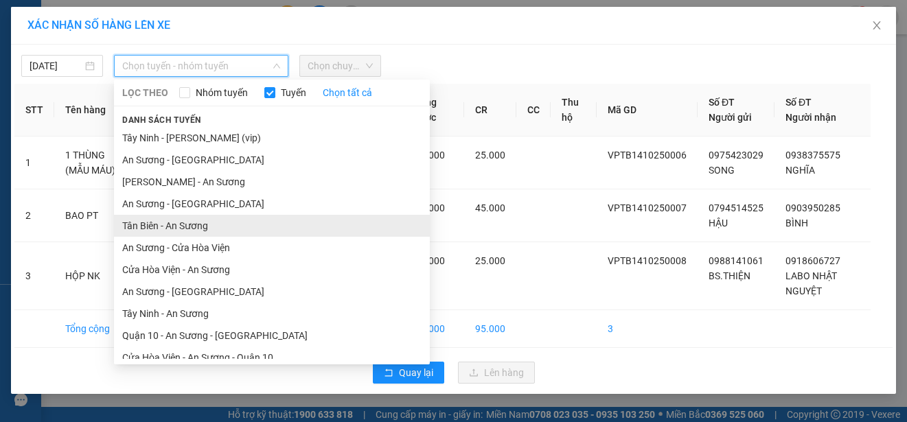
click at [195, 222] on li "Tân Biên - An Sương" at bounding box center [272, 226] width 316 height 22
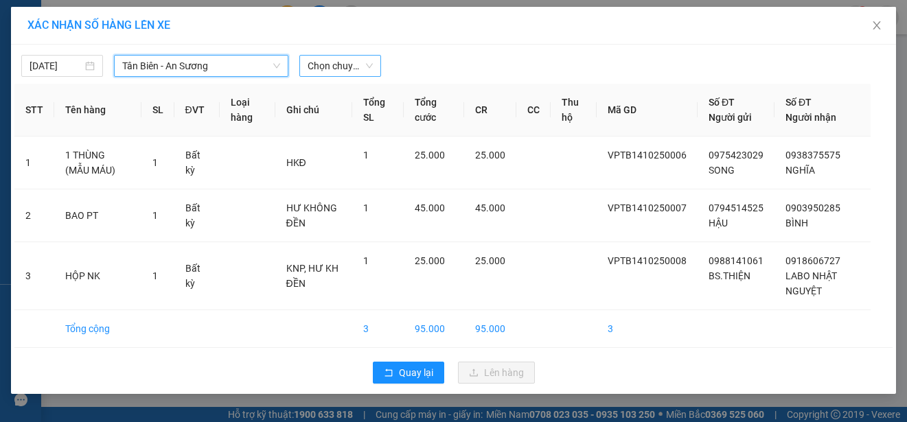
click at [329, 72] on span "Chọn chuyến" at bounding box center [340, 66] width 65 height 21
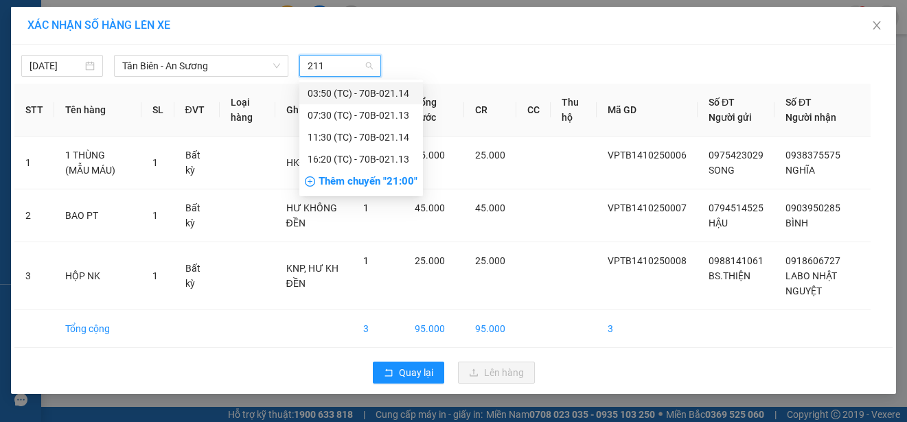
type input "2114"
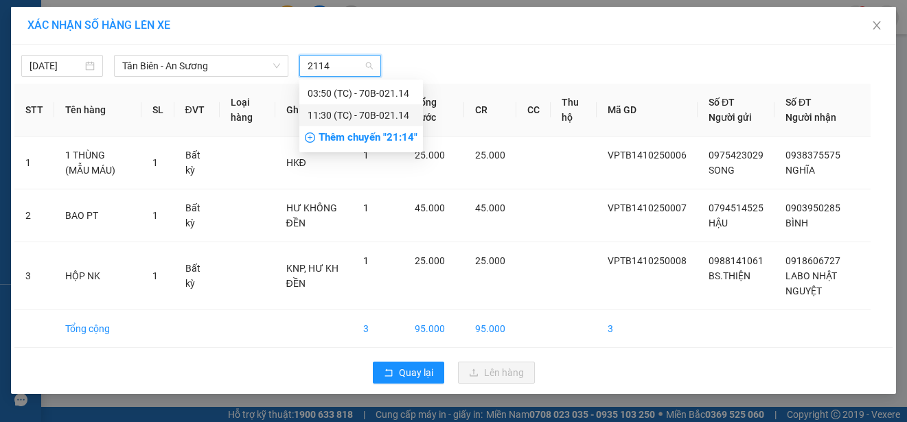
click at [356, 115] on div "11:30 (TC) - 70B-021.14" at bounding box center [361, 115] width 107 height 15
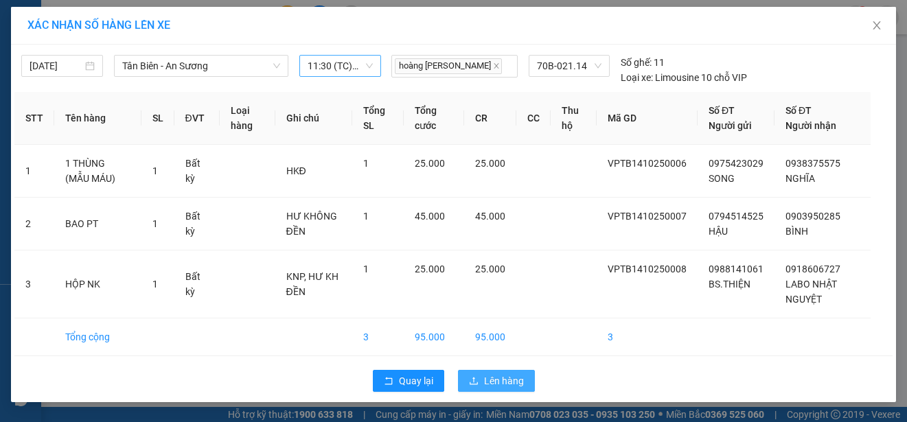
click at [503, 380] on span "Lên hàng" at bounding box center [504, 381] width 40 height 15
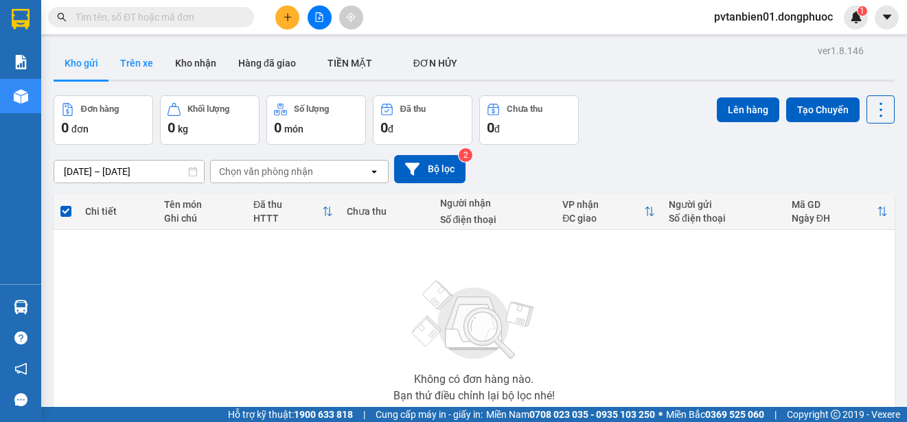
click at [120, 67] on button "Trên xe" at bounding box center [136, 63] width 55 height 33
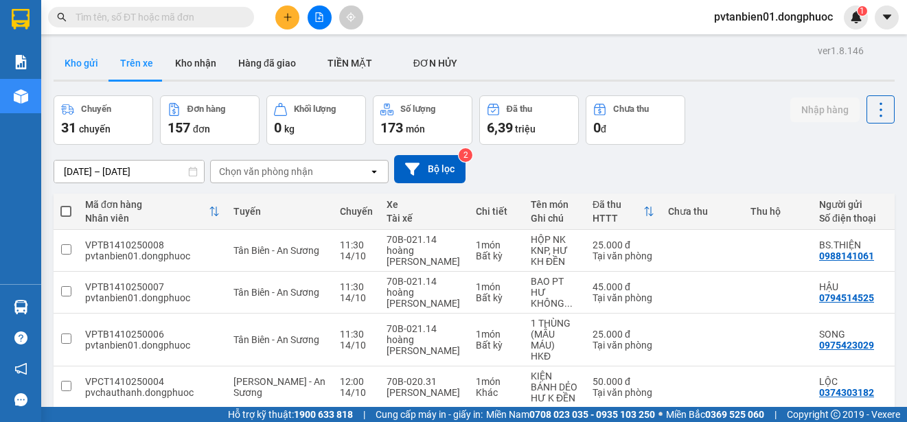
click at [99, 67] on button "Kho gửi" at bounding box center [82, 63] width 56 height 33
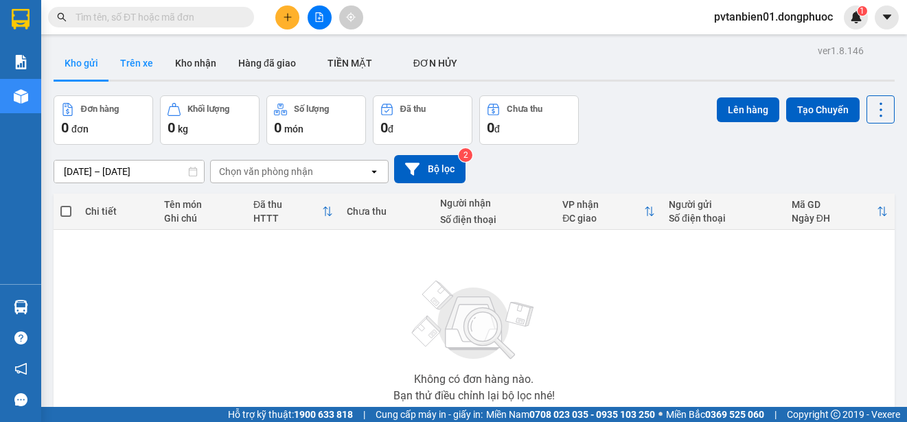
click at [152, 68] on button "Trên xe" at bounding box center [136, 63] width 55 height 33
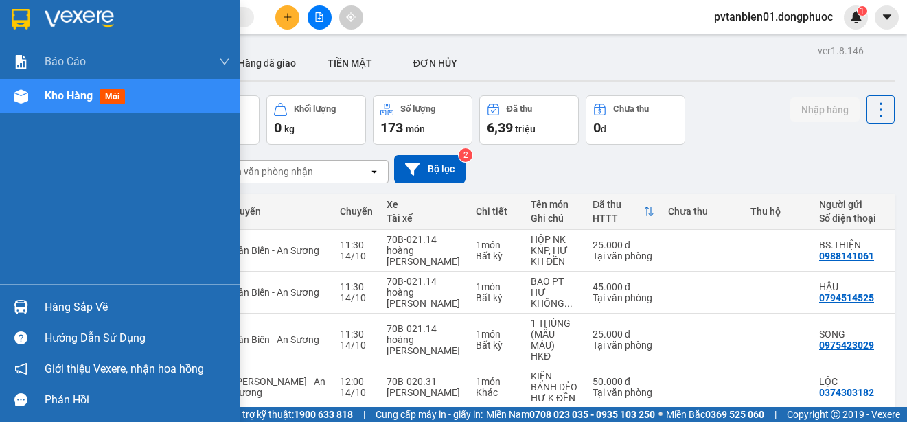
click at [31, 299] on div at bounding box center [21, 307] width 24 height 24
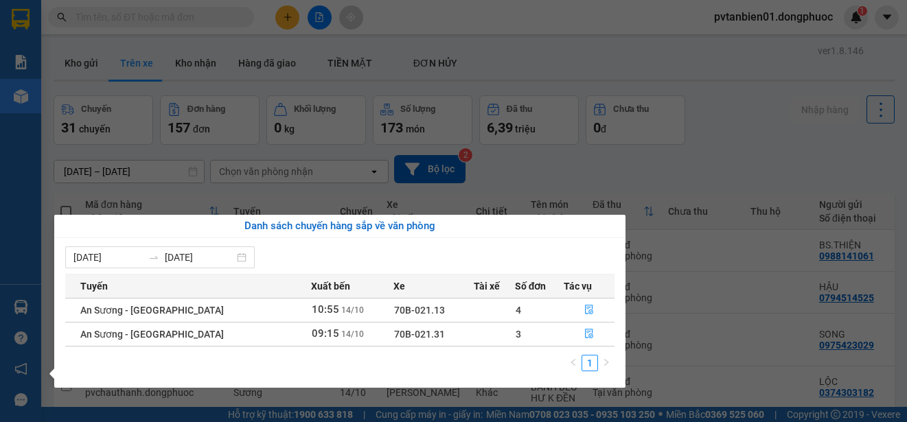
click at [23, 316] on div "Báo cáo Mẫu 1: Báo cáo dòng tiền theo nhân viên Mẫu 1: Báo cáo dòng tiền theo n…" at bounding box center [20, 211] width 41 height 422
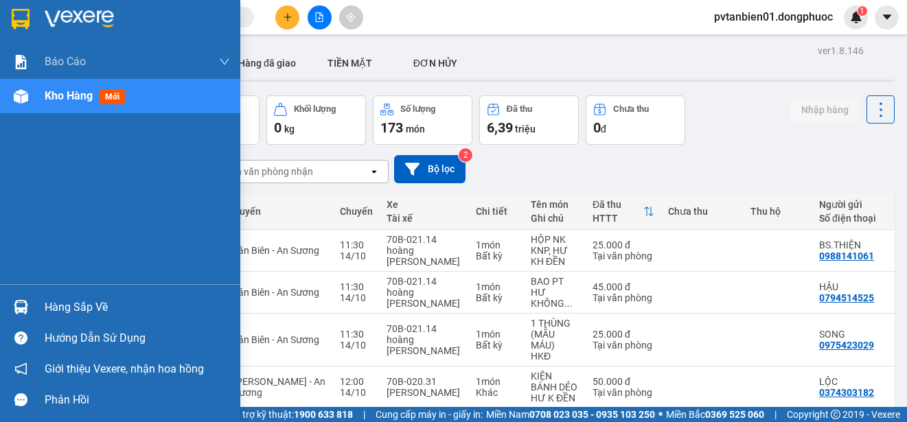
click at [22, 315] on div at bounding box center [21, 307] width 24 height 24
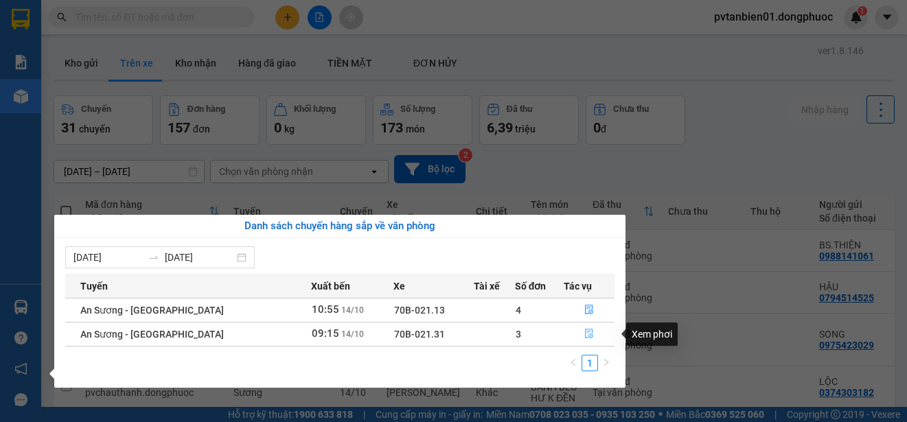
click at [585, 330] on icon "file-done" at bounding box center [589, 335] width 8 height 10
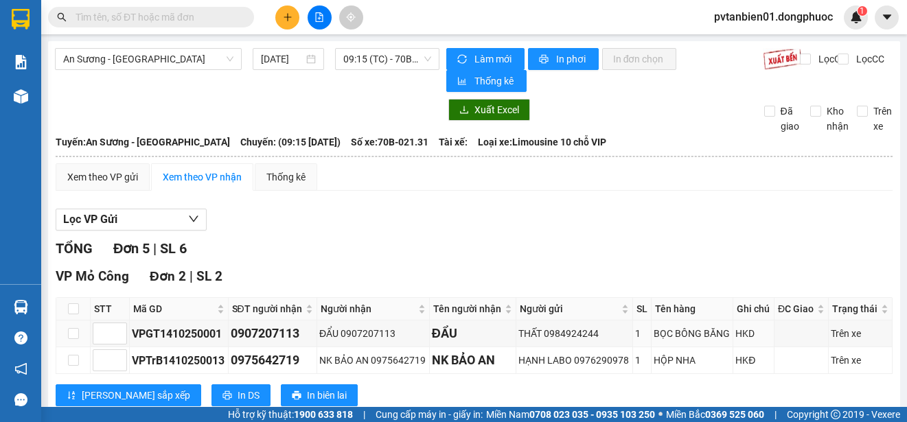
scroll to position [211, 0]
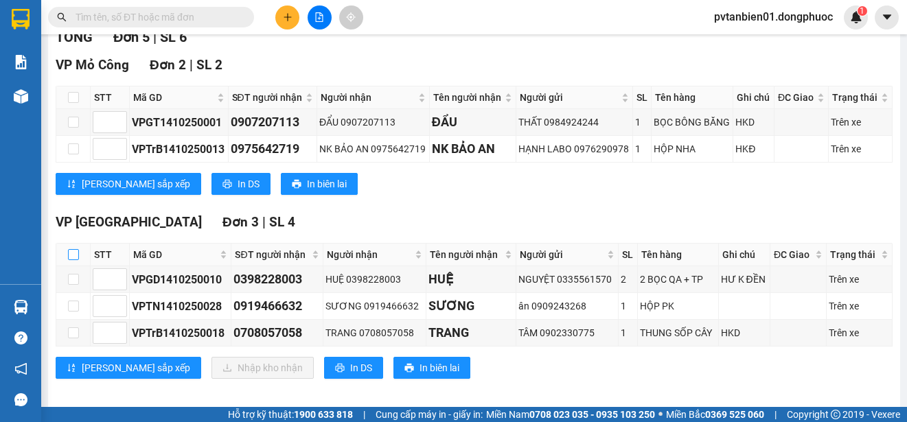
click at [73, 257] on input "checkbox" at bounding box center [73, 254] width 11 height 11
checkbox input "true"
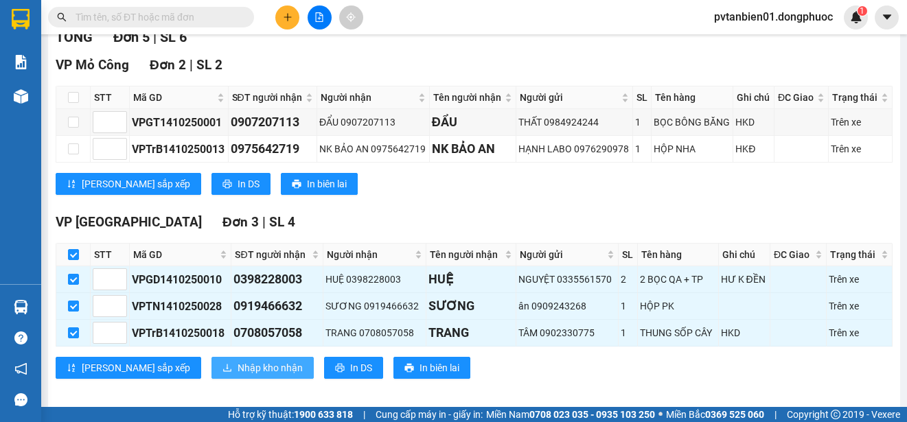
click at [238, 361] on span "Nhập kho nhận" at bounding box center [270, 367] width 65 height 15
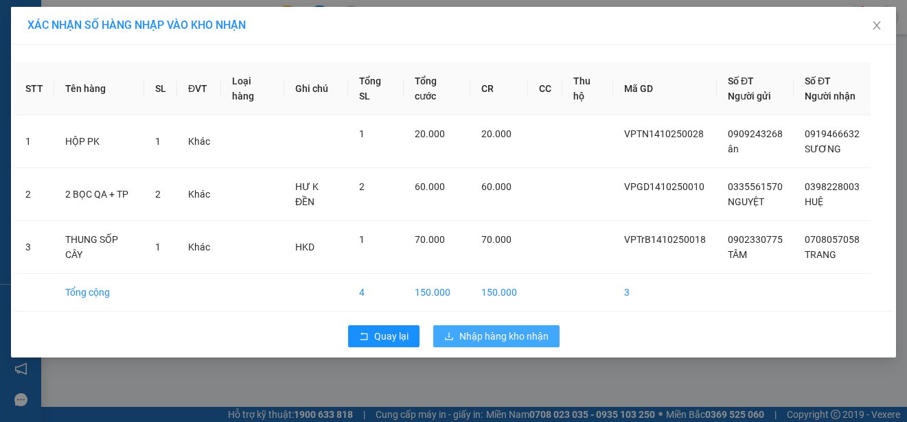
click at [485, 332] on span "Nhập hàng kho nhận" at bounding box center [503, 336] width 89 height 15
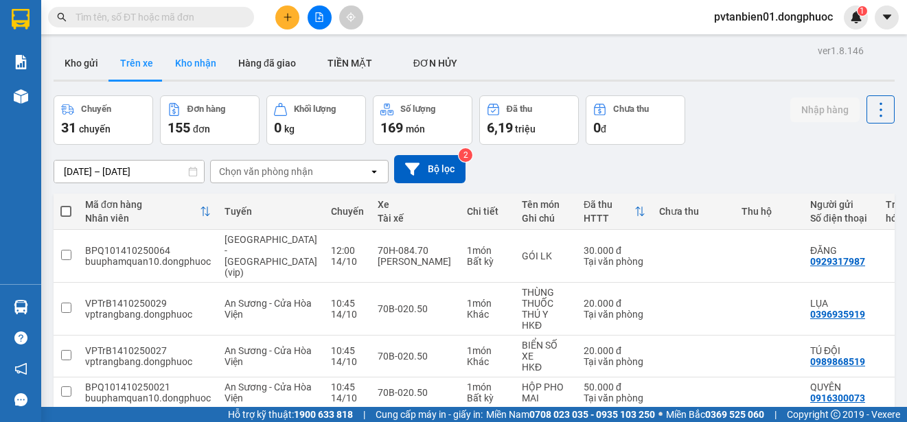
click at [175, 63] on button "Kho nhận" at bounding box center [195, 63] width 63 height 33
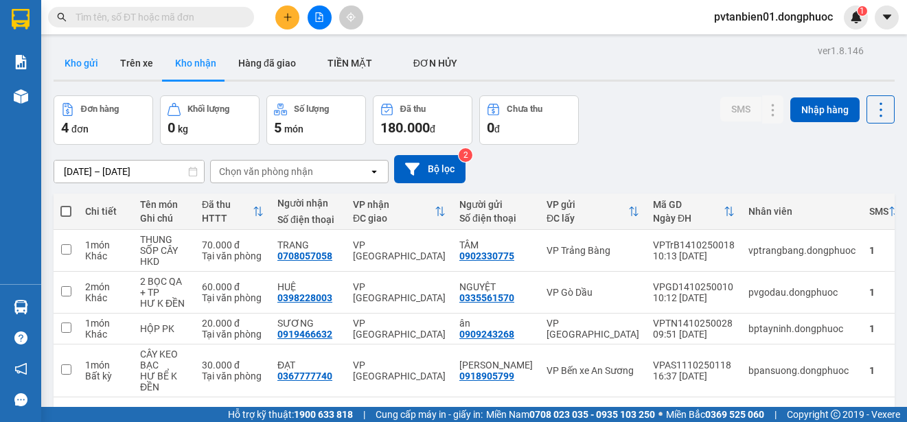
click at [82, 69] on button "Kho gửi" at bounding box center [82, 63] width 56 height 33
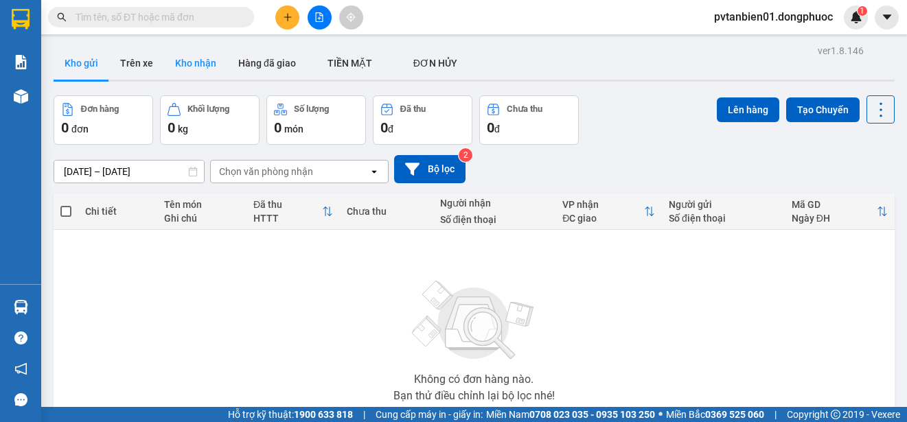
click at [214, 65] on button "Kho nhận" at bounding box center [195, 63] width 63 height 33
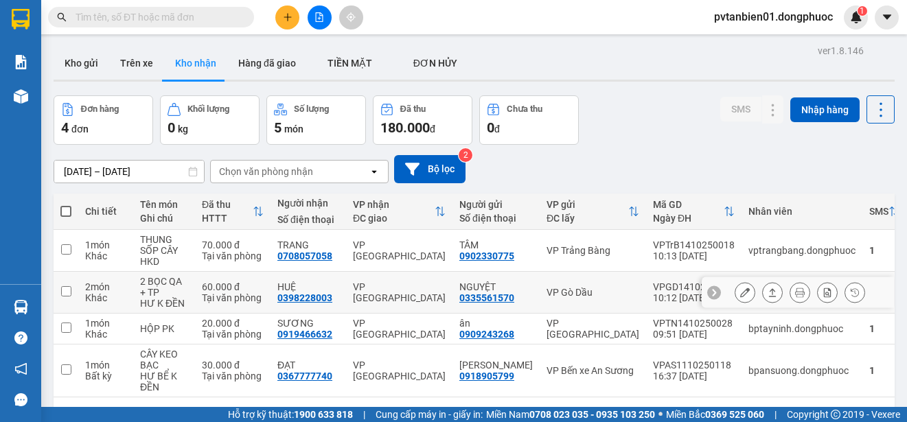
scroll to position [63, 0]
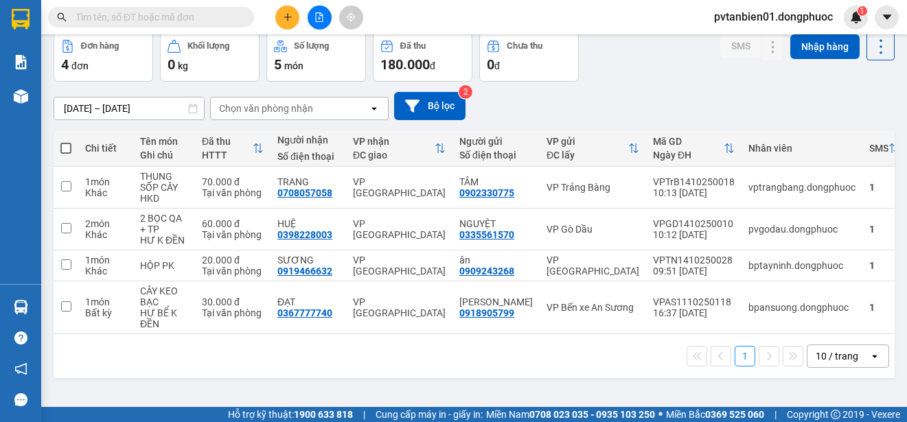
click at [498, 353] on div "1 10 / trang open" at bounding box center [474, 356] width 830 height 23
click at [768, 264] on icon at bounding box center [773, 266] width 10 height 10
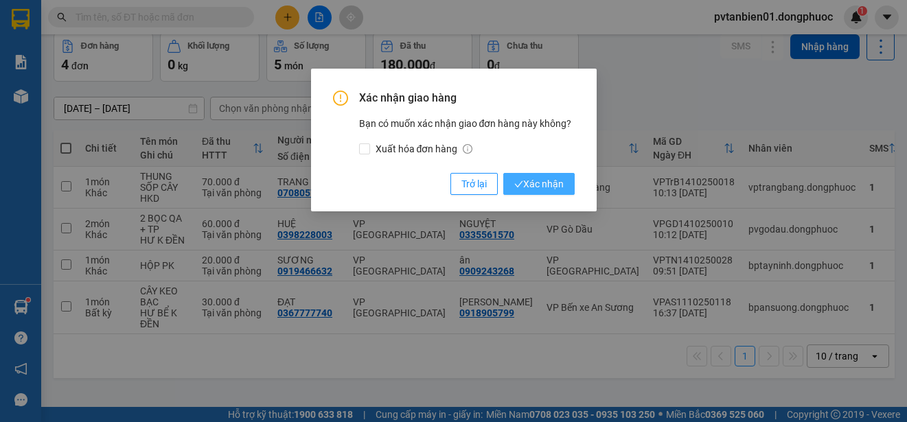
click at [545, 185] on span "Xác nhận" at bounding box center [538, 183] width 49 height 15
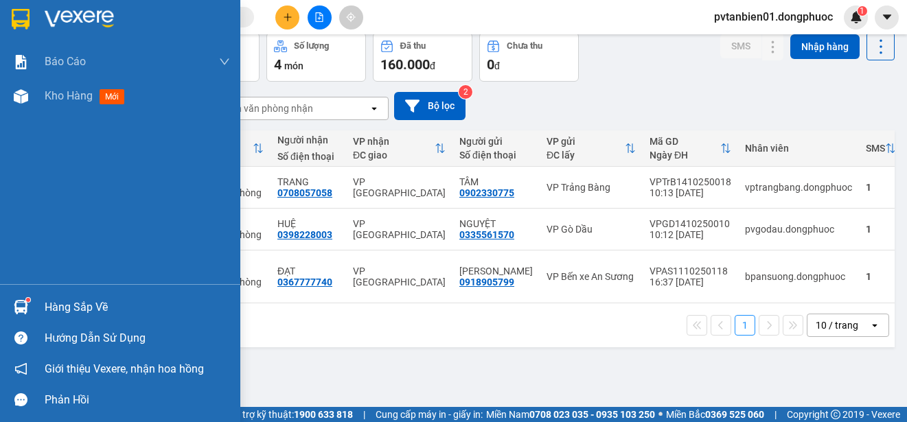
click at [19, 301] on img at bounding box center [21, 307] width 14 height 14
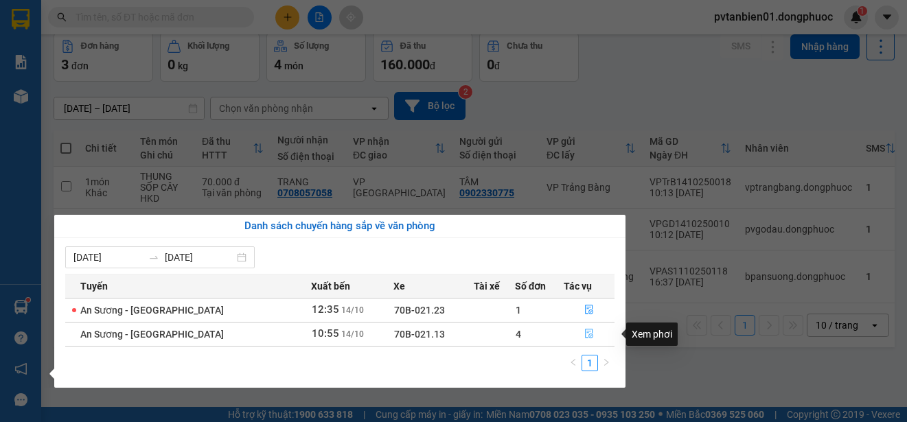
click at [587, 335] on icon "file-done" at bounding box center [589, 334] width 10 height 10
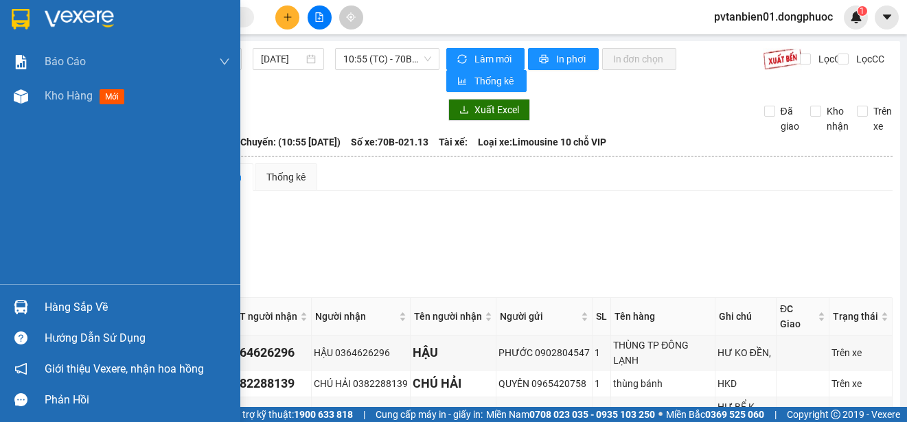
click at [25, 17] on img at bounding box center [21, 19] width 18 height 21
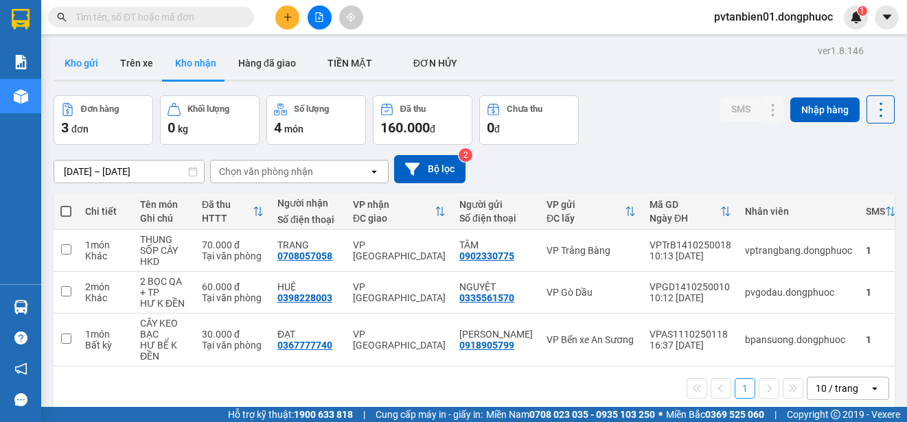
click at [86, 56] on button "Kho gửi" at bounding box center [82, 63] width 56 height 33
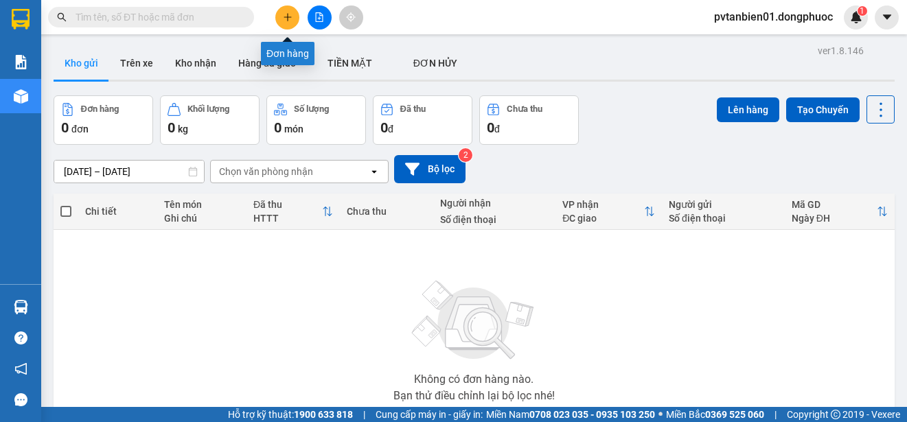
click at [292, 11] on button at bounding box center [287, 17] width 24 height 24
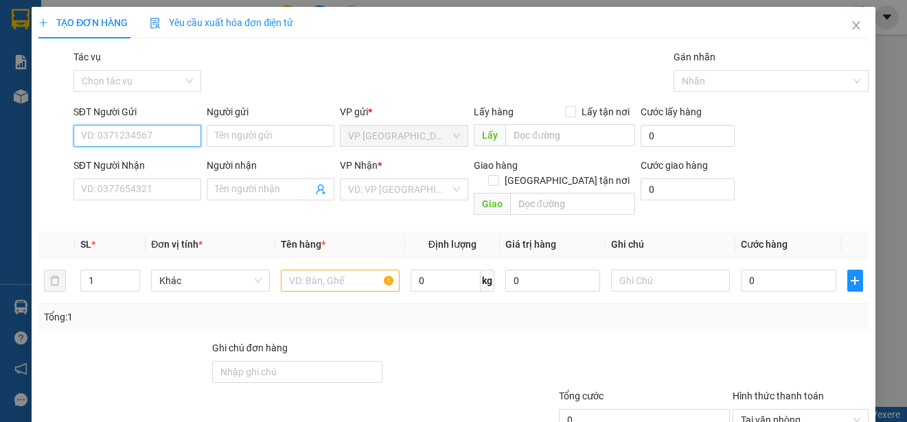
click at [103, 130] on input "SĐT Người Gửi" at bounding box center [137, 136] width 128 height 22
type input "0979280808"
click at [122, 163] on div "0979280808 - TUẤN" at bounding box center [136, 163] width 110 height 15
type input "TUẤN"
type input "0904095647"
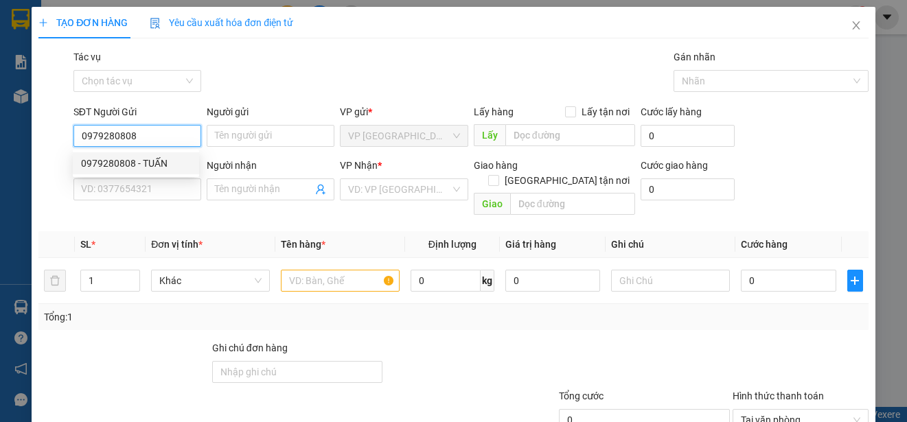
type input "HẠNH"
type input "25.000"
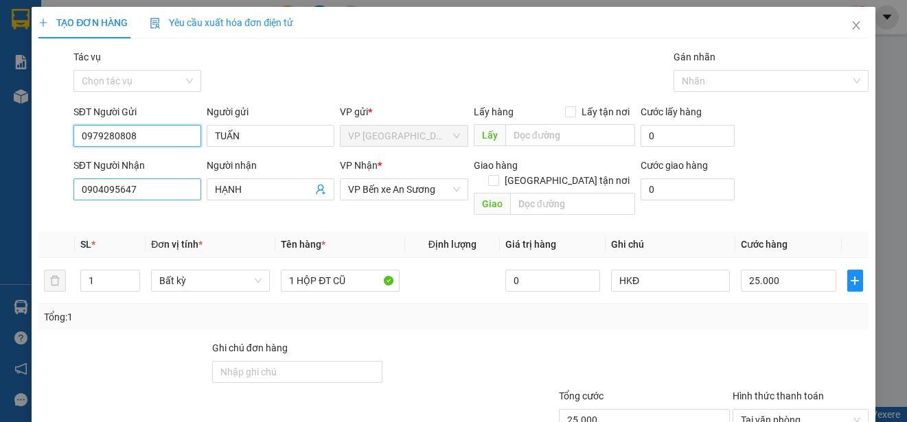
type input "0979280808"
click at [168, 184] on input "0904095647" at bounding box center [137, 190] width 128 height 22
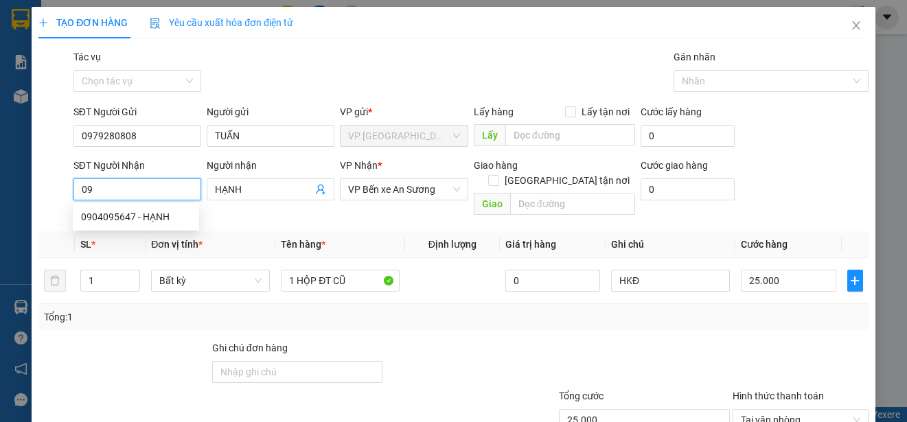
type input "0"
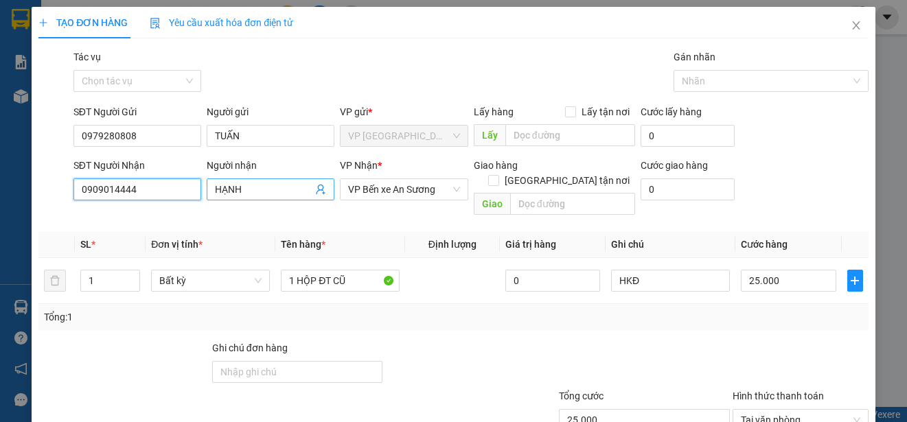
type input "0909014444"
click at [247, 189] on input "HẠNH" at bounding box center [263, 189] width 97 height 15
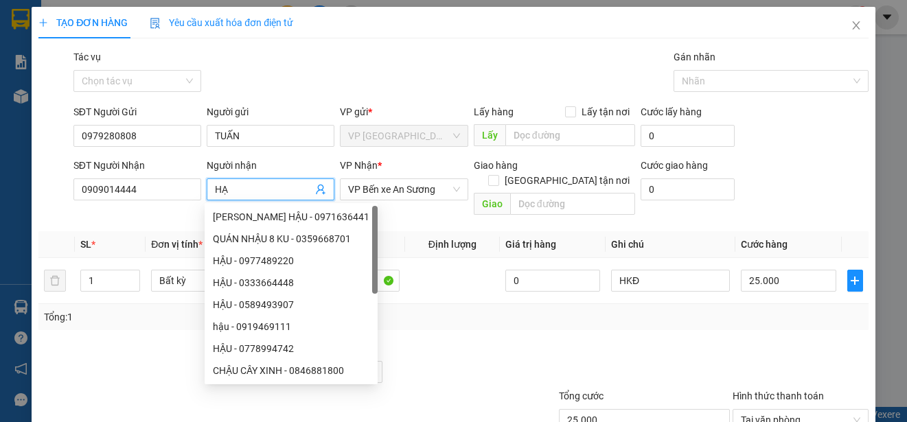
type input "H"
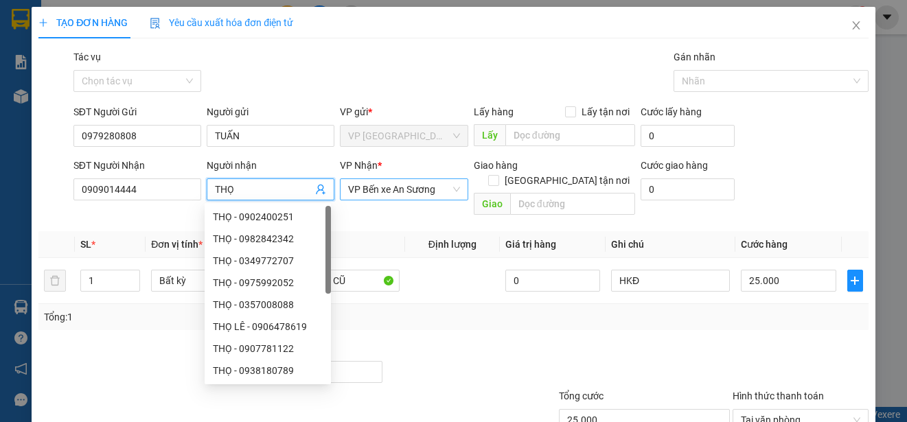
click at [420, 190] on span "VP Bến xe An Sương" at bounding box center [403, 189] width 111 height 21
type input "THỌ"
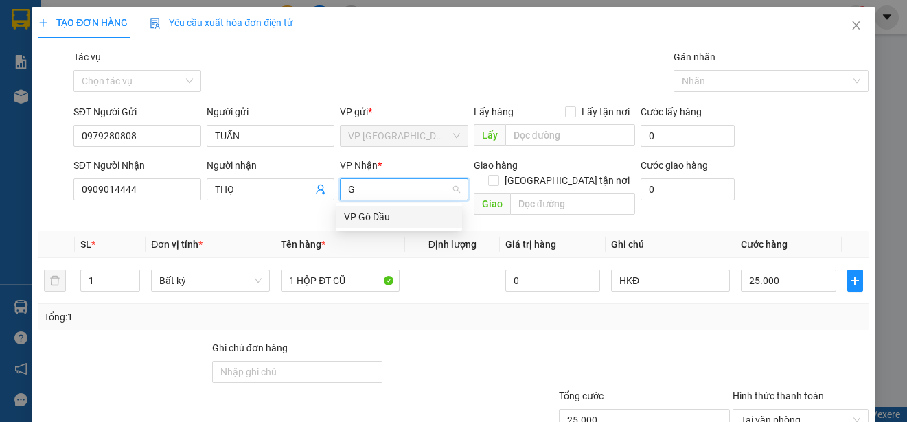
type input "GÒ"
click at [391, 216] on div "VP Gò Dầu" at bounding box center [399, 216] width 110 height 15
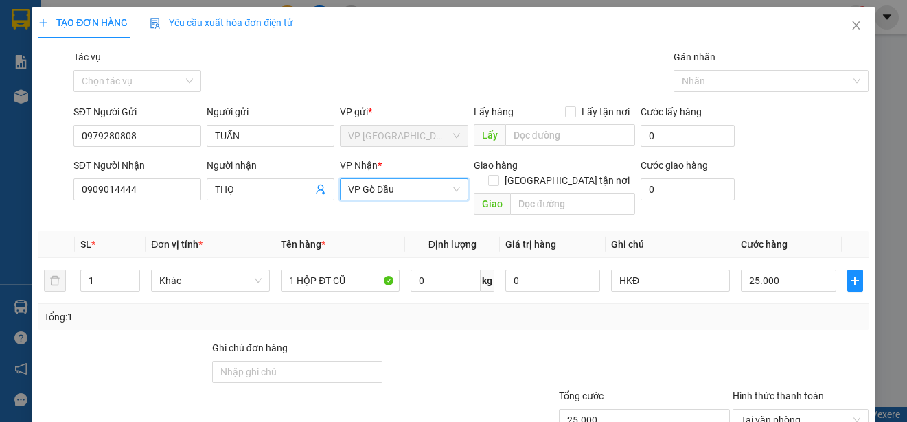
scroll to position [69, 0]
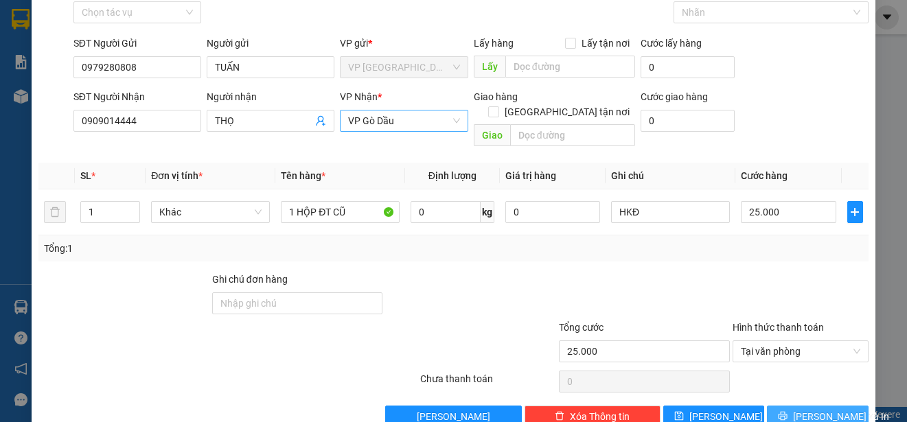
click at [788, 406] on button "[PERSON_NAME] và In" at bounding box center [818, 417] width 102 height 22
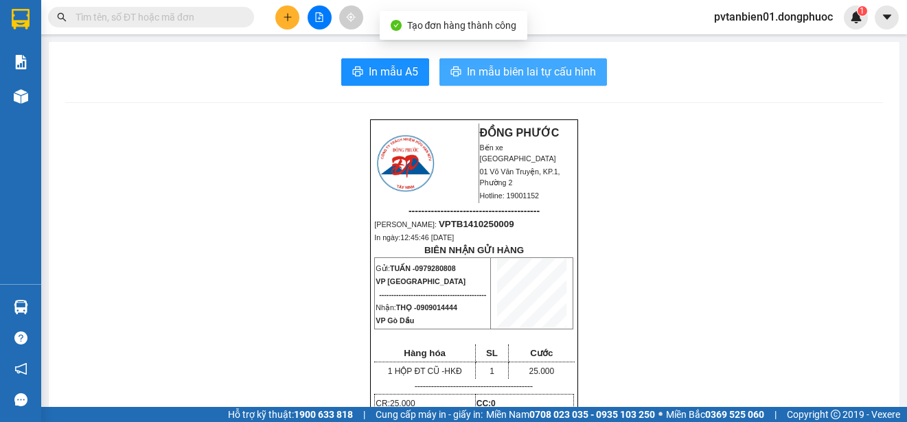
click at [569, 73] on span "In mẫu biên lai tự cấu hình" at bounding box center [531, 71] width 129 height 17
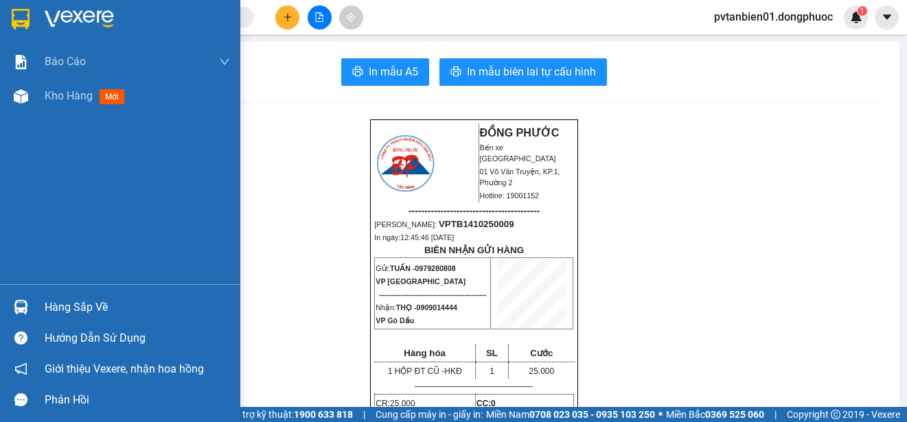
click at [8, 9] on div at bounding box center [120, 22] width 240 height 45
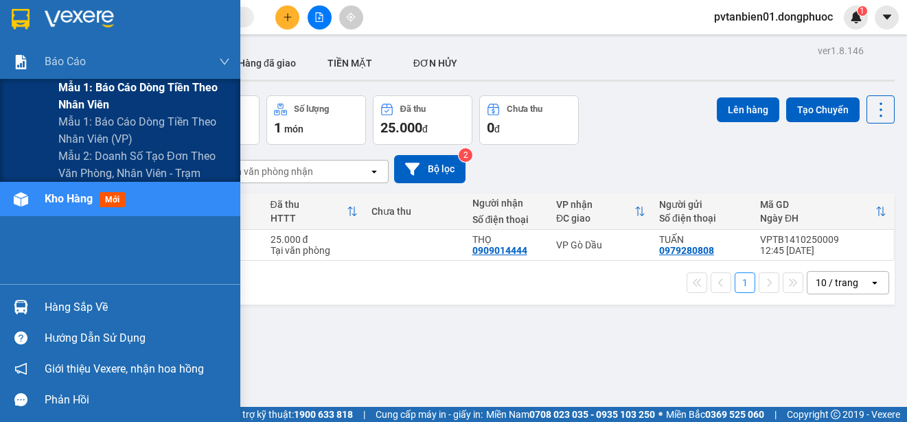
click at [133, 102] on span "Mẫu 1: Báo cáo dòng tiền theo nhân viên" at bounding box center [144, 96] width 172 height 34
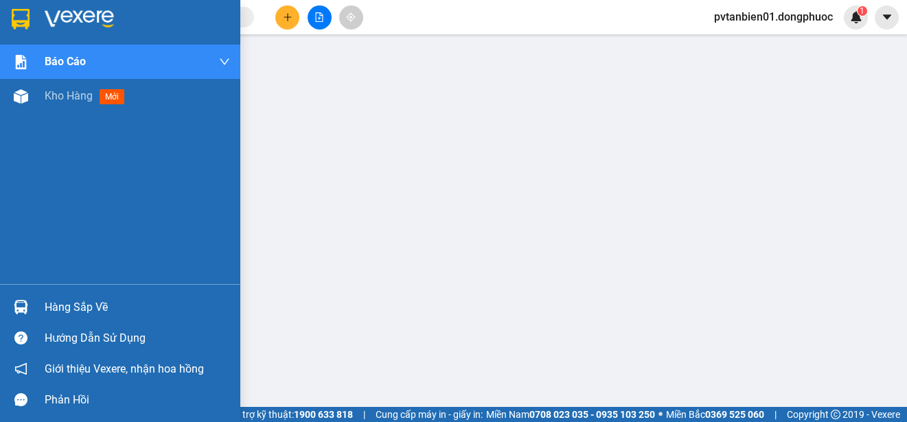
click at [4, 20] on div at bounding box center [120, 22] width 240 height 45
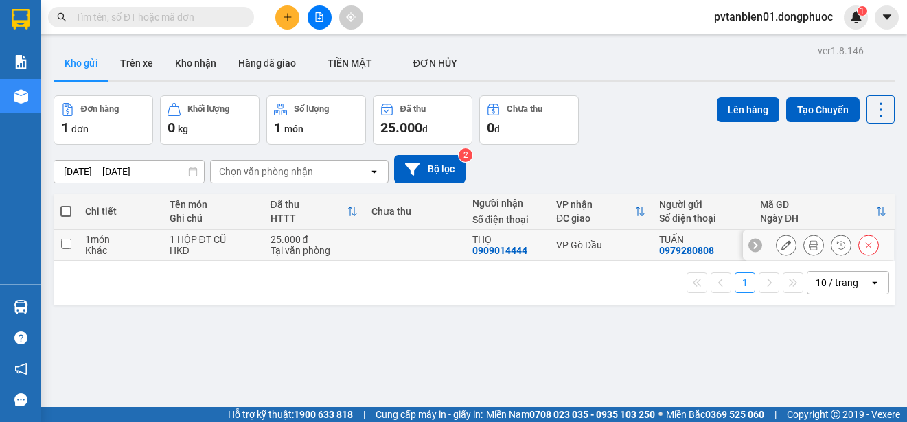
click at [69, 242] on input "checkbox" at bounding box center [66, 244] width 10 height 10
checkbox input "true"
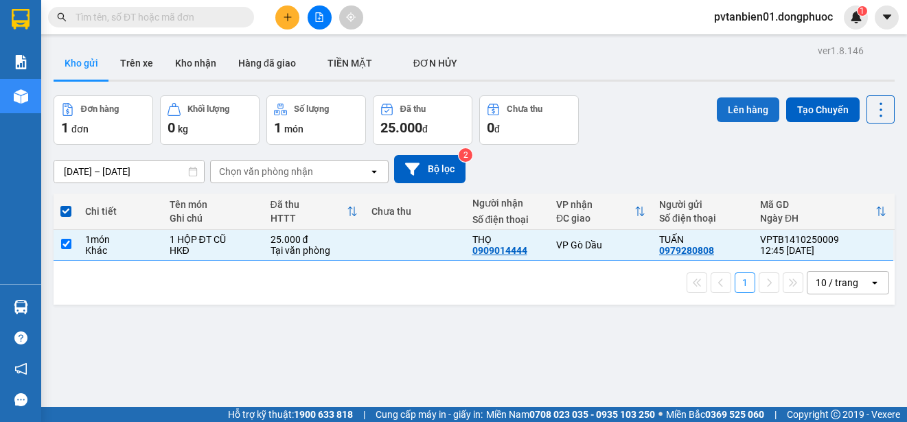
click at [743, 113] on button "Lên hàng" at bounding box center [748, 109] width 62 height 25
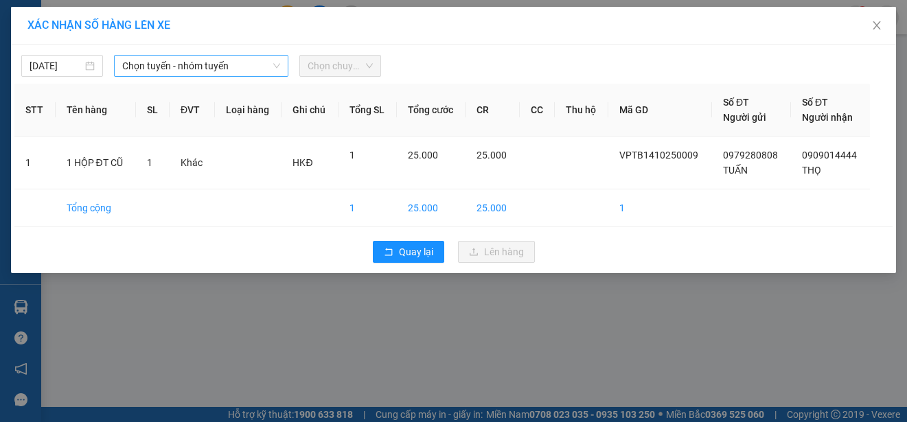
click at [212, 67] on span "Chọn tuyến - nhóm tuyến" at bounding box center [201, 66] width 158 height 21
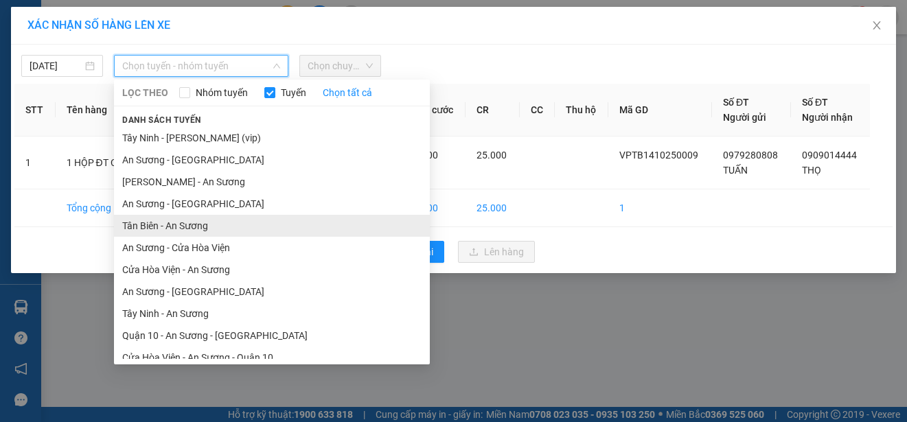
click at [198, 226] on li "Tân Biên - An Sương" at bounding box center [272, 226] width 316 height 22
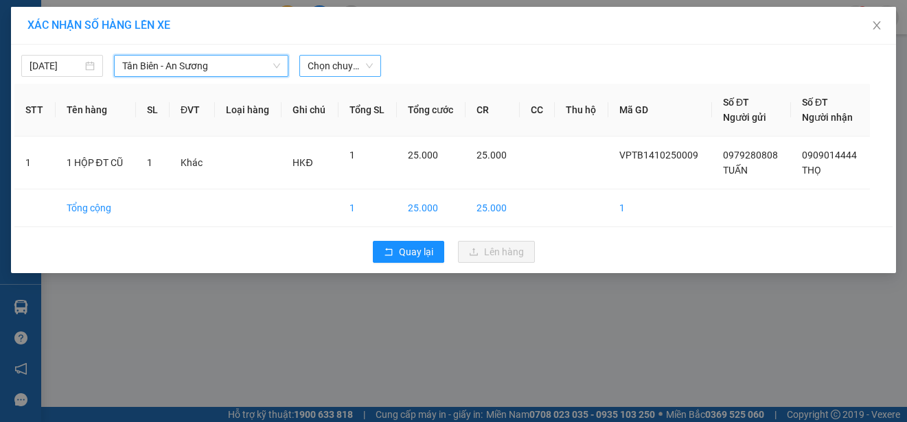
click at [332, 69] on span "Chọn chuyến" at bounding box center [340, 66] width 65 height 21
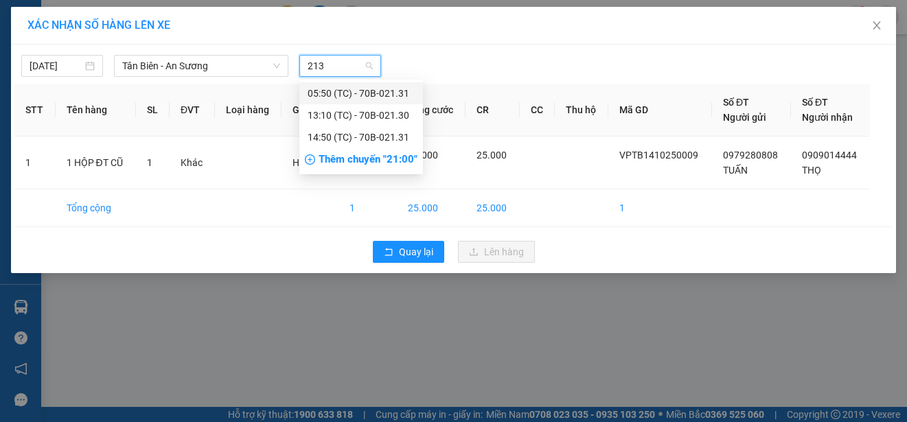
type input "2130"
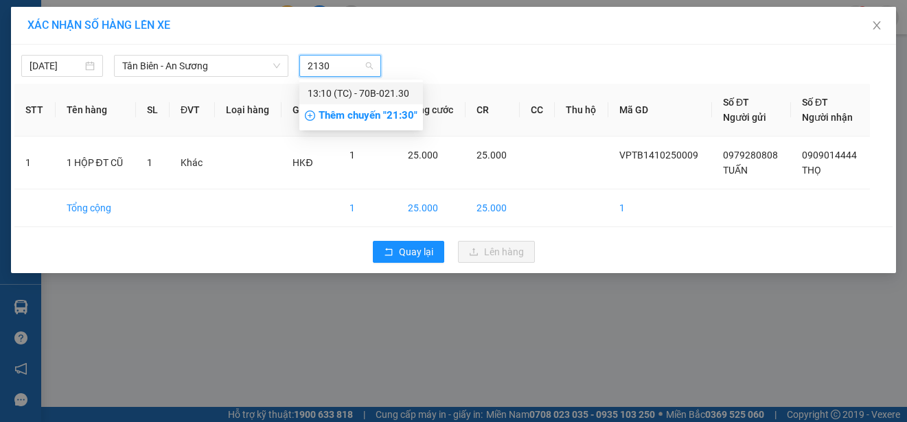
click at [365, 97] on div "13:10 (TC) - 70B-021.30" at bounding box center [361, 93] width 107 height 15
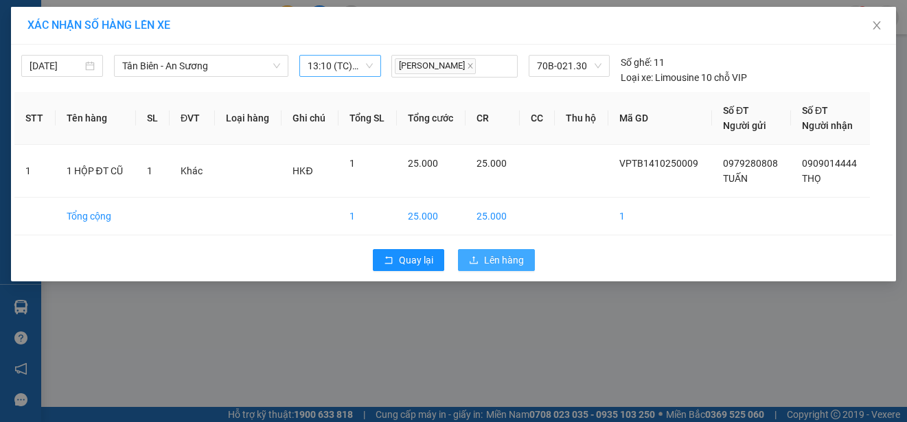
click at [503, 260] on span "Lên hàng" at bounding box center [504, 260] width 40 height 15
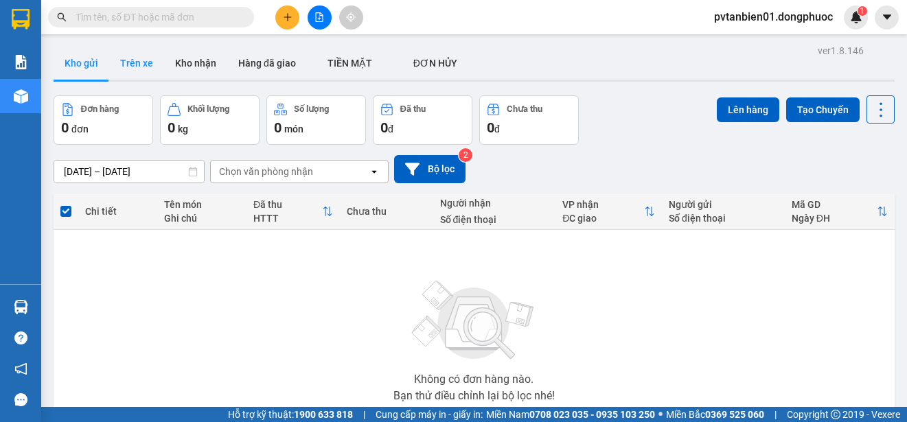
click at [143, 66] on button "Trên xe" at bounding box center [136, 63] width 55 height 33
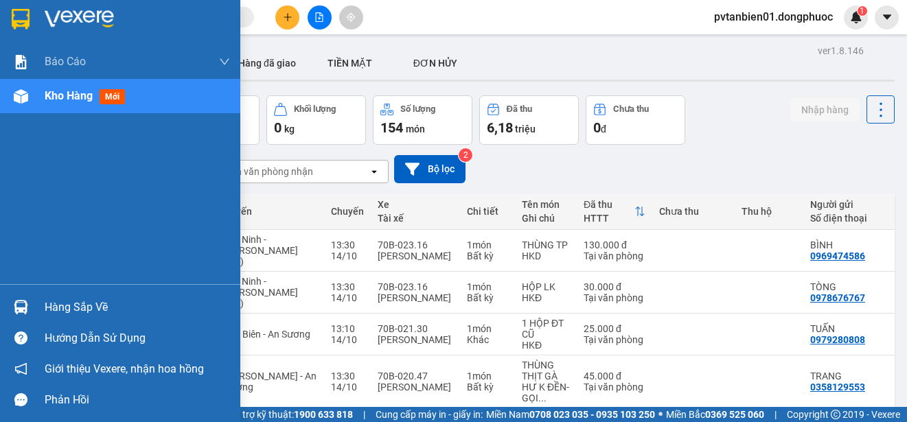
click at [25, 296] on div at bounding box center [21, 307] width 24 height 24
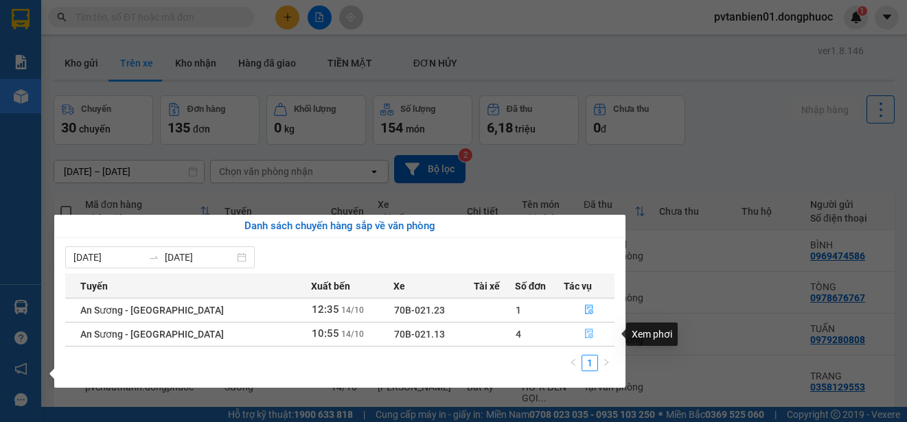
click at [584, 331] on icon "file-done" at bounding box center [589, 334] width 10 height 10
